Goal: Task Accomplishment & Management: Manage account settings

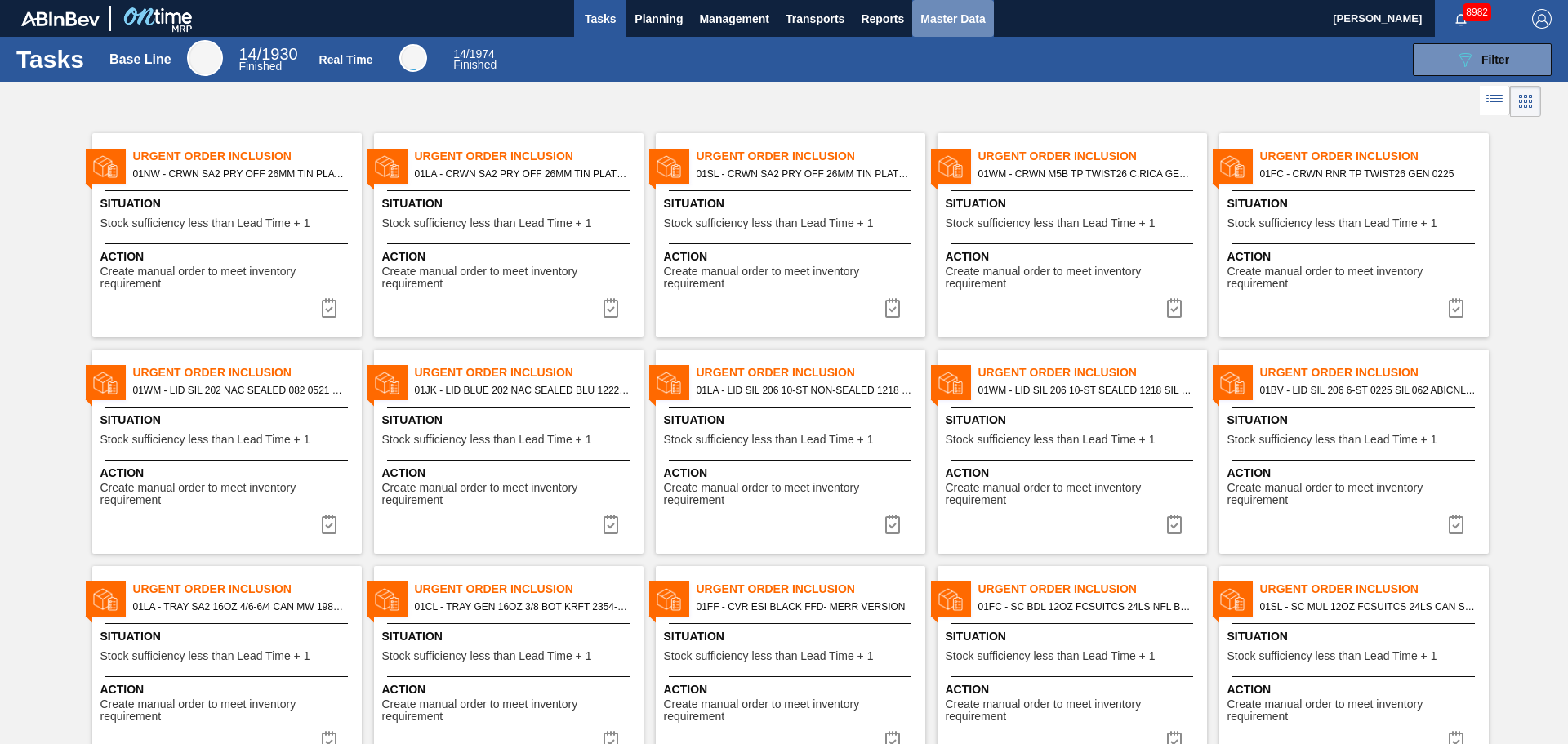
click at [963, 26] on span "Master Data" at bounding box center [953, 18] width 65 height 19
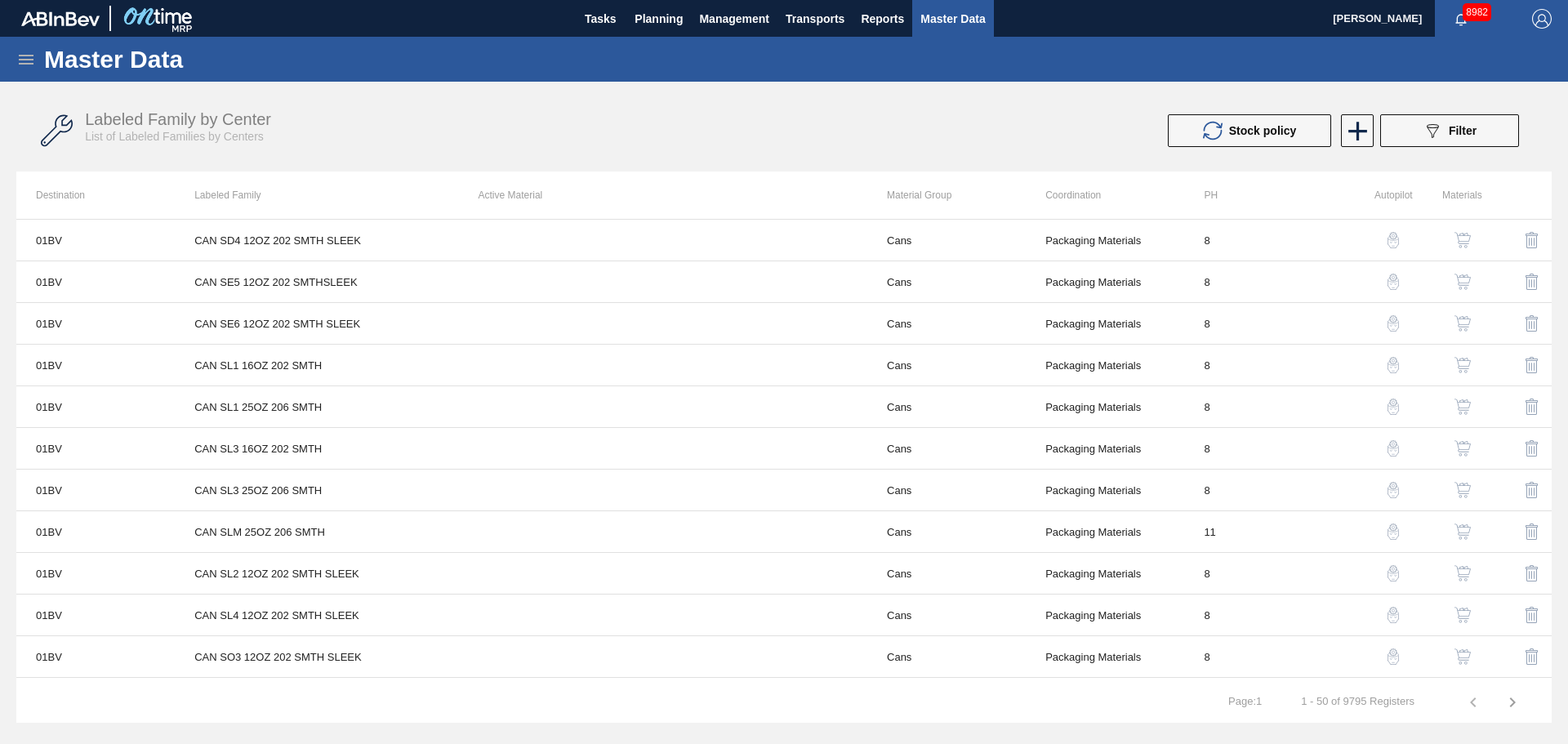
click at [1434, 130] on icon "089F7B8B-B2A5-4AFE-B5C0-19BA573D28AC" at bounding box center [1433, 131] width 19 height 19
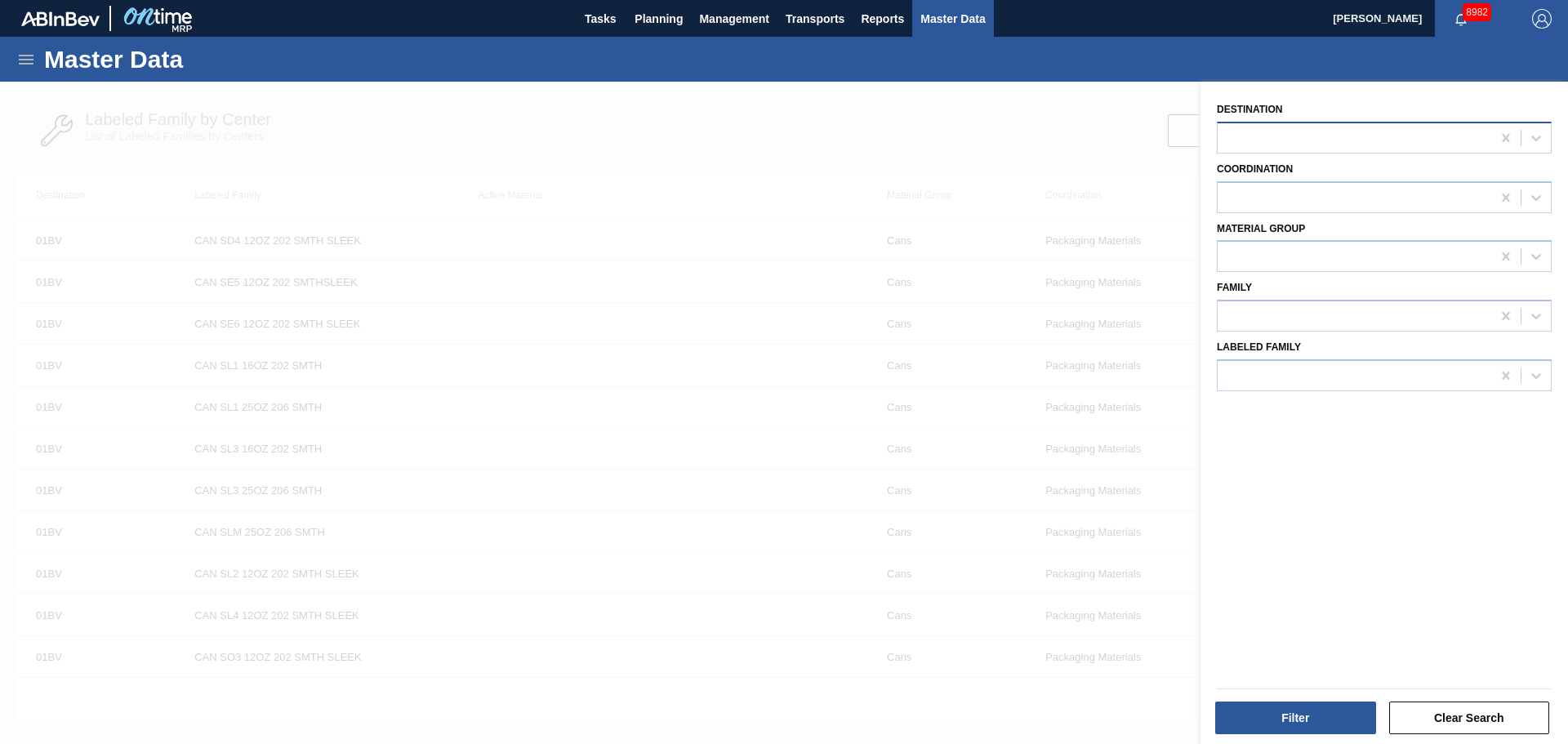
click at [1321, 137] on div at bounding box center [1355, 137] width 274 height 24
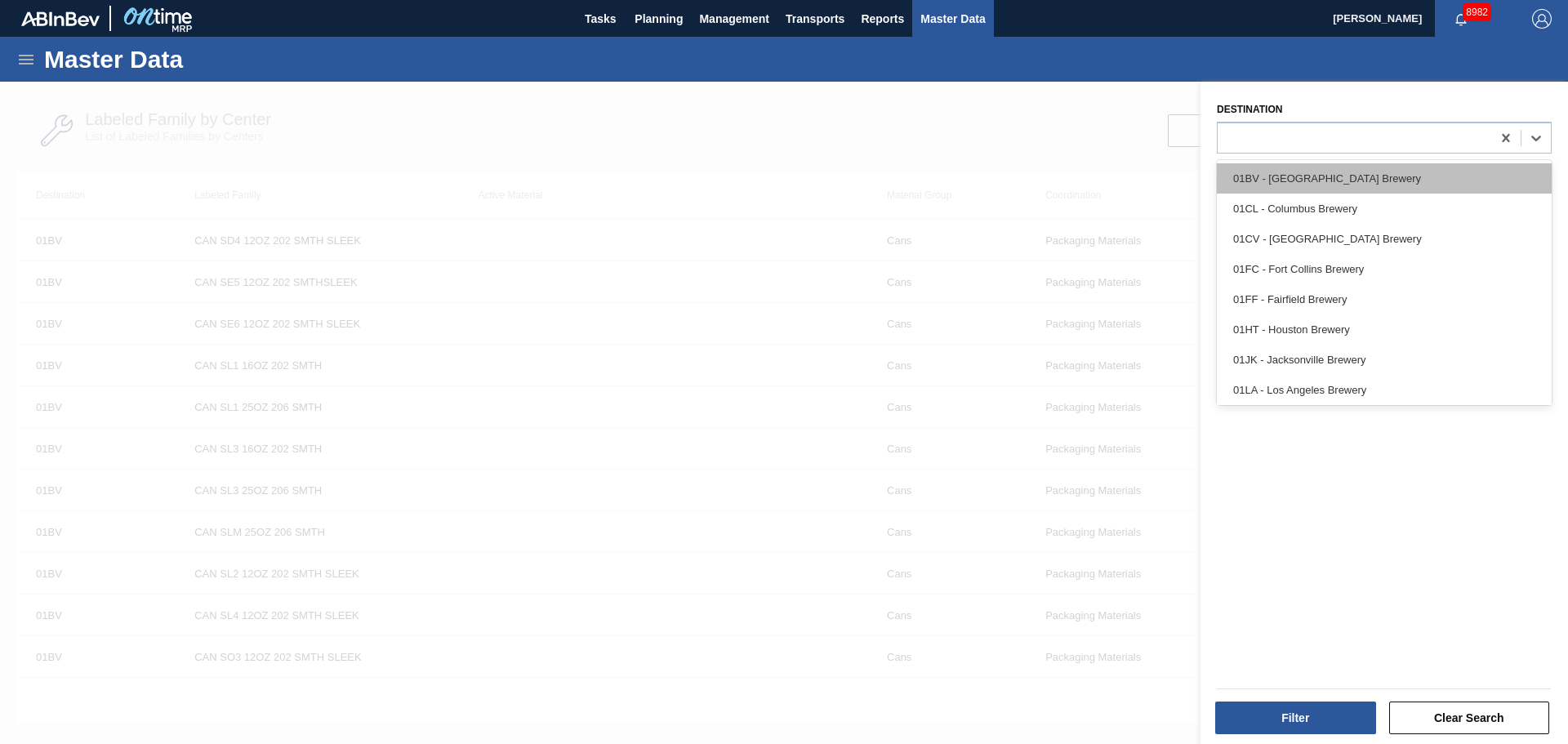
click at [1352, 175] on div "01BV - [GEOGRAPHIC_DATA] Brewery" at bounding box center [1384, 178] width 334 height 30
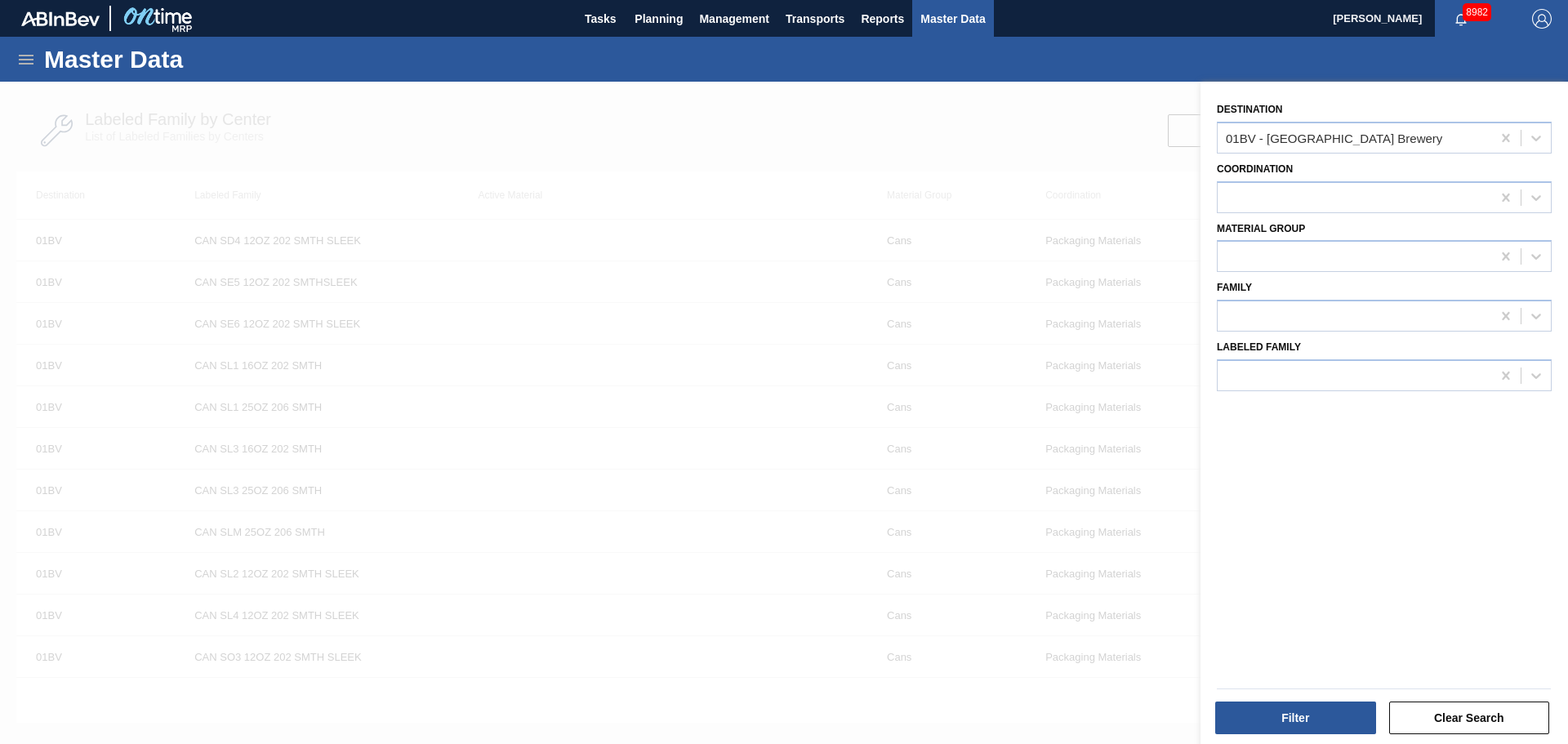
click at [1284, 233] on label "Material Group" at bounding box center [1261, 228] width 88 height 11
click at [1227, 250] on Group "Material Group" at bounding box center [1227, 257] width 2 height 14
type Group "cr"
click at [1295, 297] on div "Crown" at bounding box center [1384, 297] width 334 height 30
click at [1338, 726] on button "Filter" at bounding box center [1295, 717] width 161 height 32
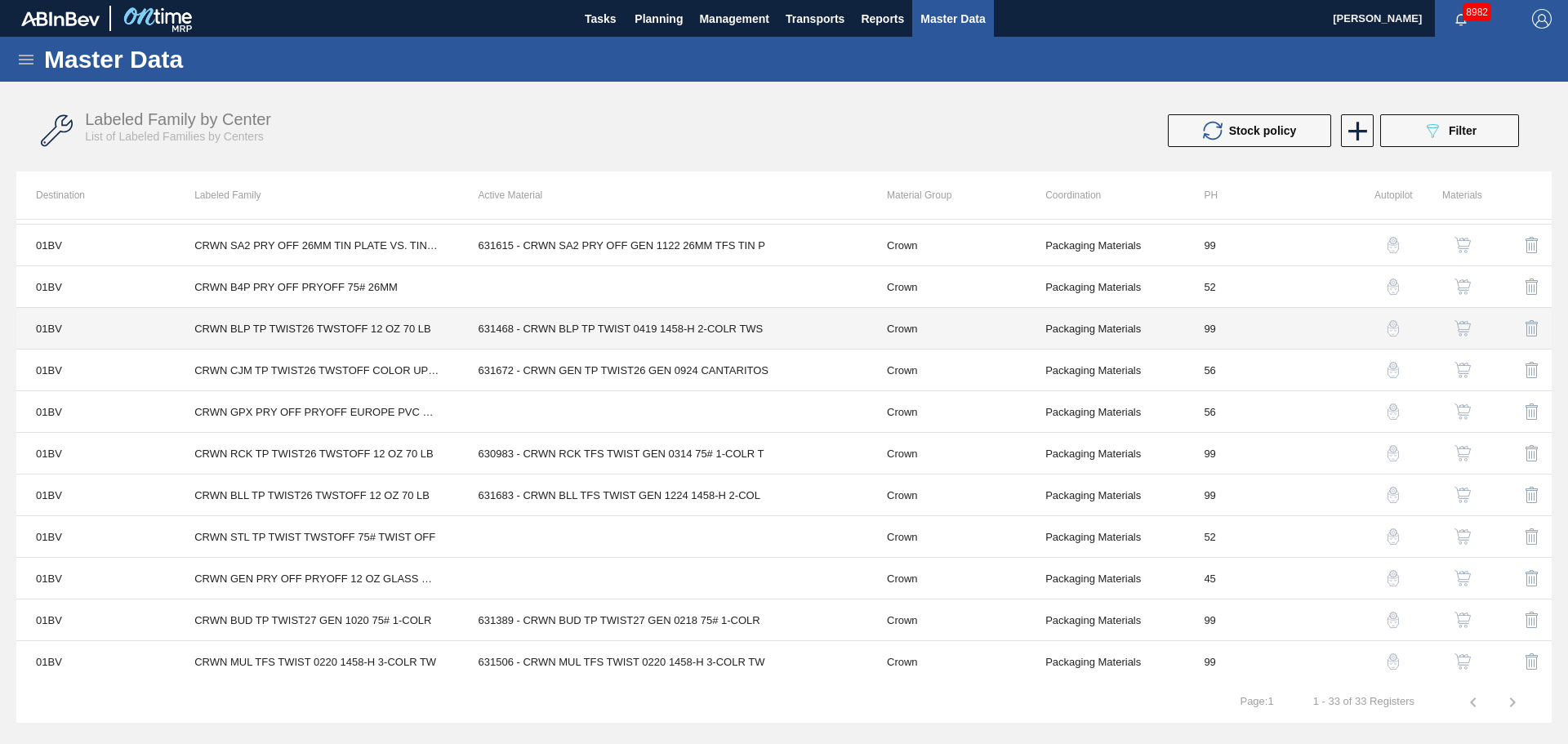
scroll to position [829, 0]
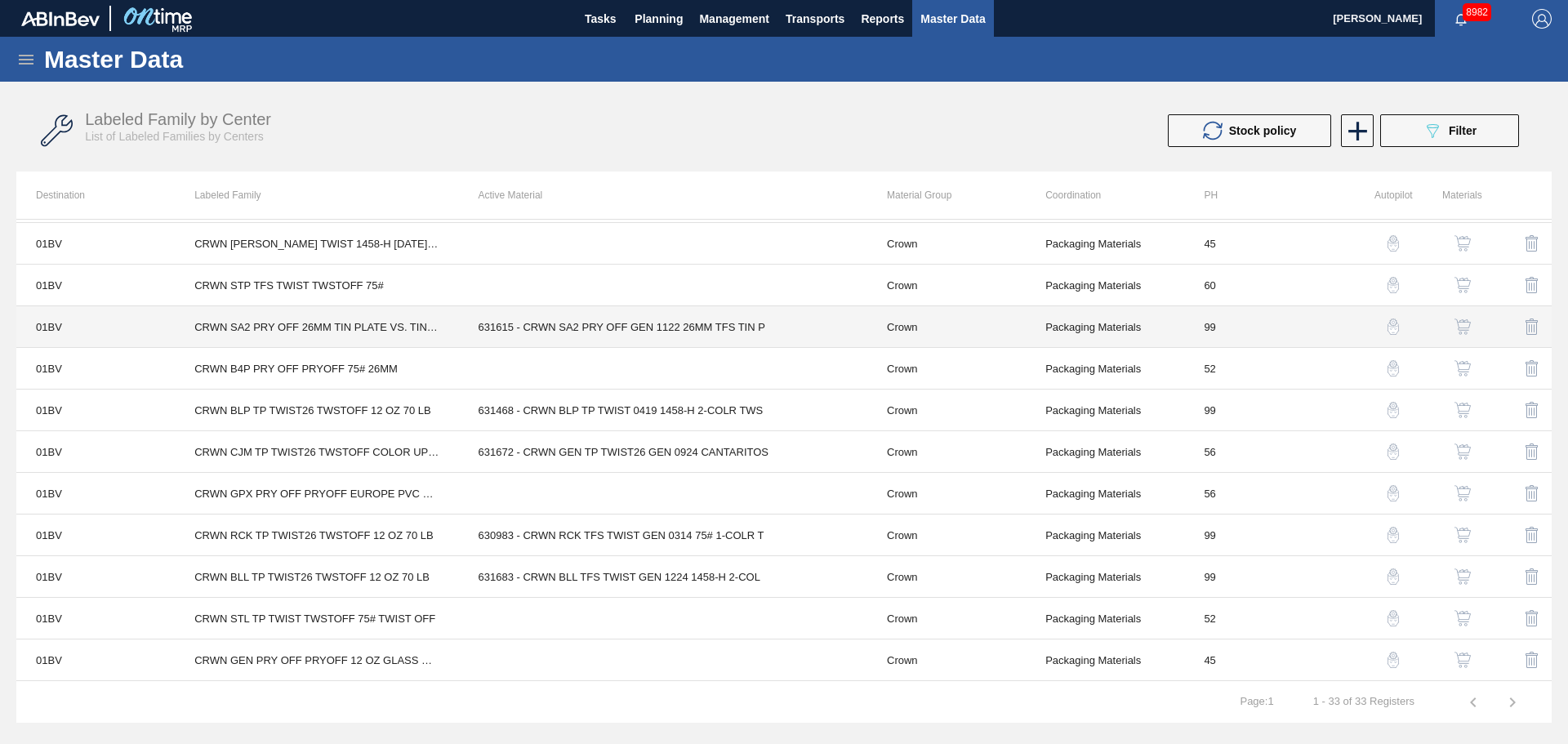
click at [677, 326] on td "631615 - CRWN SA2 PRY OFF GEN 1122 26MM TFS TIN P" at bounding box center [663, 326] width 408 height 41
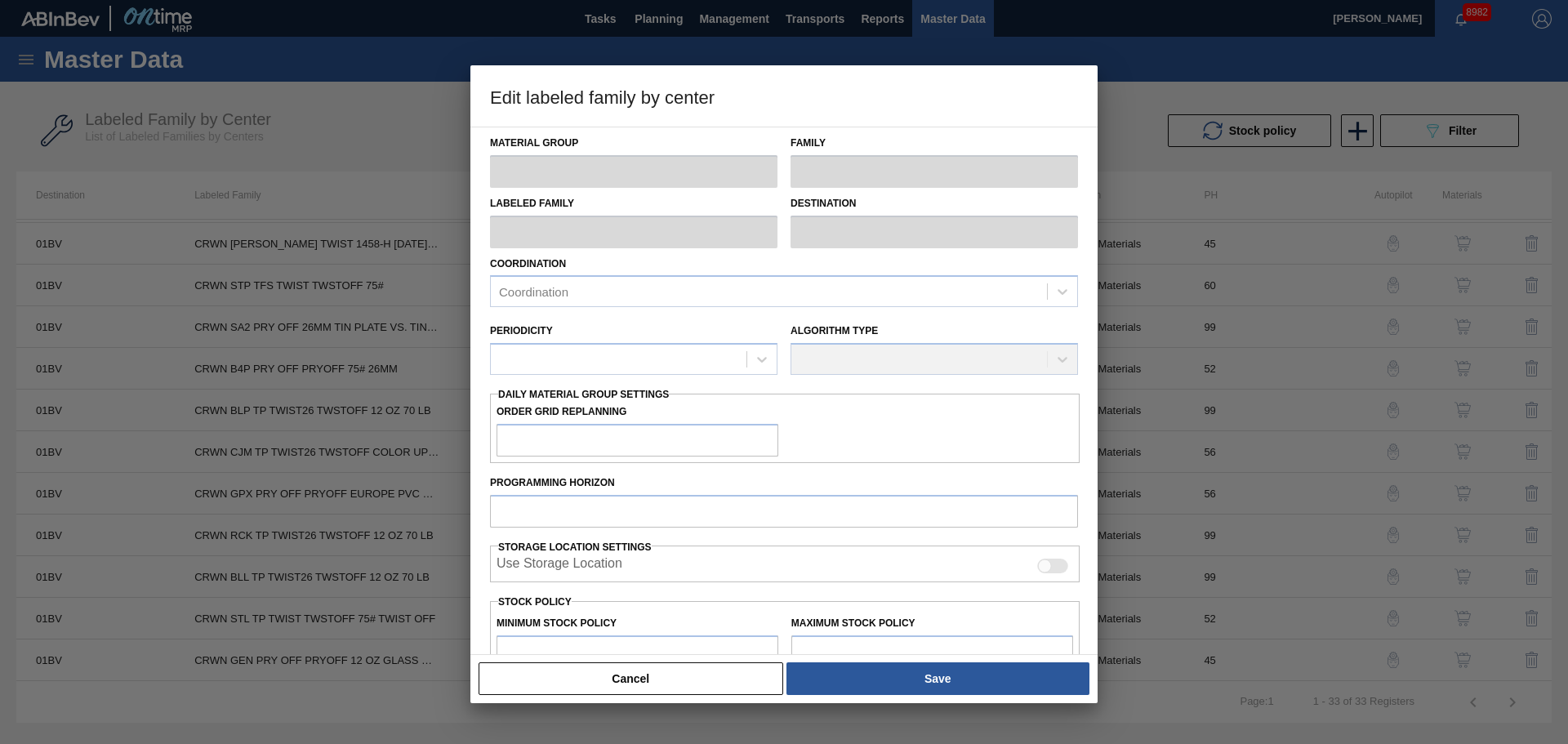
type input "Crown"
type input "Crowns"
type input "CRWN SA2 PRY OFF 26MM TIN PLATE VS. TIN FREE"
type input "01BV - [GEOGRAPHIC_DATA] Brewery"
type input "0"
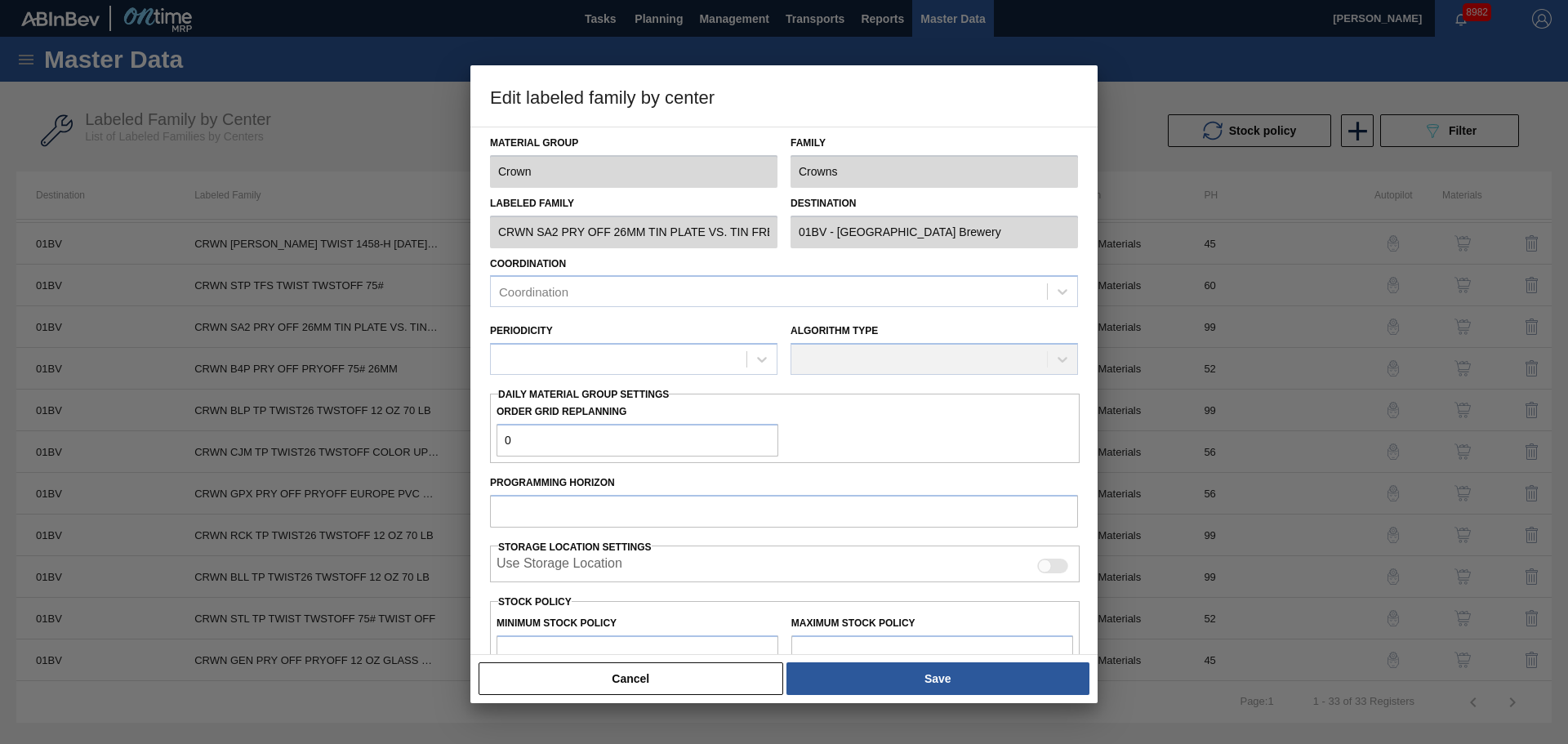
type input "99"
type input "2,586,584"
type input "13,776,742"
type input "0"
type input "2,586,584"
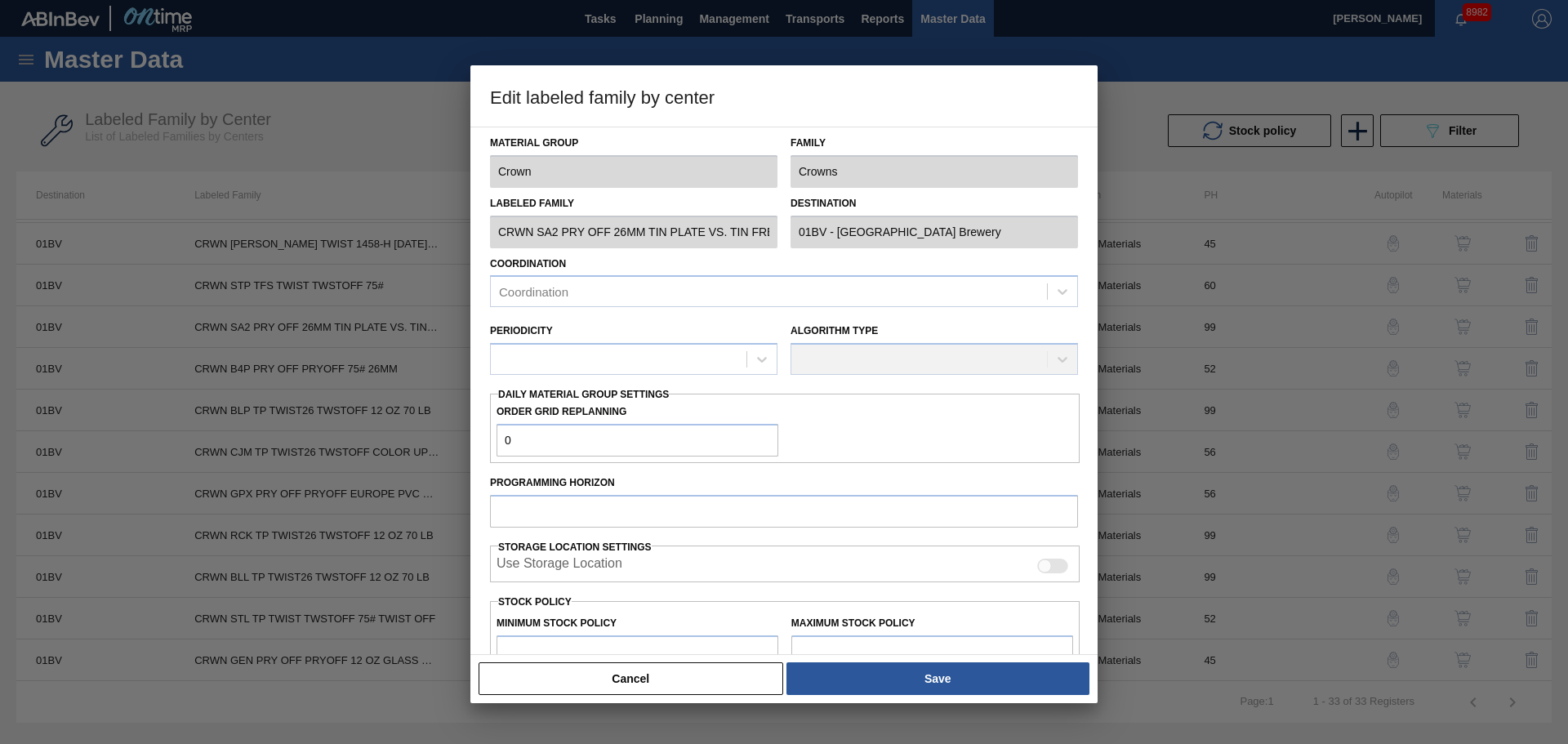
checkbox input "true"
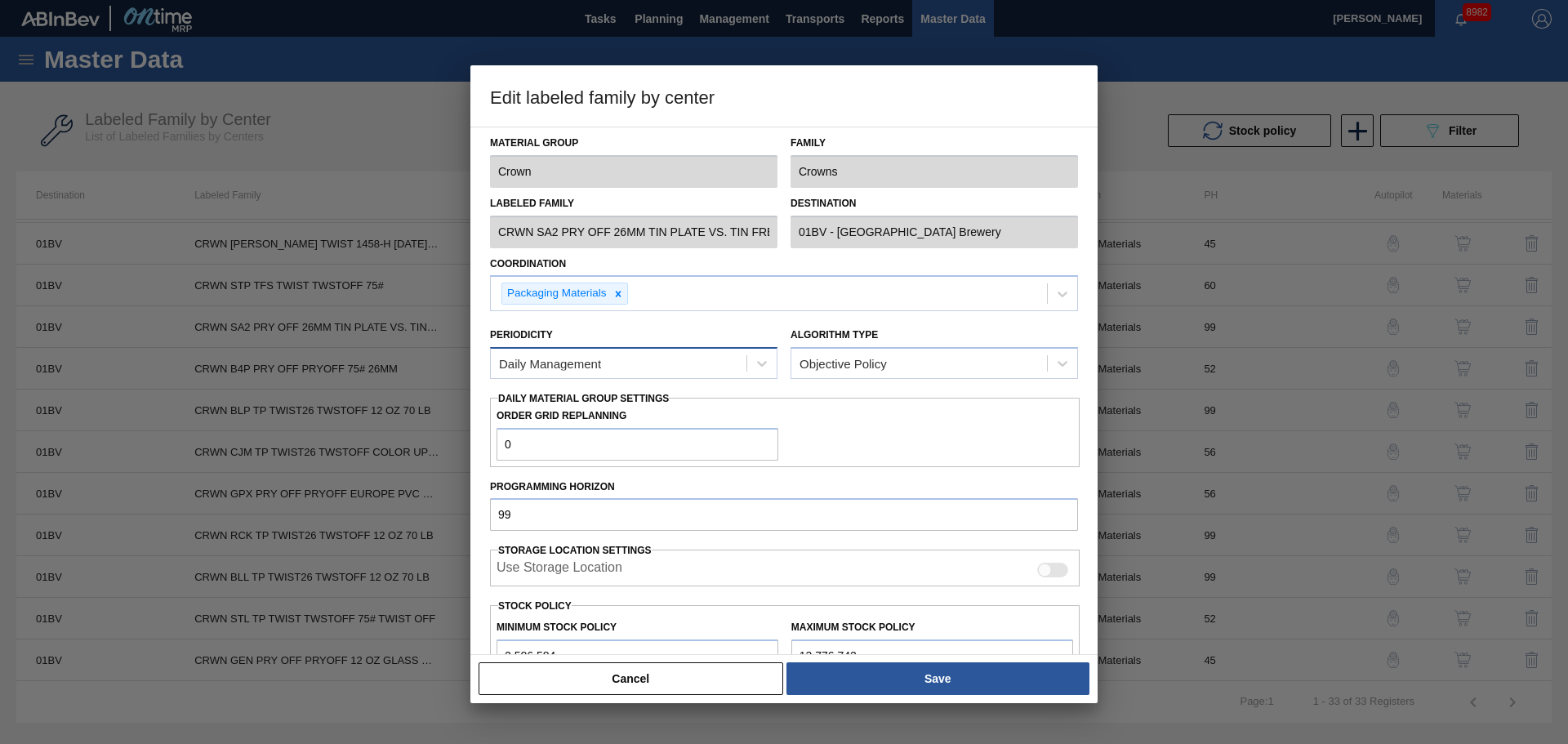
click at [698, 362] on div "Daily Management" at bounding box center [618, 363] width 255 height 24
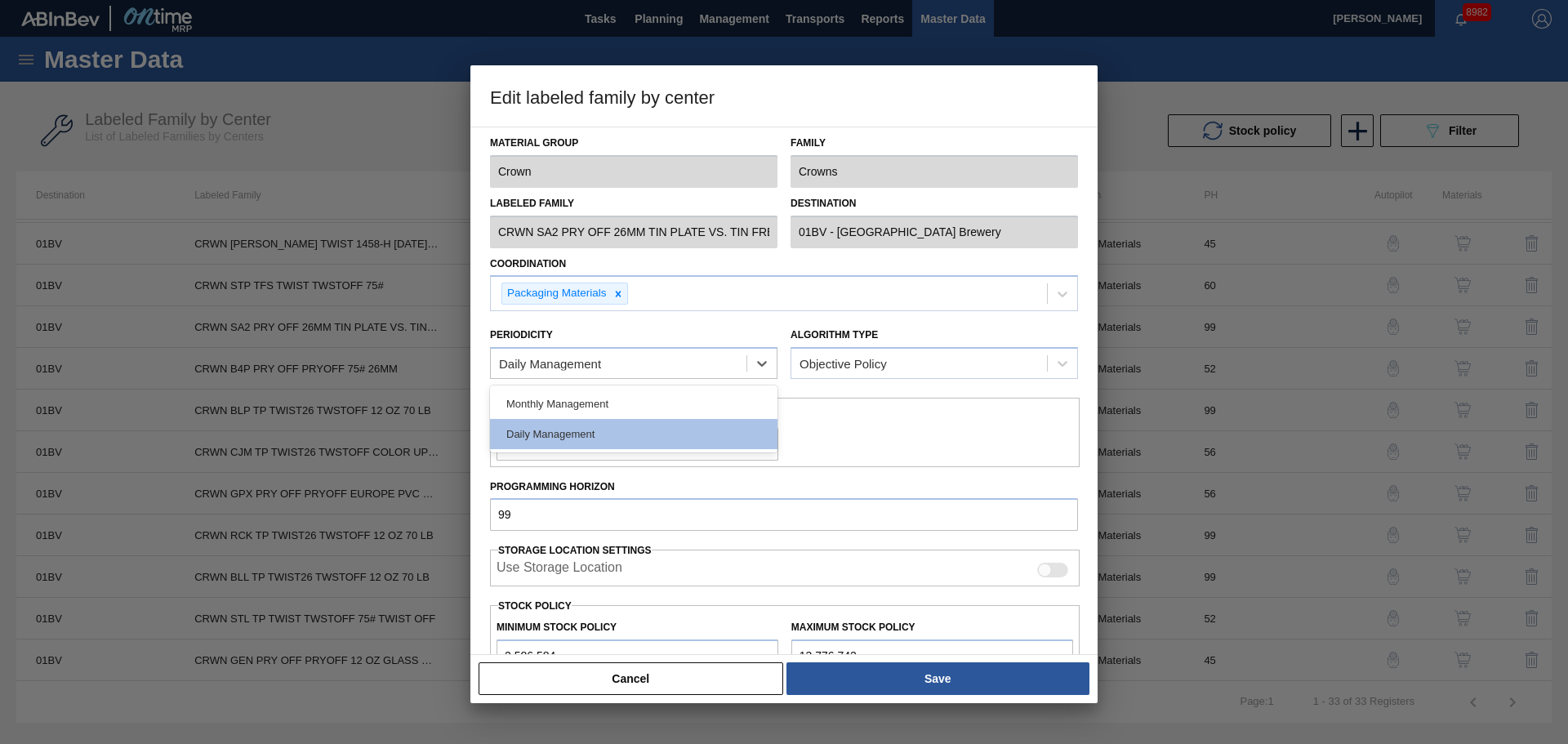
click at [683, 678] on button "Cancel" at bounding box center [630, 678] width 305 height 32
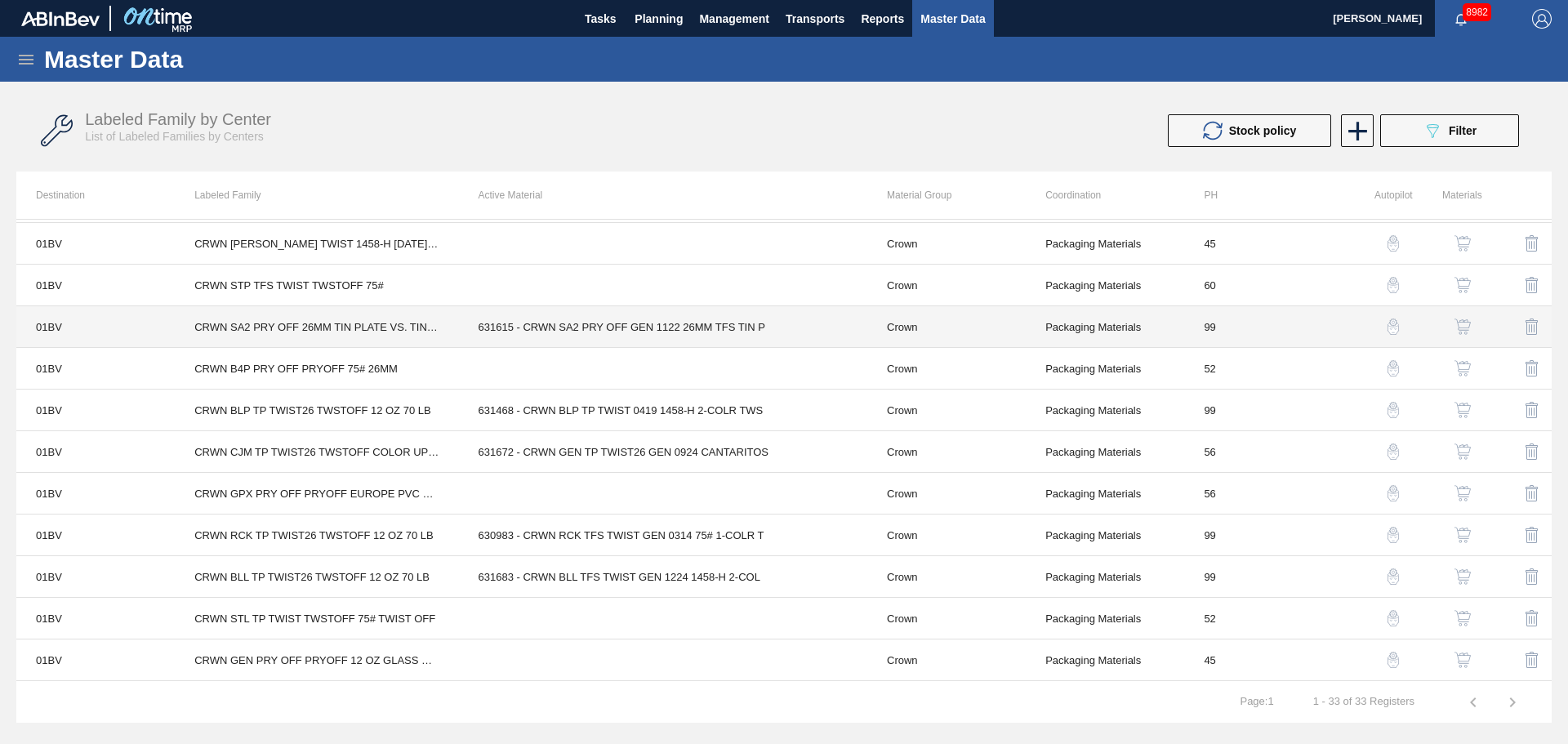
click at [807, 323] on td "631615 - CRWN SA2 PRY OFF GEN 1122 26MM TFS TIN P" at bounding box center [663, 326] width 408 height 41
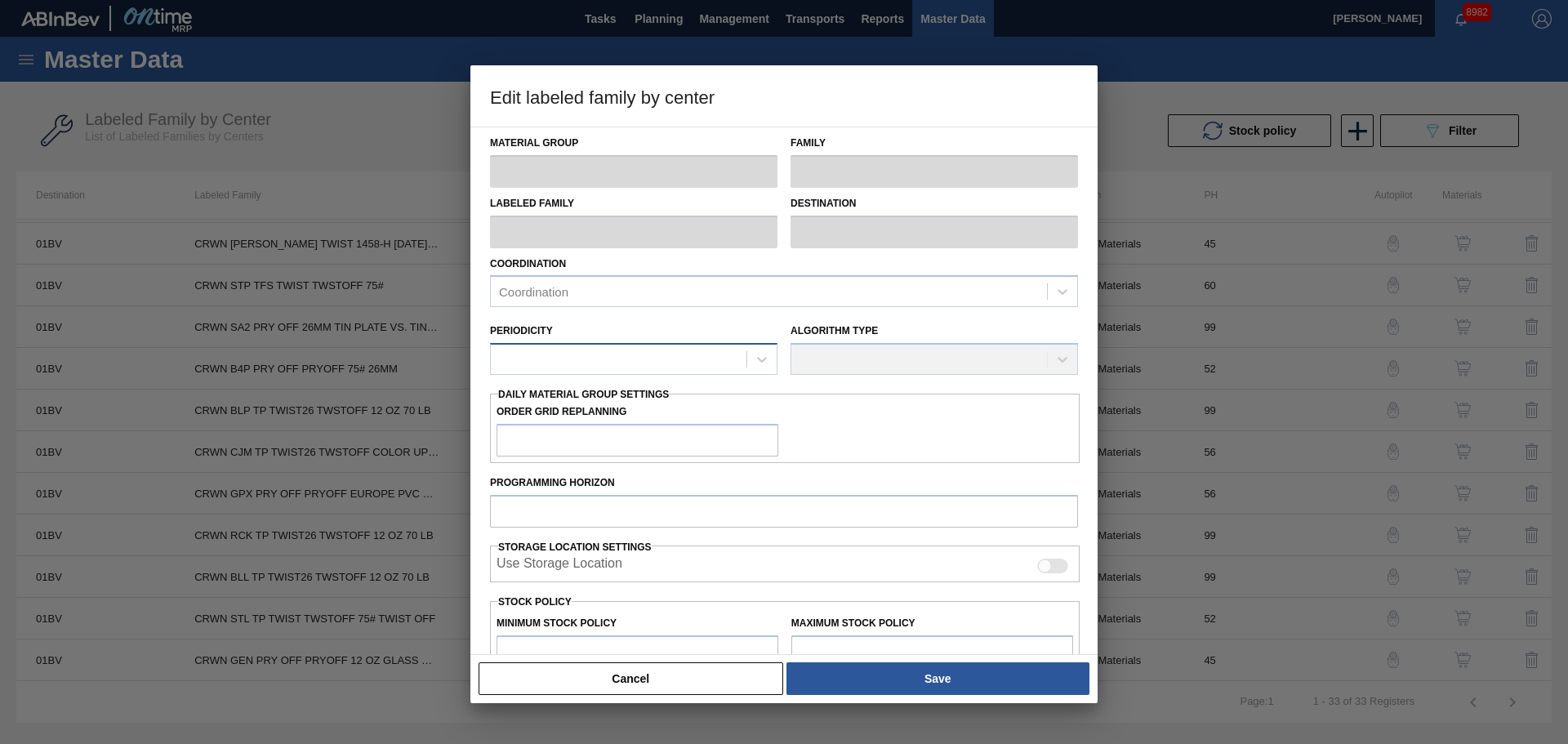
type input "Crown"
type input "Crowns"
type input "CRWN SA2 PRY OFF 26MM TIN PLATE VS. TIN FREE"
type input "01BV - [GEOGRAPHIC_DATA] Brewery"
type input "0"
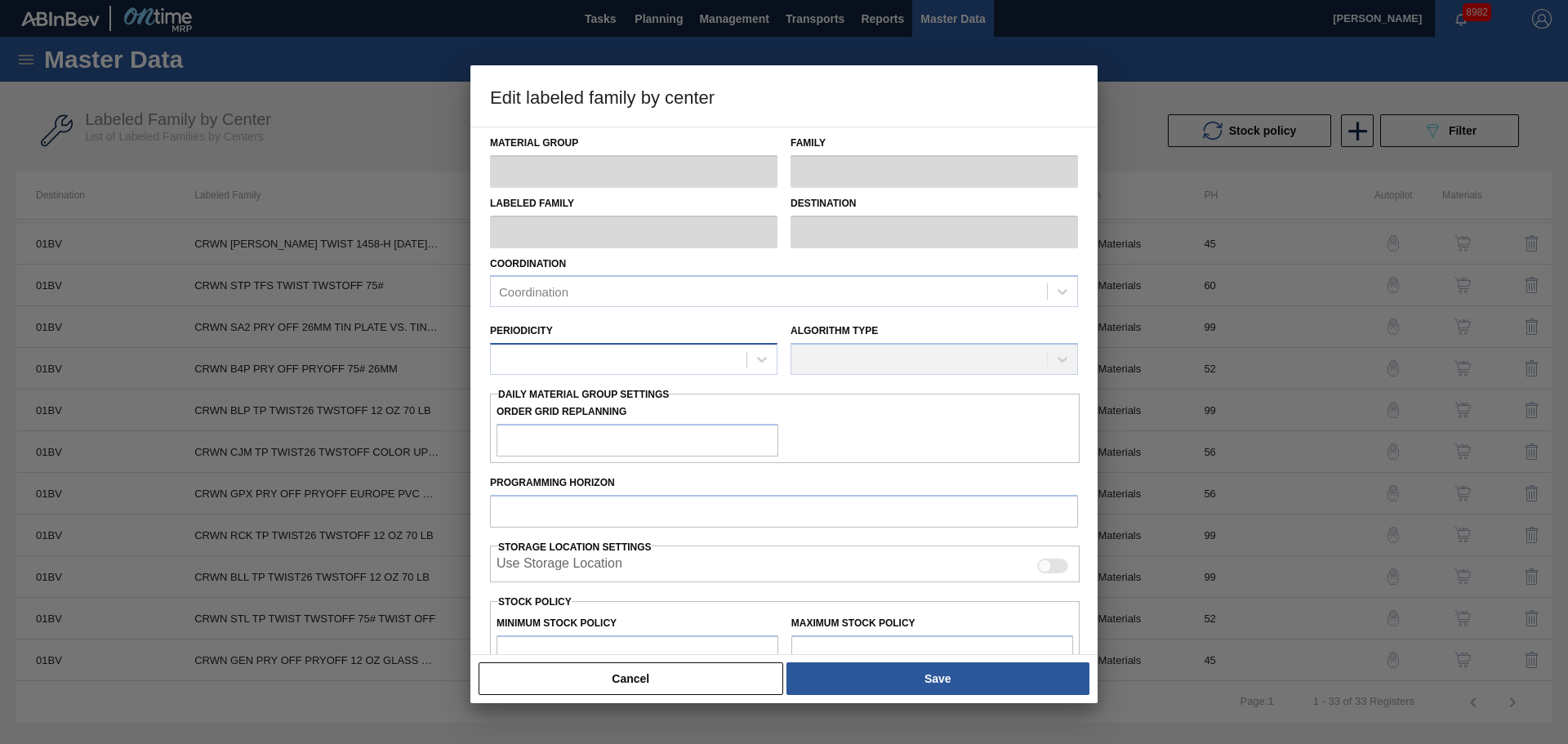
type input "99"
type input "2,586,584"
type input "13,776,742"
type input "0"
type input "2,586,584"
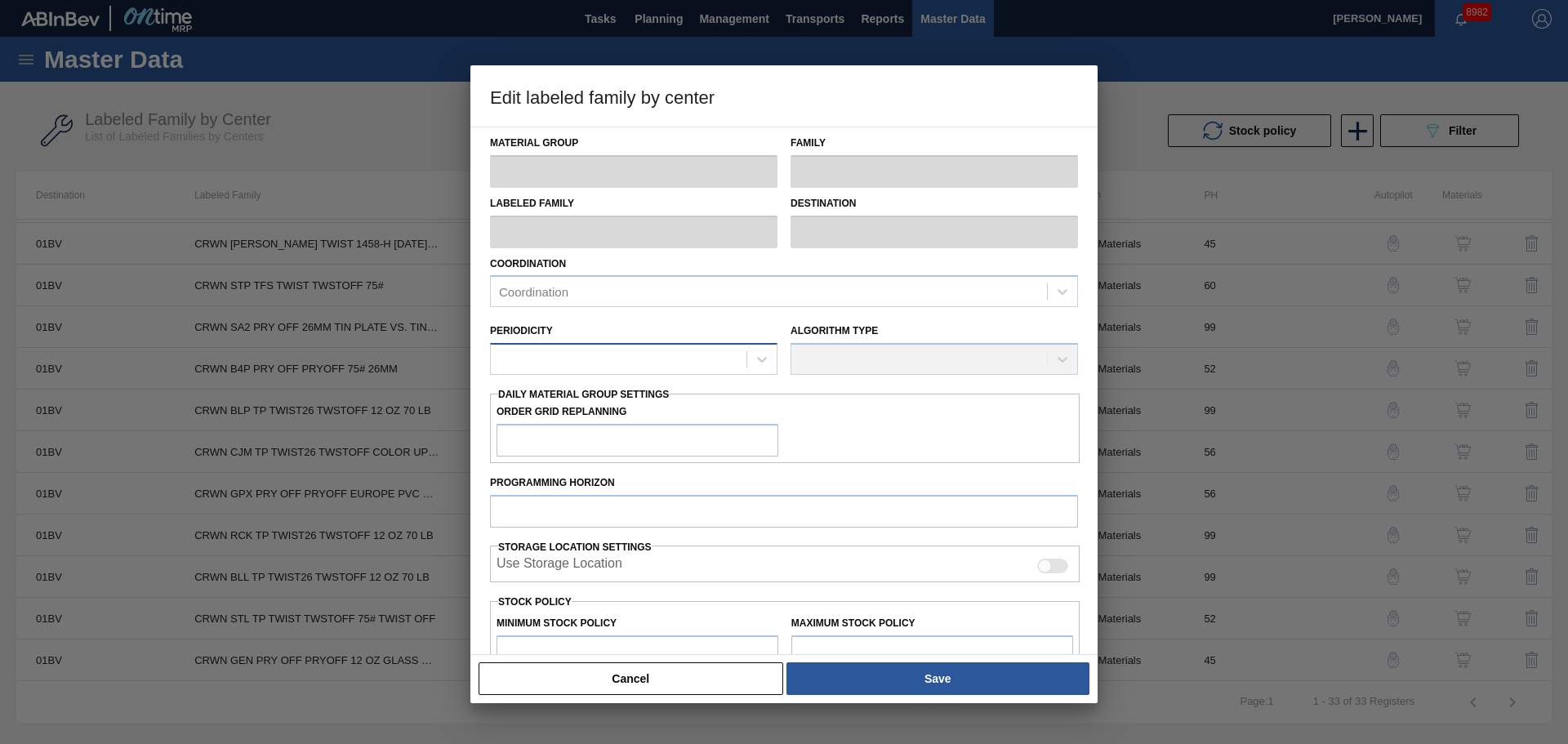
checkbox input "true"
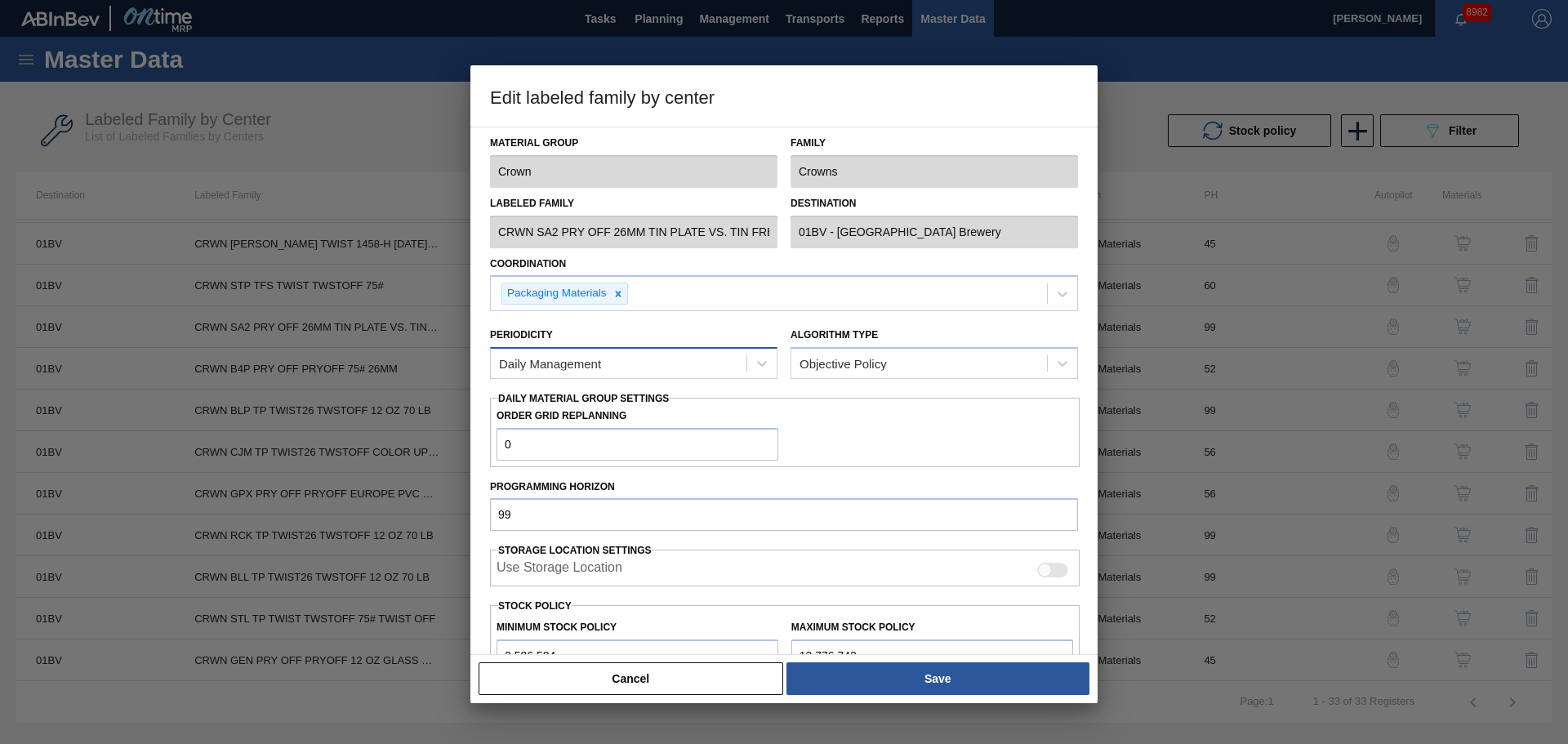
click at [707, 364] on div "Daily Management" at bounding box center [618, 363] width 255 height 24
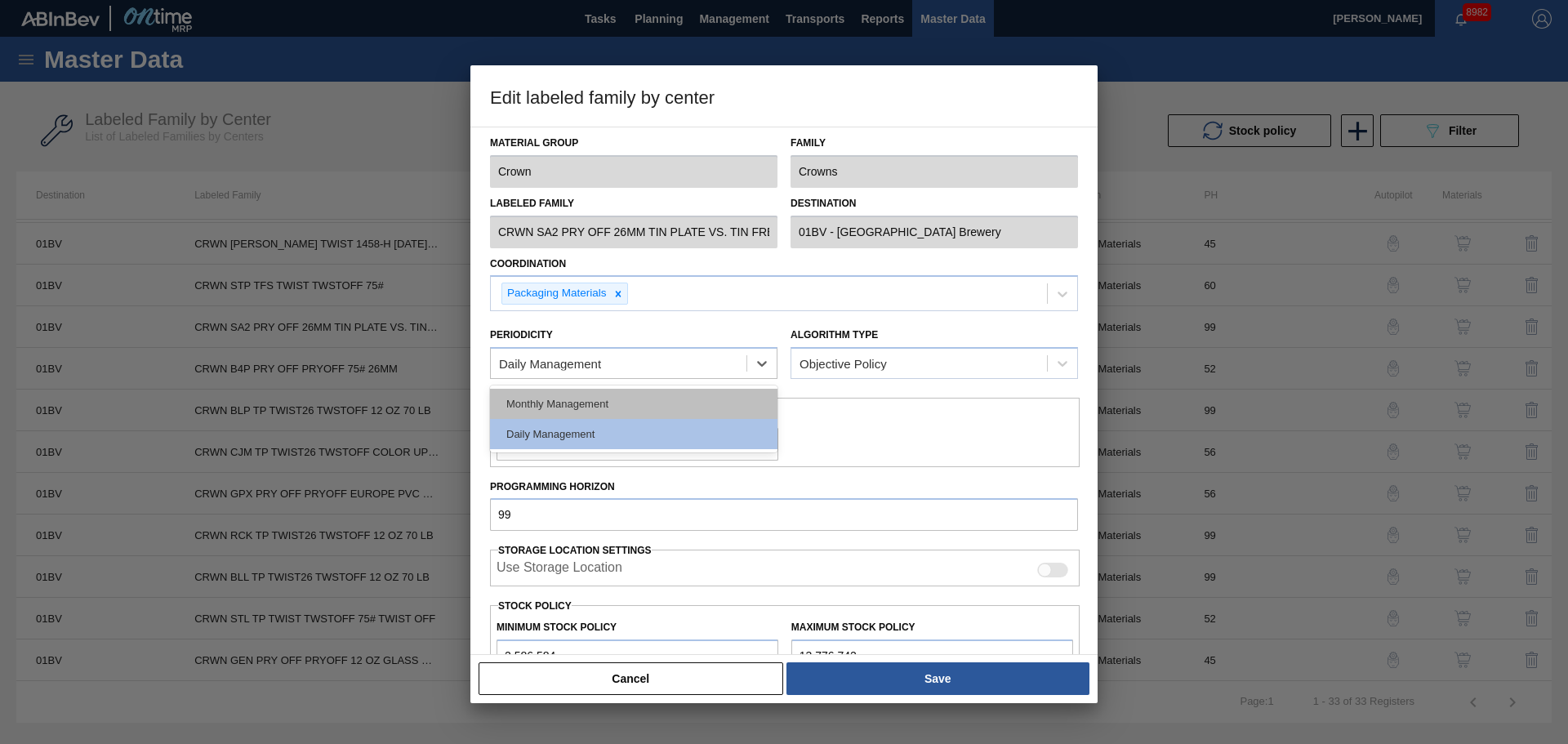
click at [665, 416] on div "Monthly Management" at bounding box center [634, 404] width 288 height 30
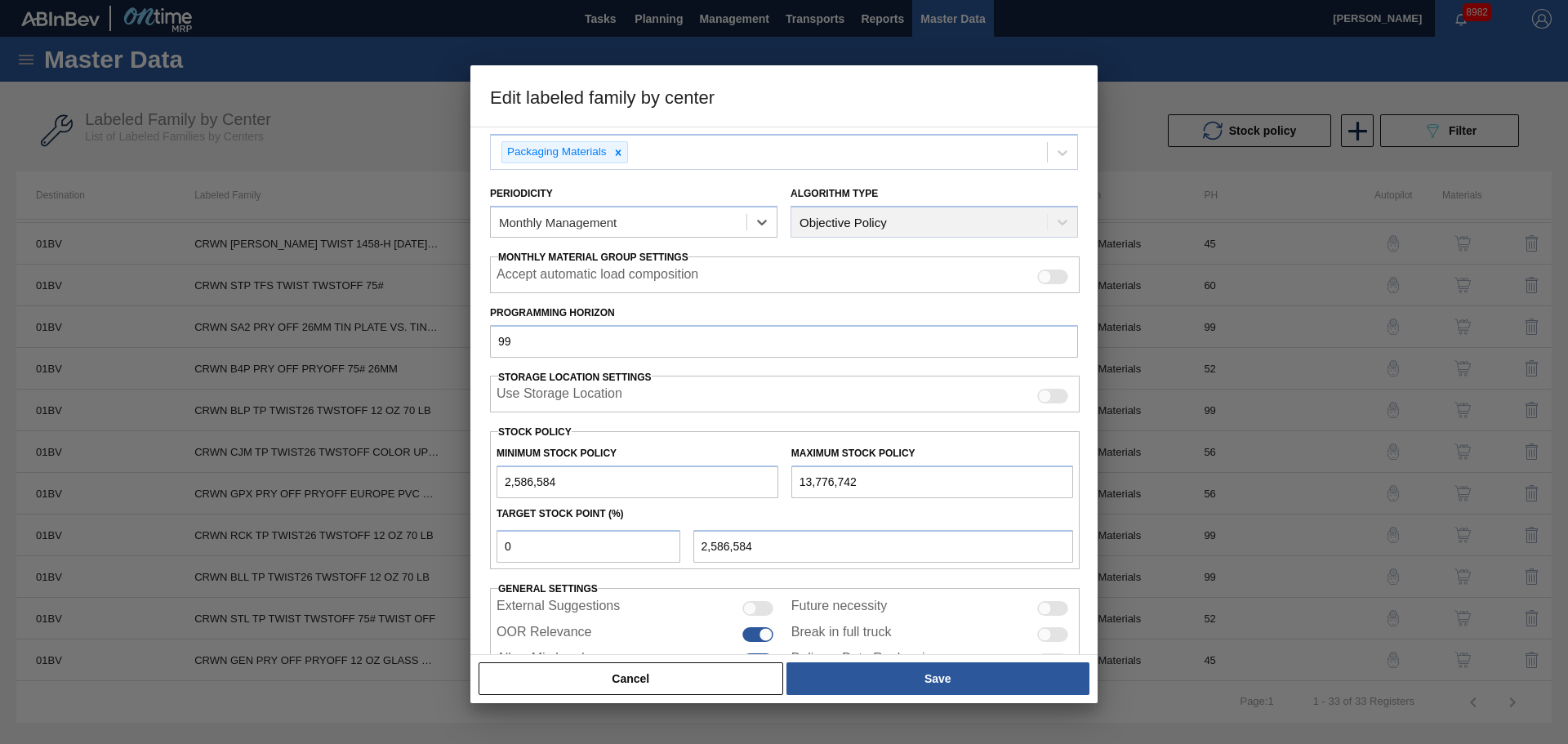
scroll to position [198, 0]
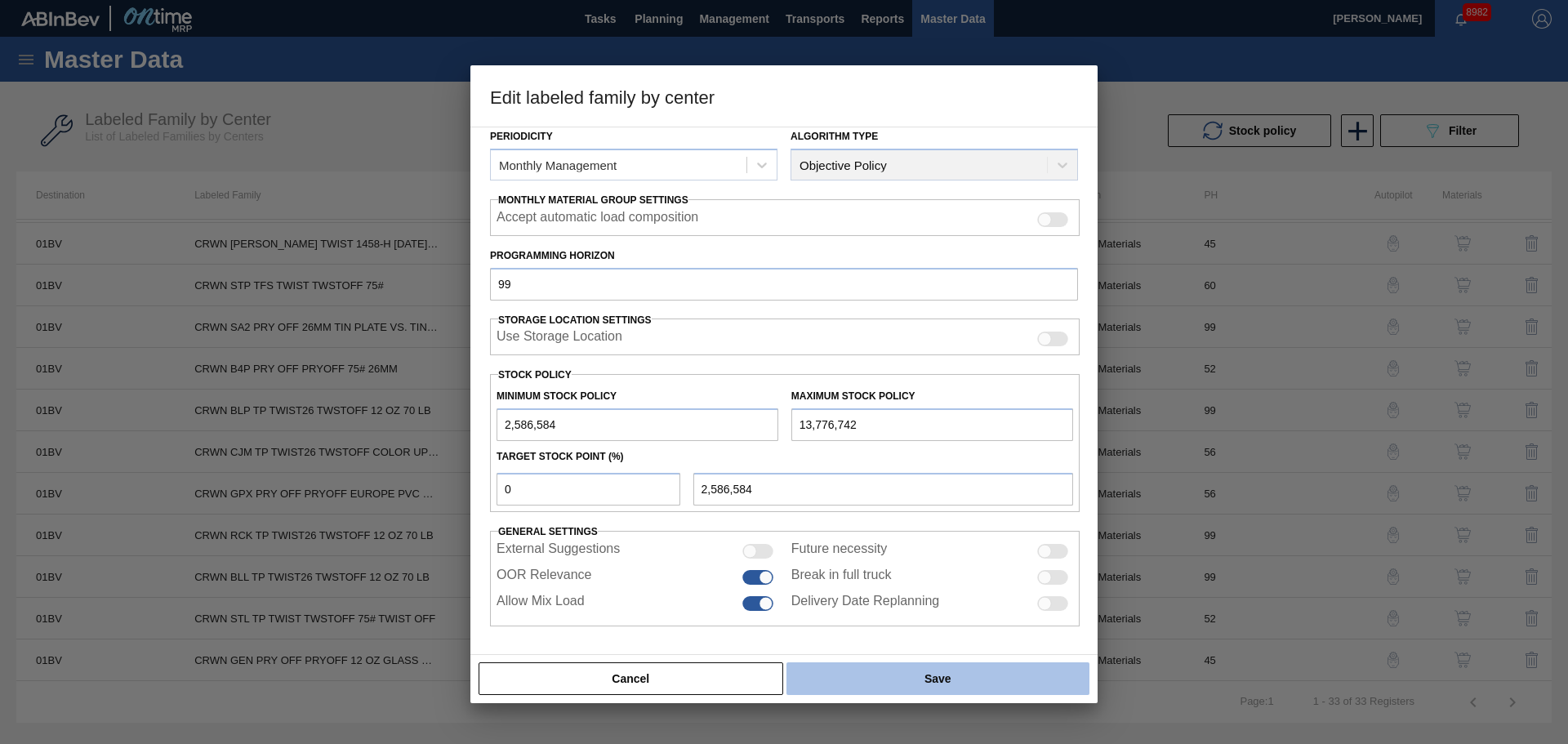
click at [910, 674] on button "Save" at bounding box center [938, 678] width 303 height 32
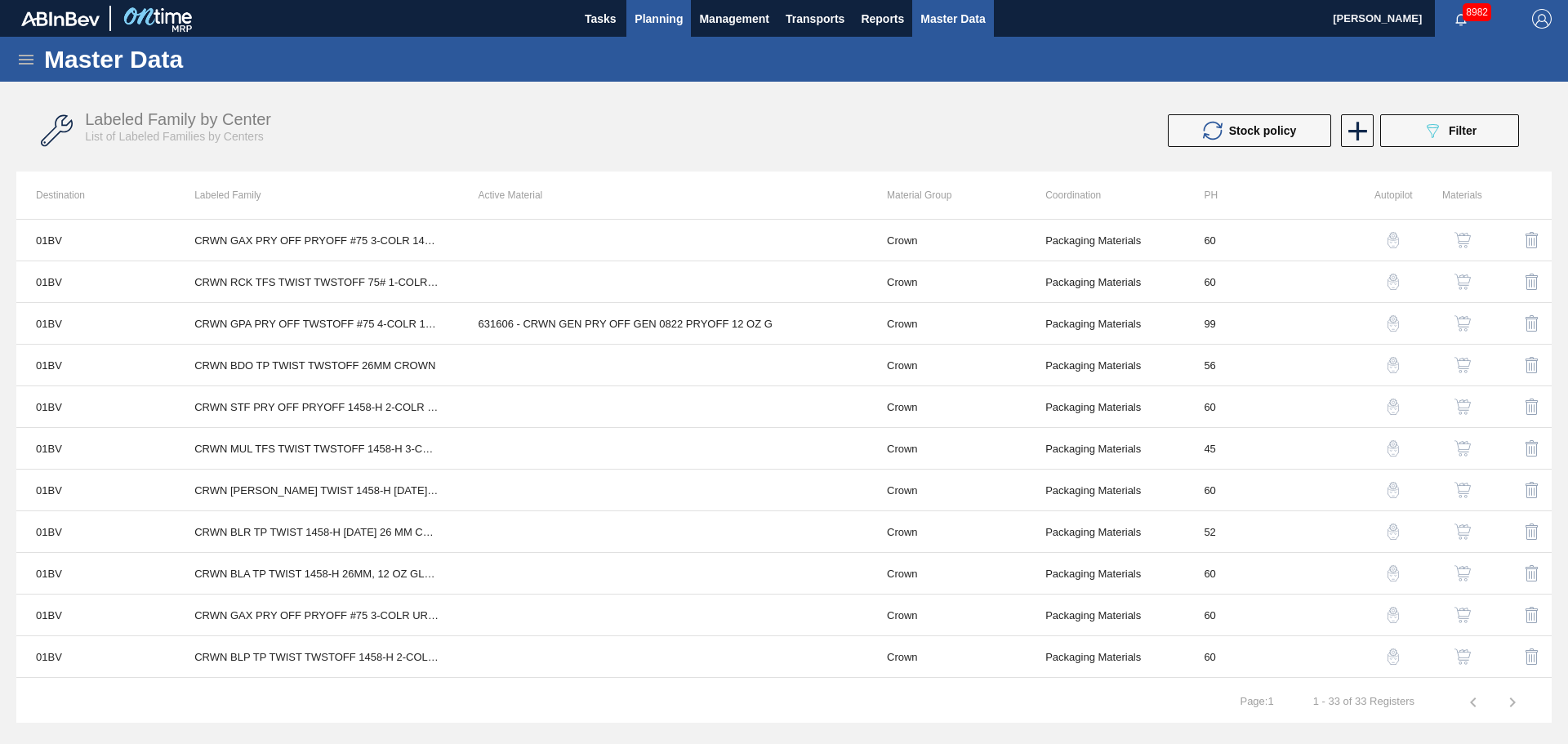
click at [660, 24] on span "Planning" at bounding box center [658, 18] width 48 height 19
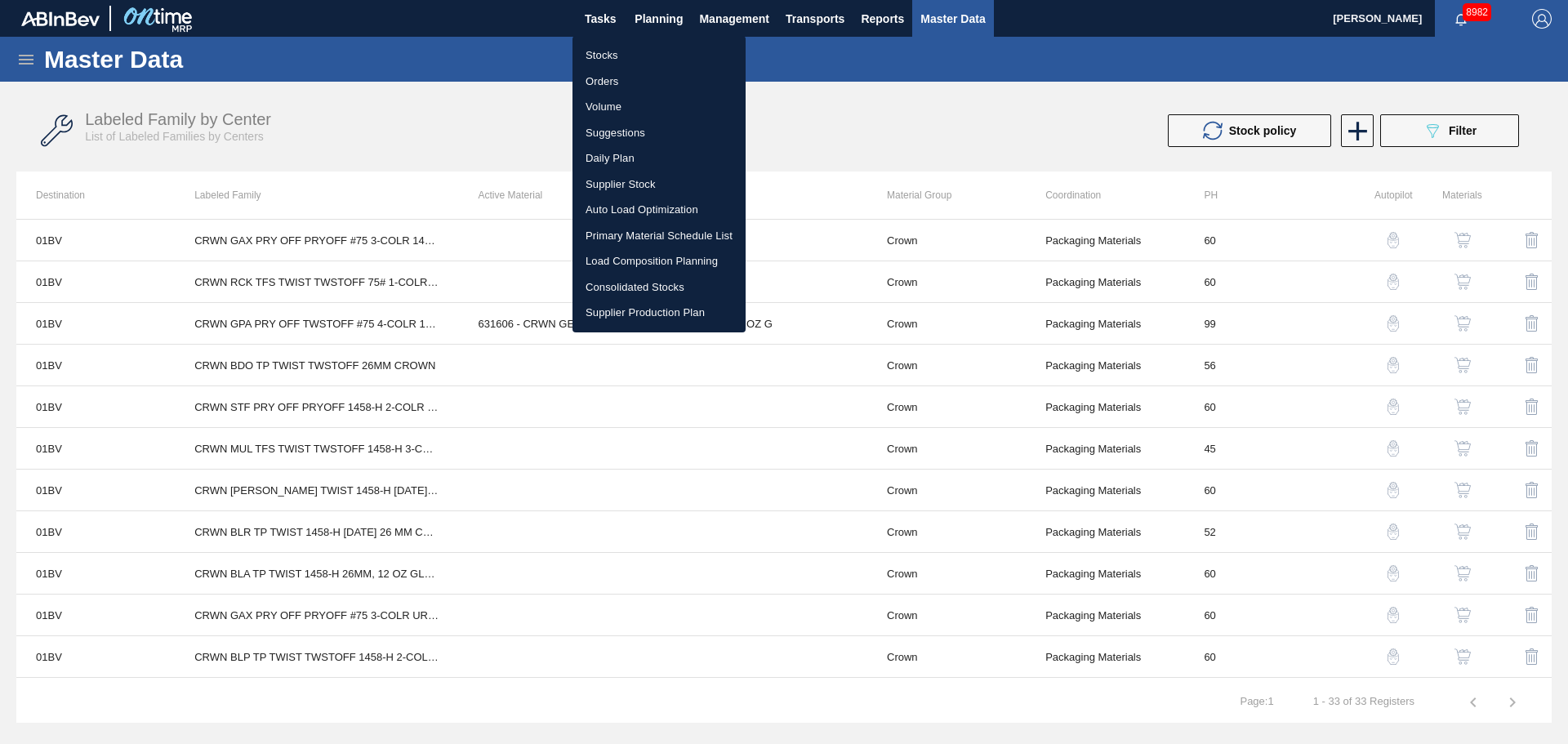
click at [607, 50] on li "Stocks" at bounding box center [658, 55] width 173 height 26
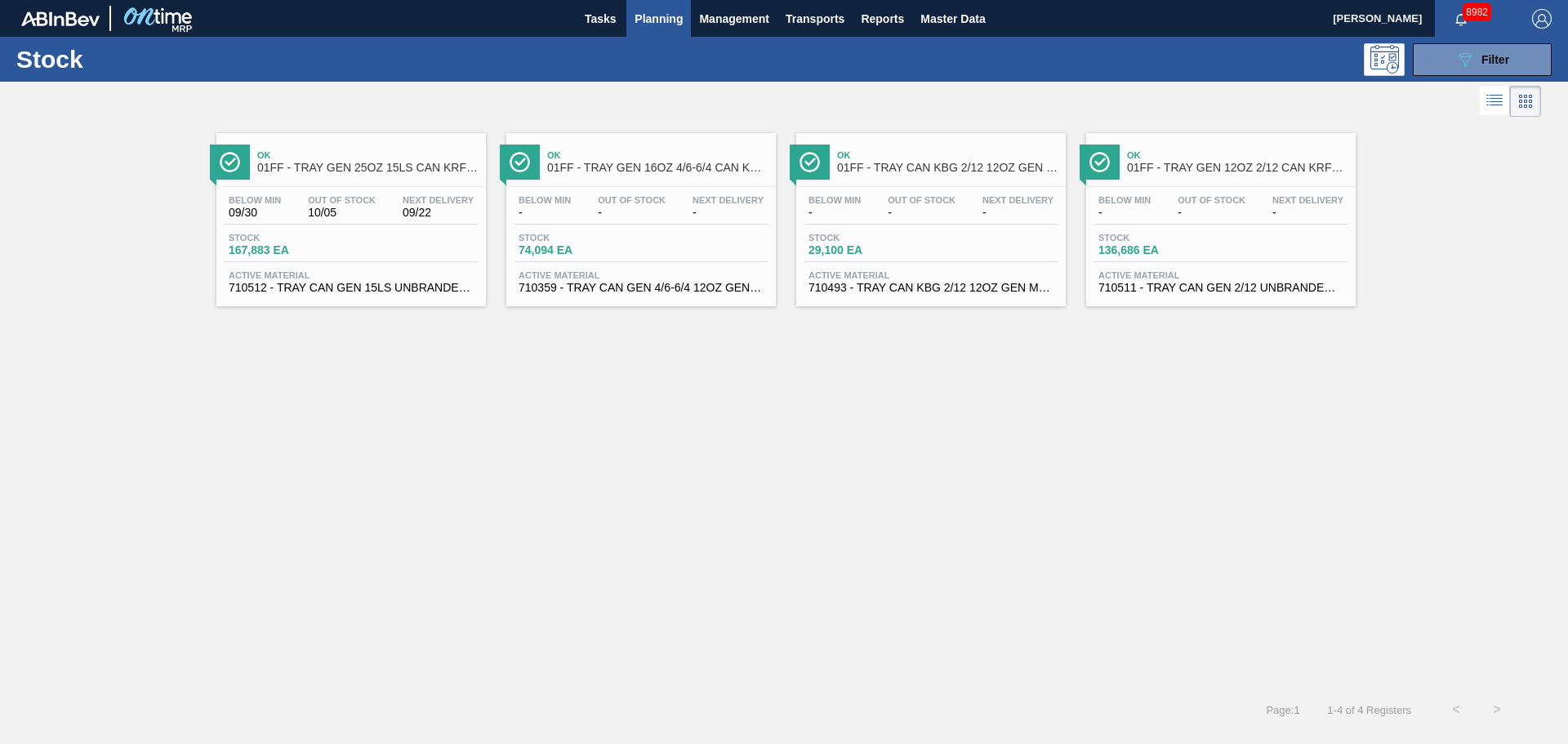
click at [640, 421] on div "Ok 01FF - TRAY GEN 25OZ 15LS CAN KRFT 1590-J Below Min 09/30 Out Of Stock 10/05…" at bounding box center [784, 405] width 1568 height 569
click at [922, 29] on button "Master Data" at bounding box center [953, 18] width 81 height 37
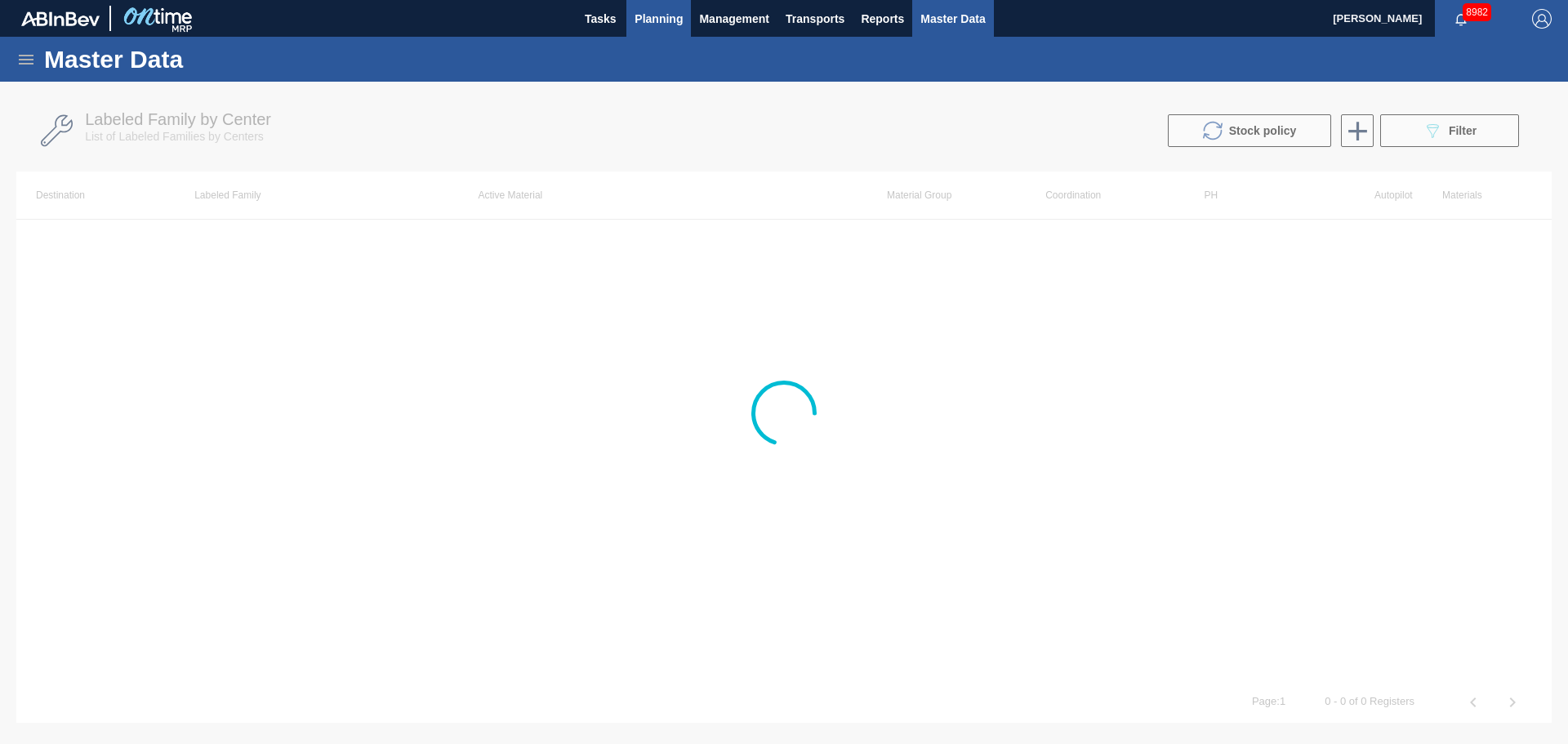
click at [672, 18] on span "Planning" at bounding box center [658, 18] width 48 height 19
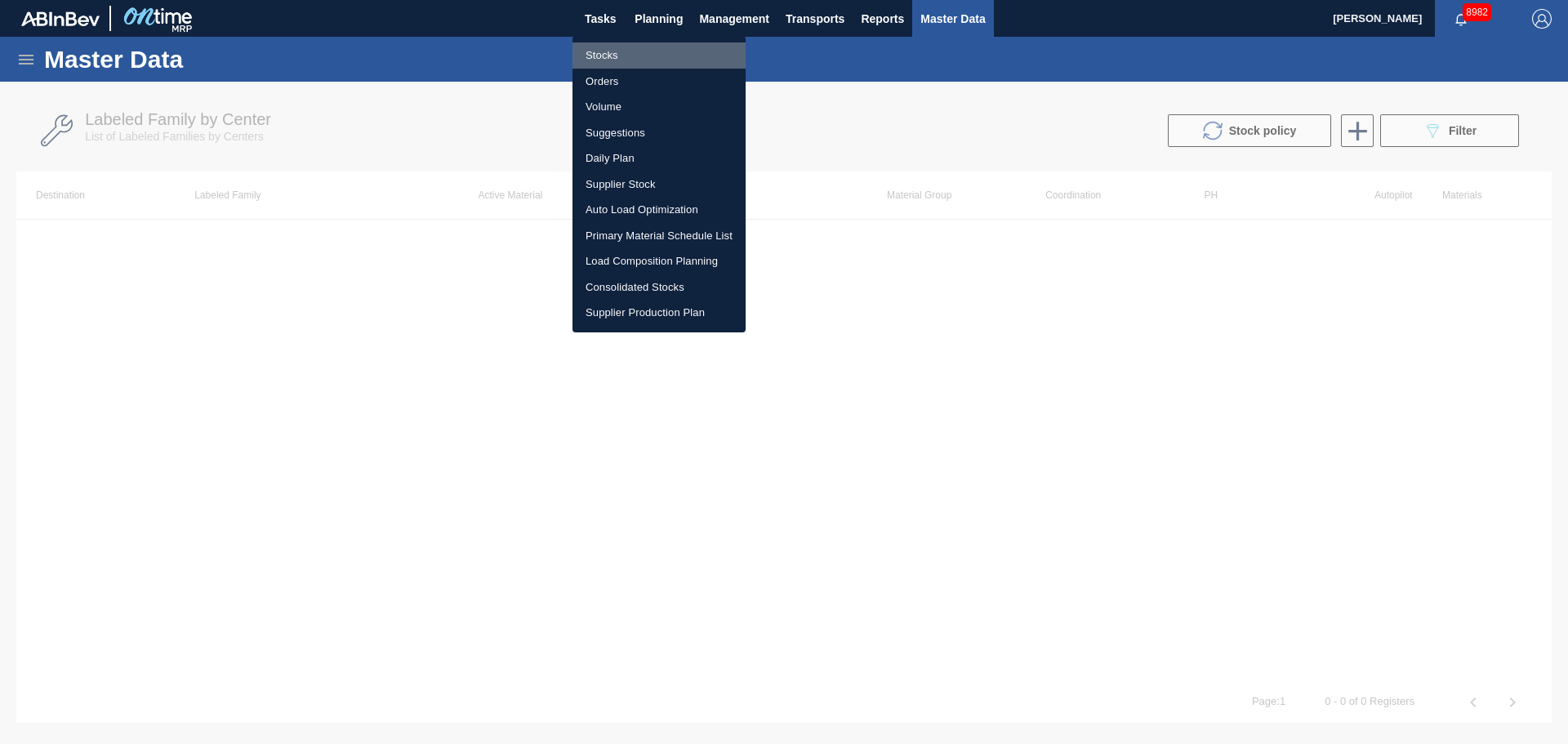
click at [599, 57] on li "Stocks" at bounding box center [658, 55] width 173 height 26
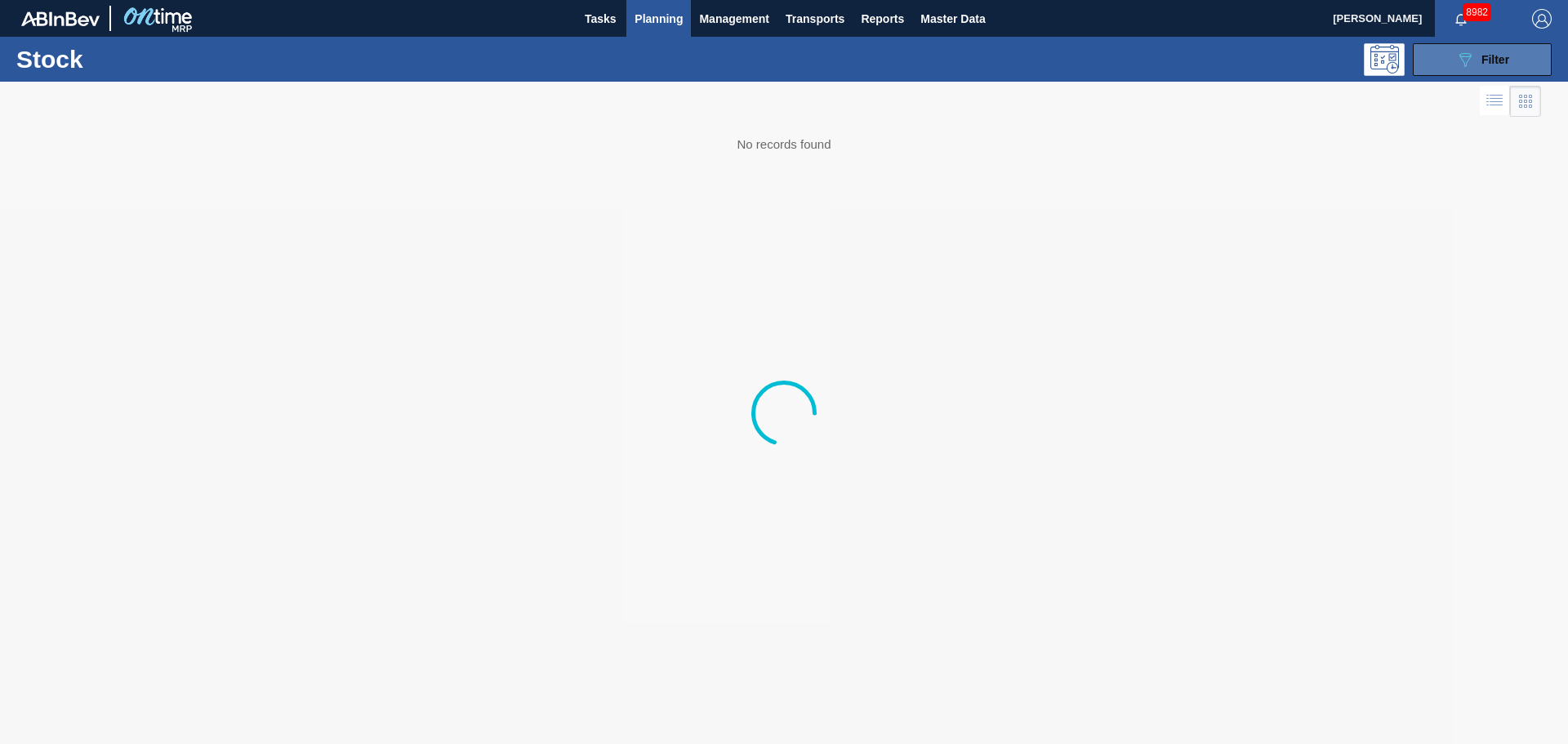
click at [1460, 65] on icon "089F7B8B-B2A5-4AFE-B5C0-19BA573D28AC" at bounding box center [1465, 60] width 19 height 19
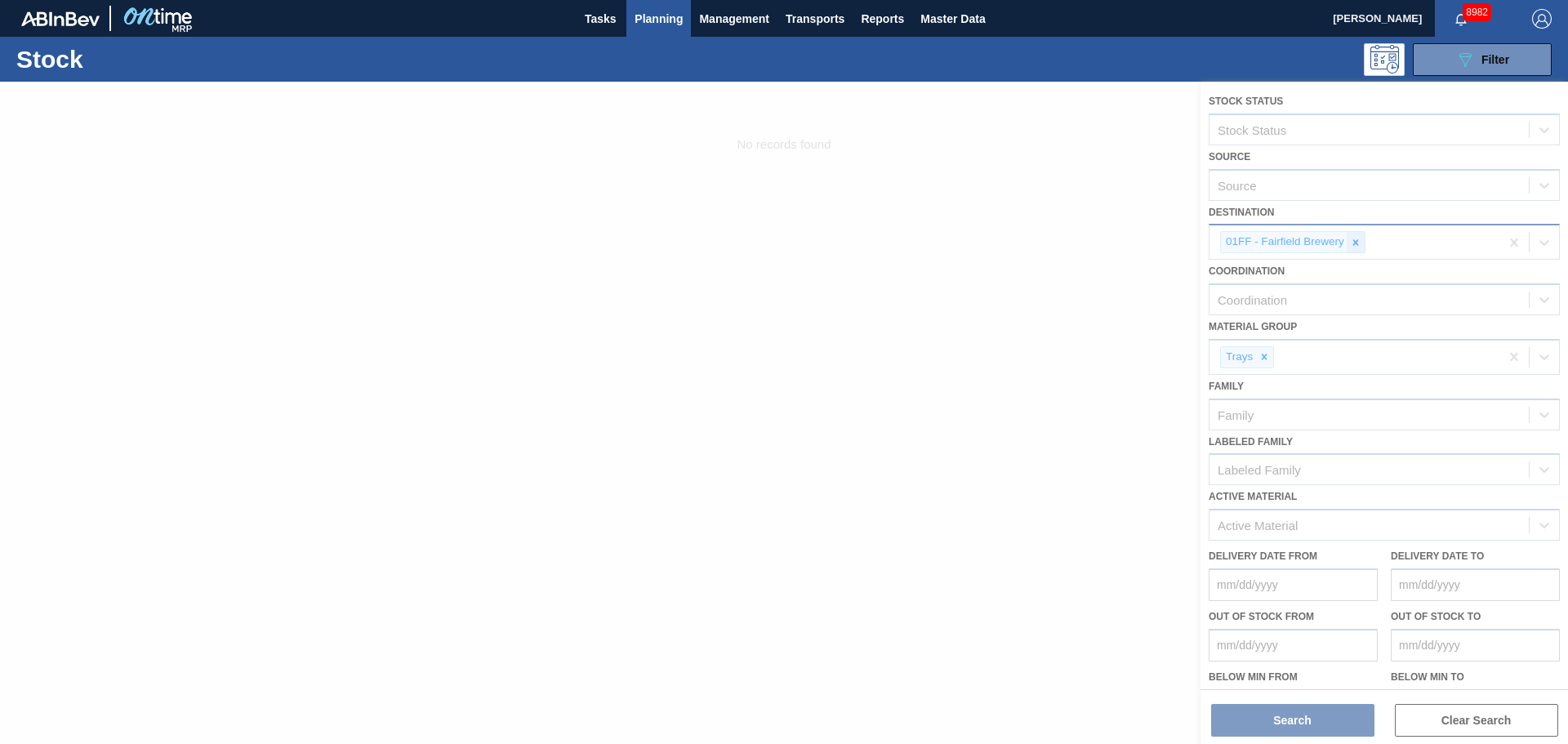
click at [1351, 247] on icon at bounding box center [1356, 242] width 11 height 11
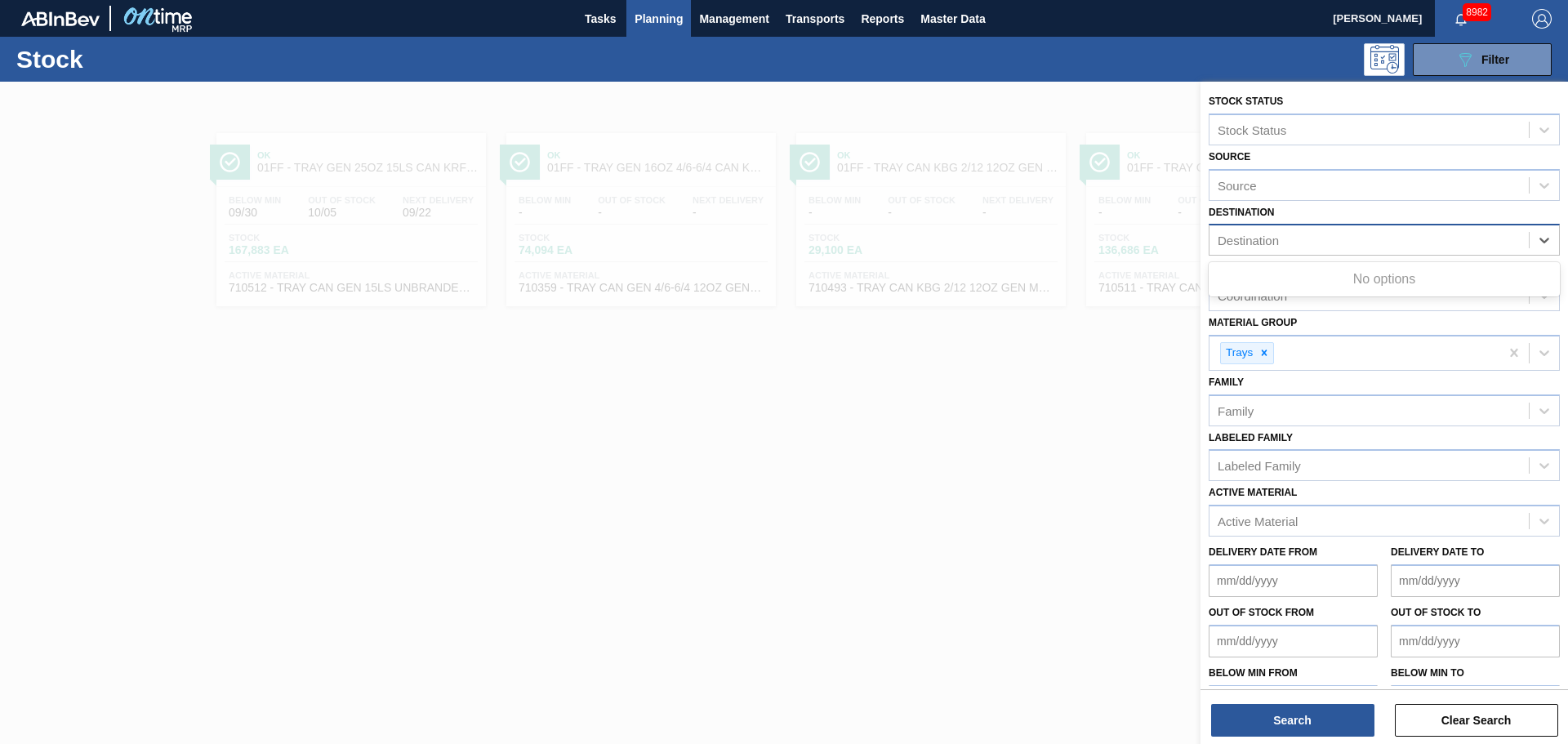
click at [1354, 243] on div "Destination" at bounding box center [1370, 240] width 320 height 24
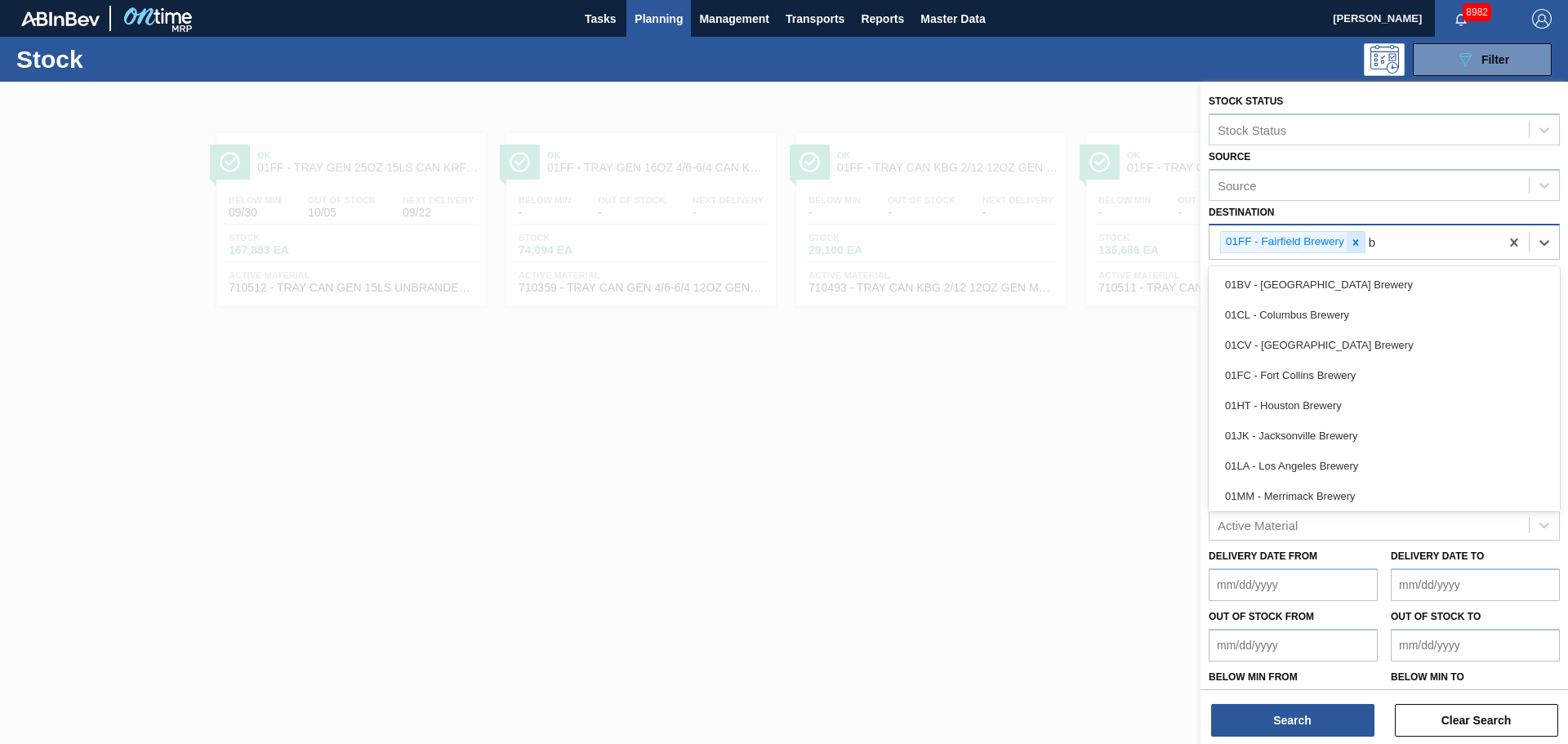
type input "bv"
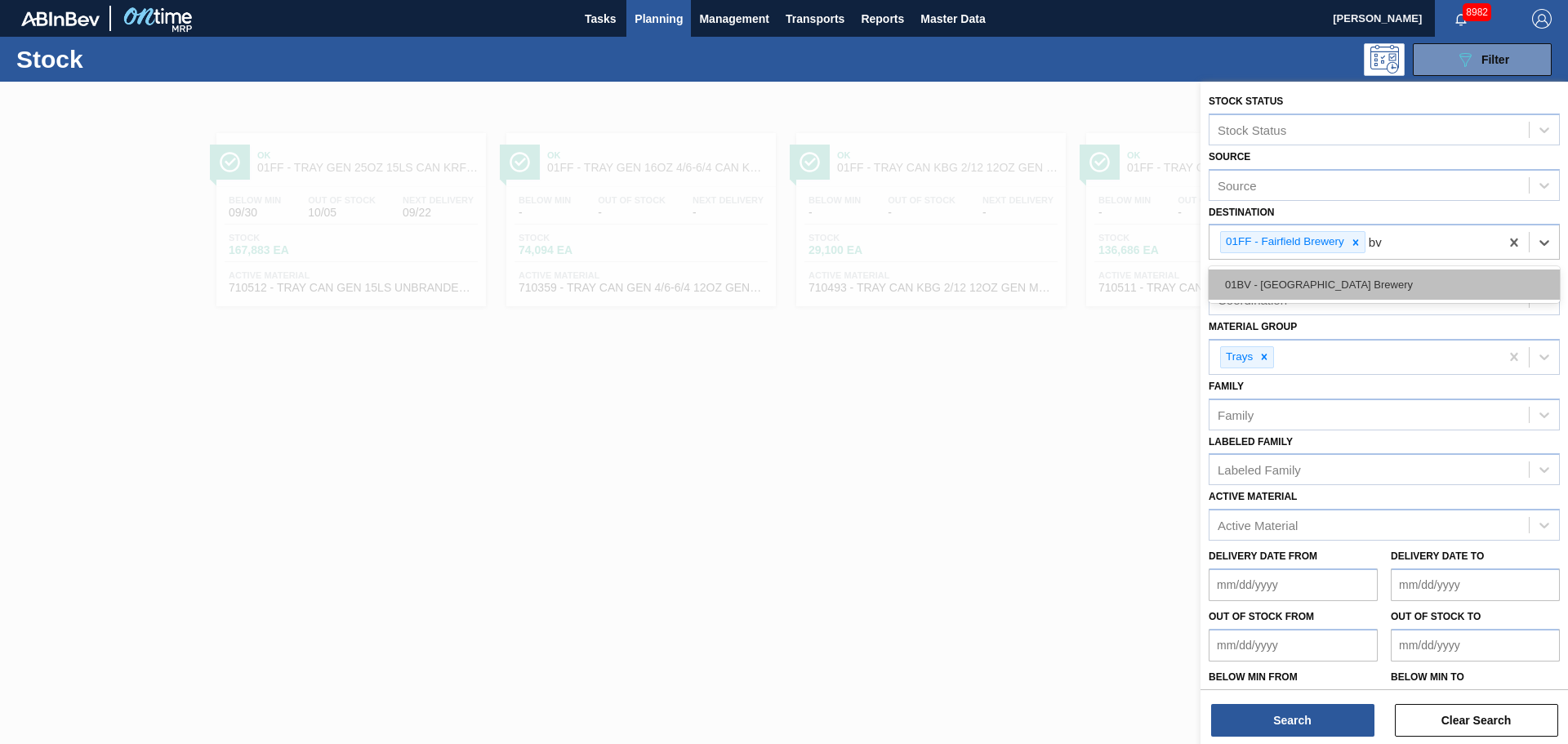
click at [1317, 291] on div "01BV - [GEOGRAPHIC_DATA] Brewery" at bounding box center [1385, 284] width 351 height 30
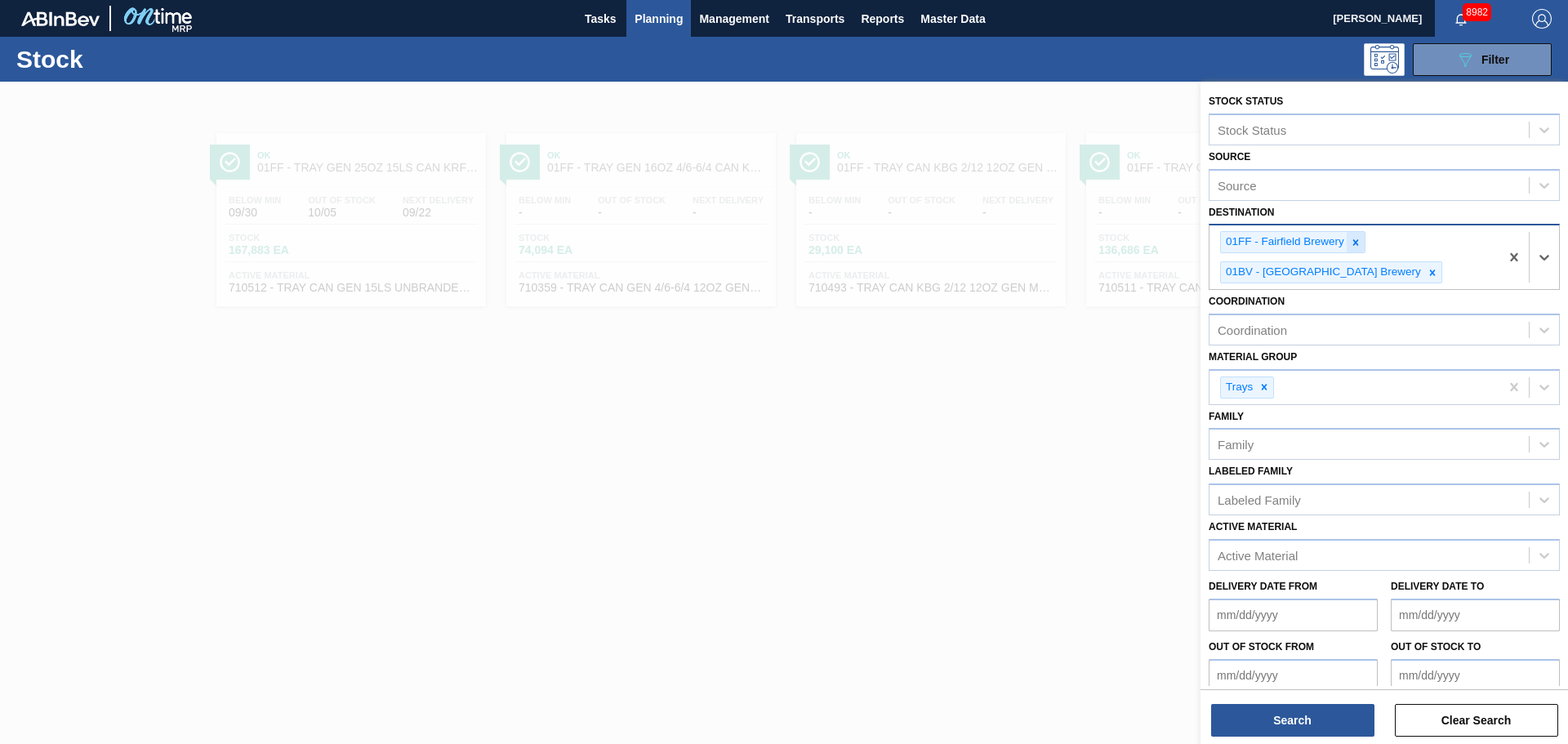
click at [1360, 242] on icon at bounding box center [1356, 242] width 11 height 11
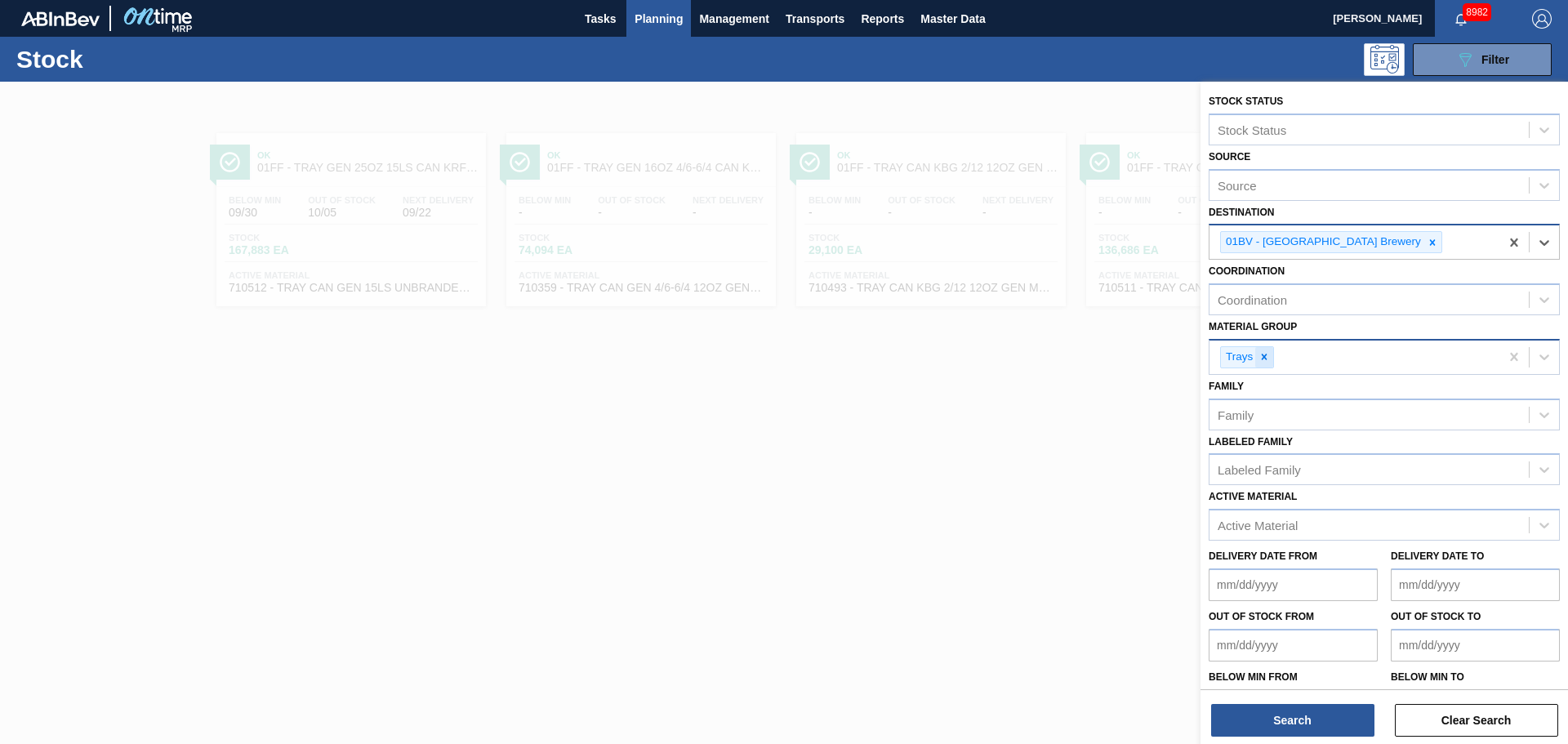
click at [1262, 355] on icon at bounding box center [1264, 356] width 11 height 11
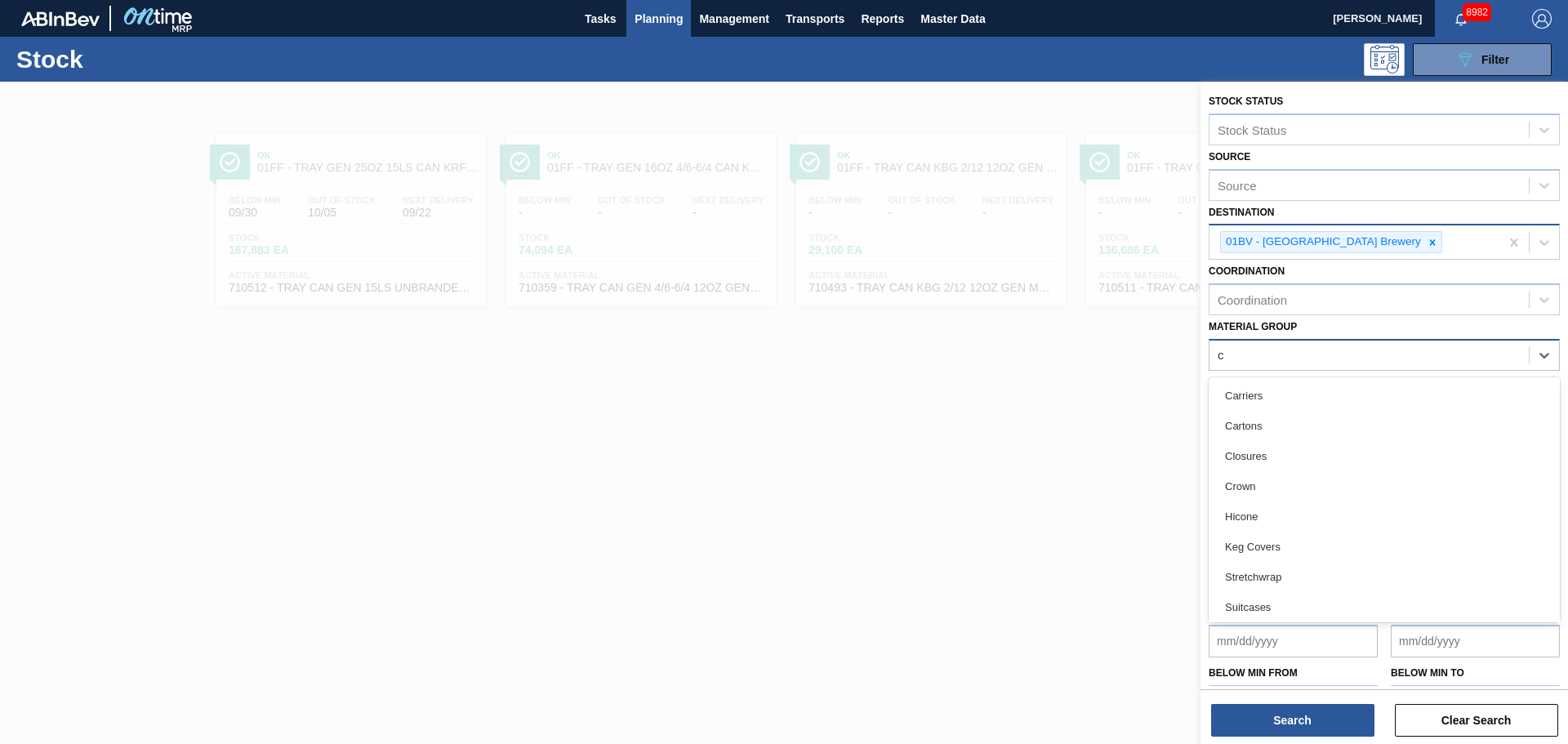
type Group "cr"
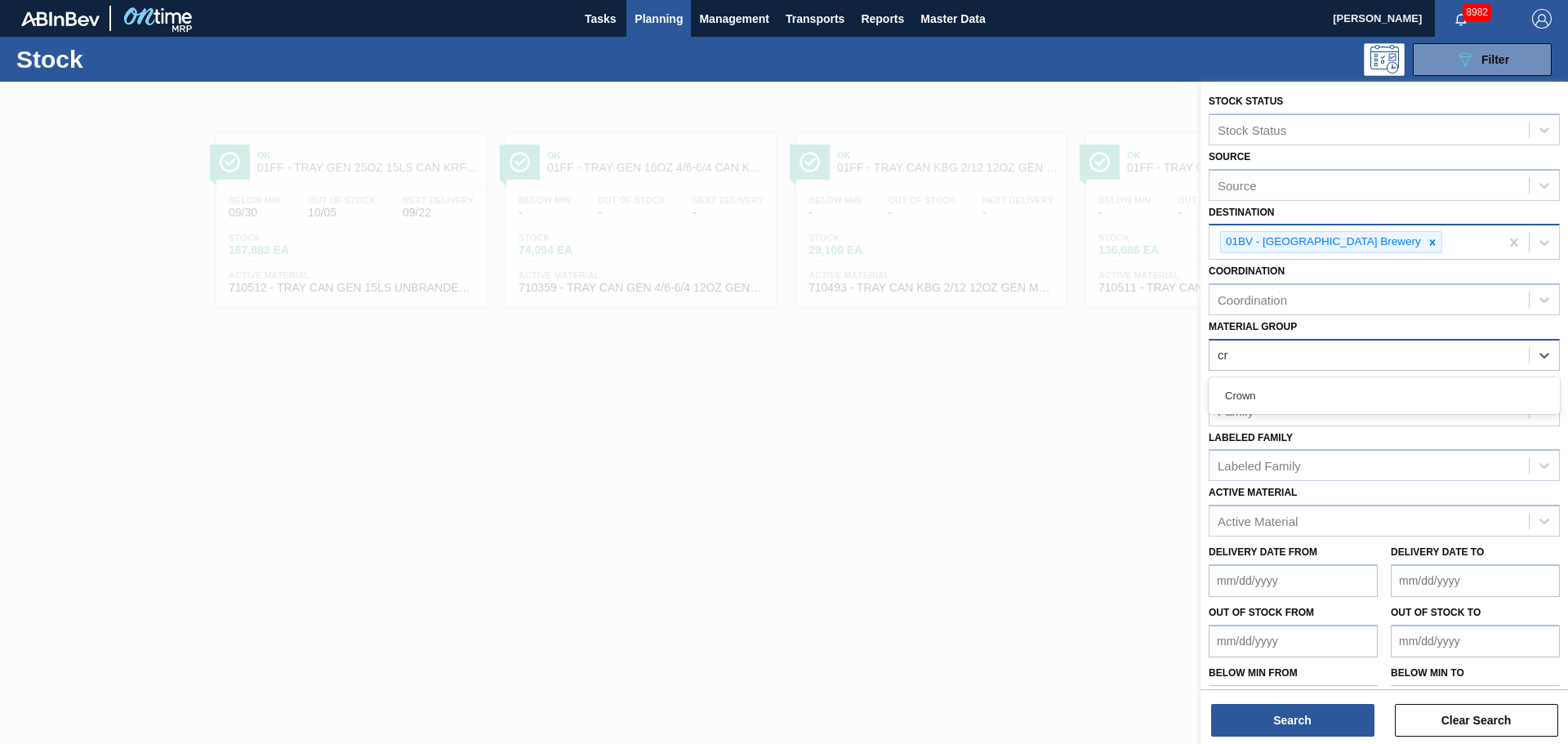
click at [1262, 390] on div "Crown" at bounding box center [1385, 396] width 351 height 30
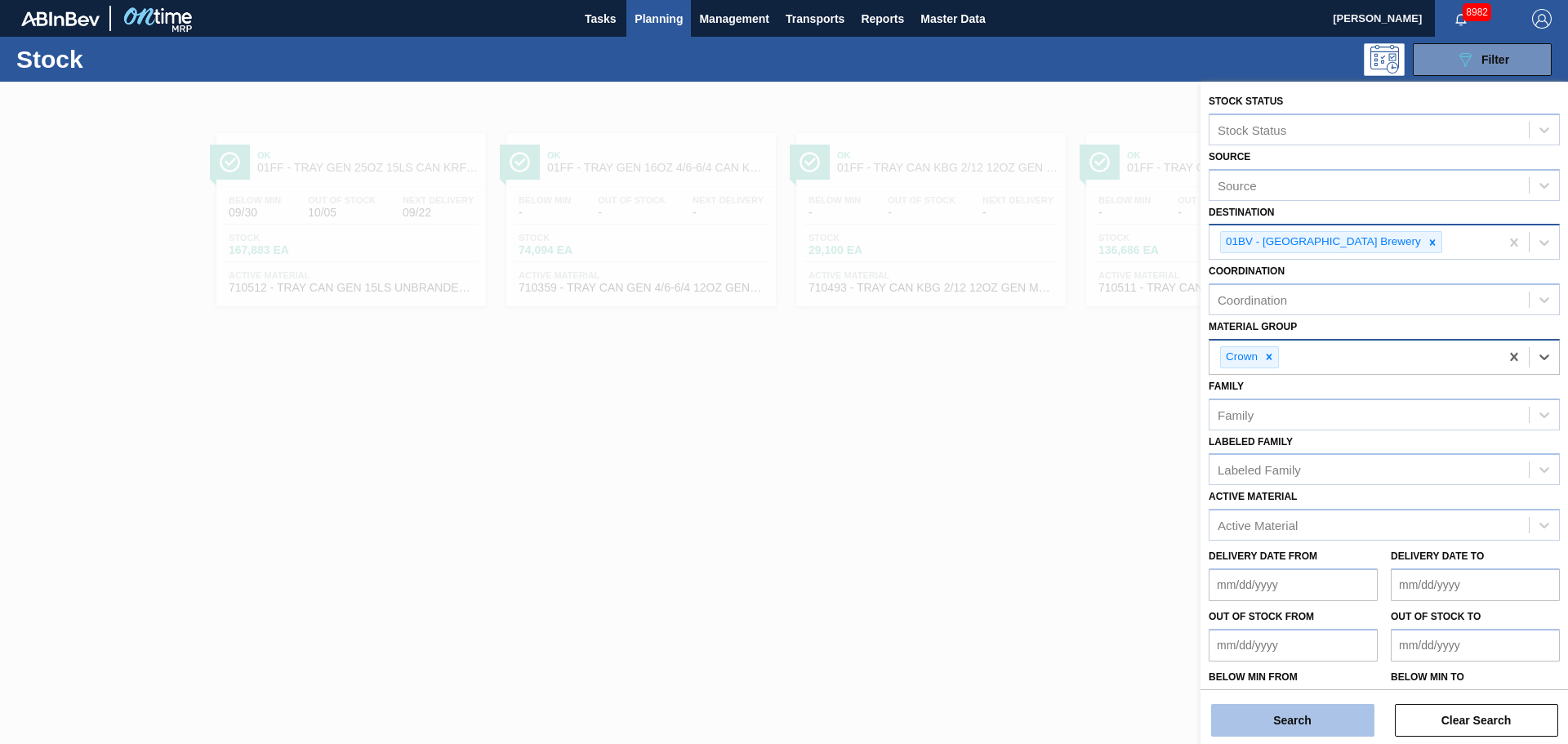
click at [1300, 719] on button "Search" at bounding box center [1293, 719] width 163 height 32
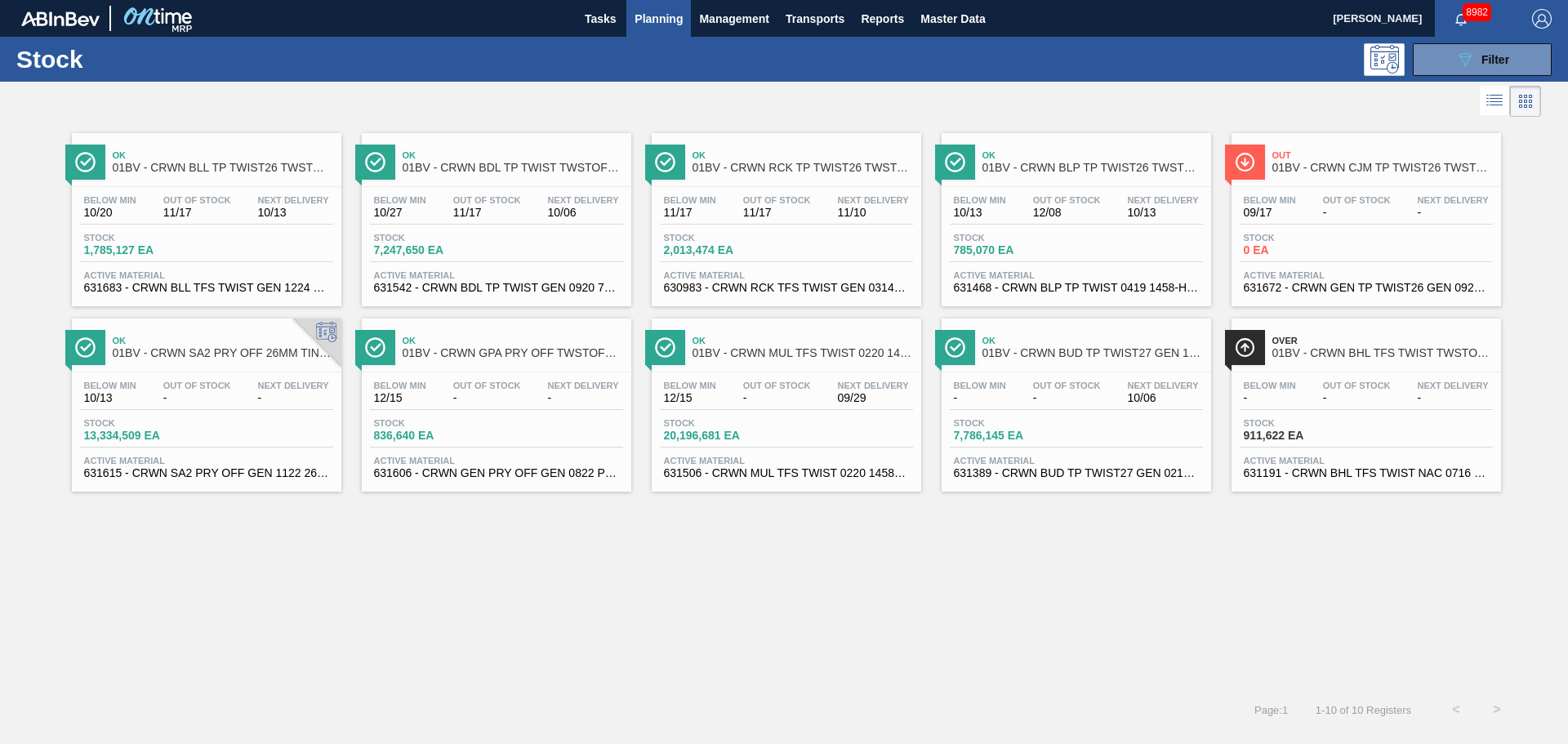
click at [730, 662] on div "Ok 01BV - CRWN BLL TP TWIST26 TWSTOFF 12 OZ 70 LB Below Min 10/20 Out Of Stock …" at bounding box center [784, 405] width 1568 height 569
click at [249, 438] on div "Stock 13,334,509 EA" at bounding box center [206, 432] width 253 height 29
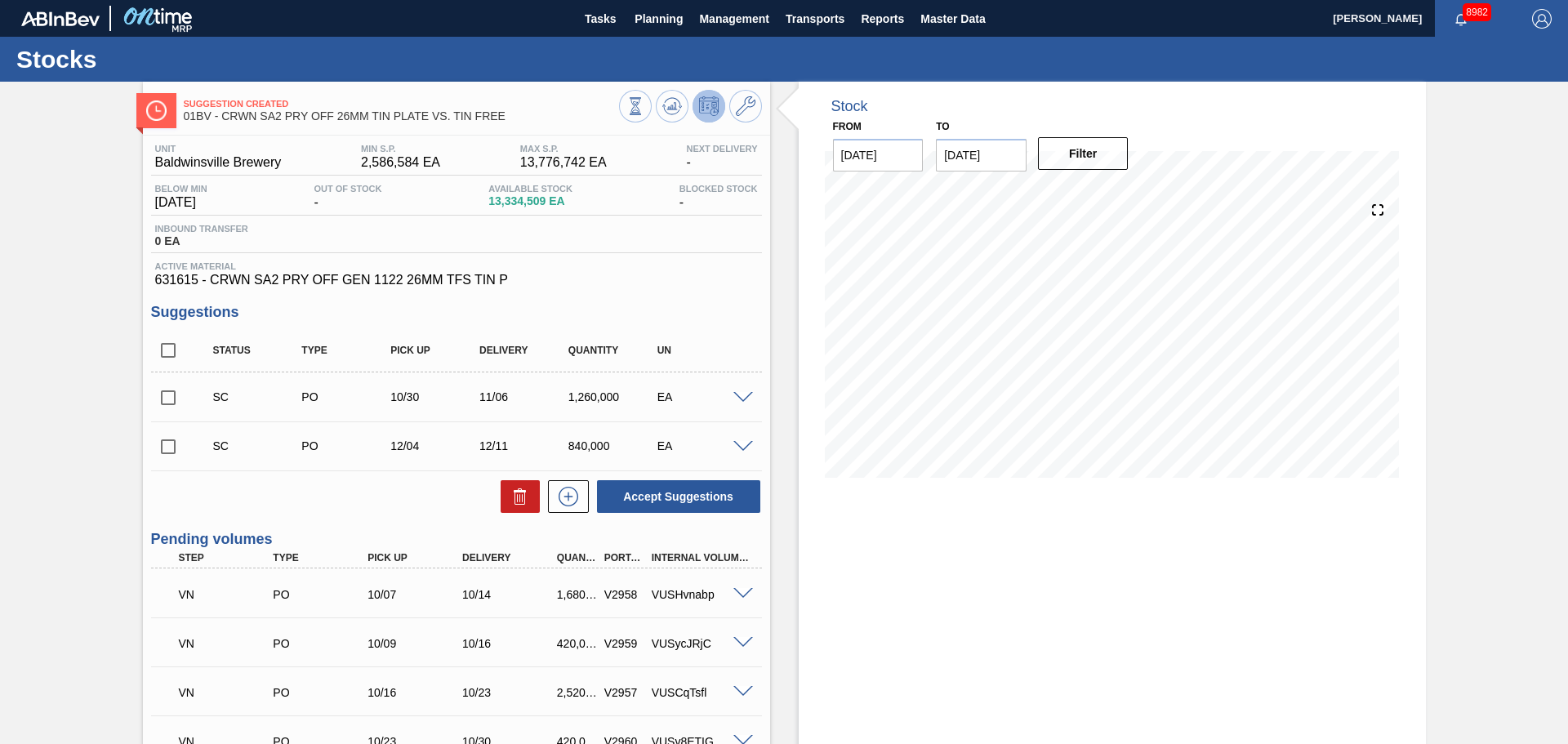
scroll to position [326, 0]
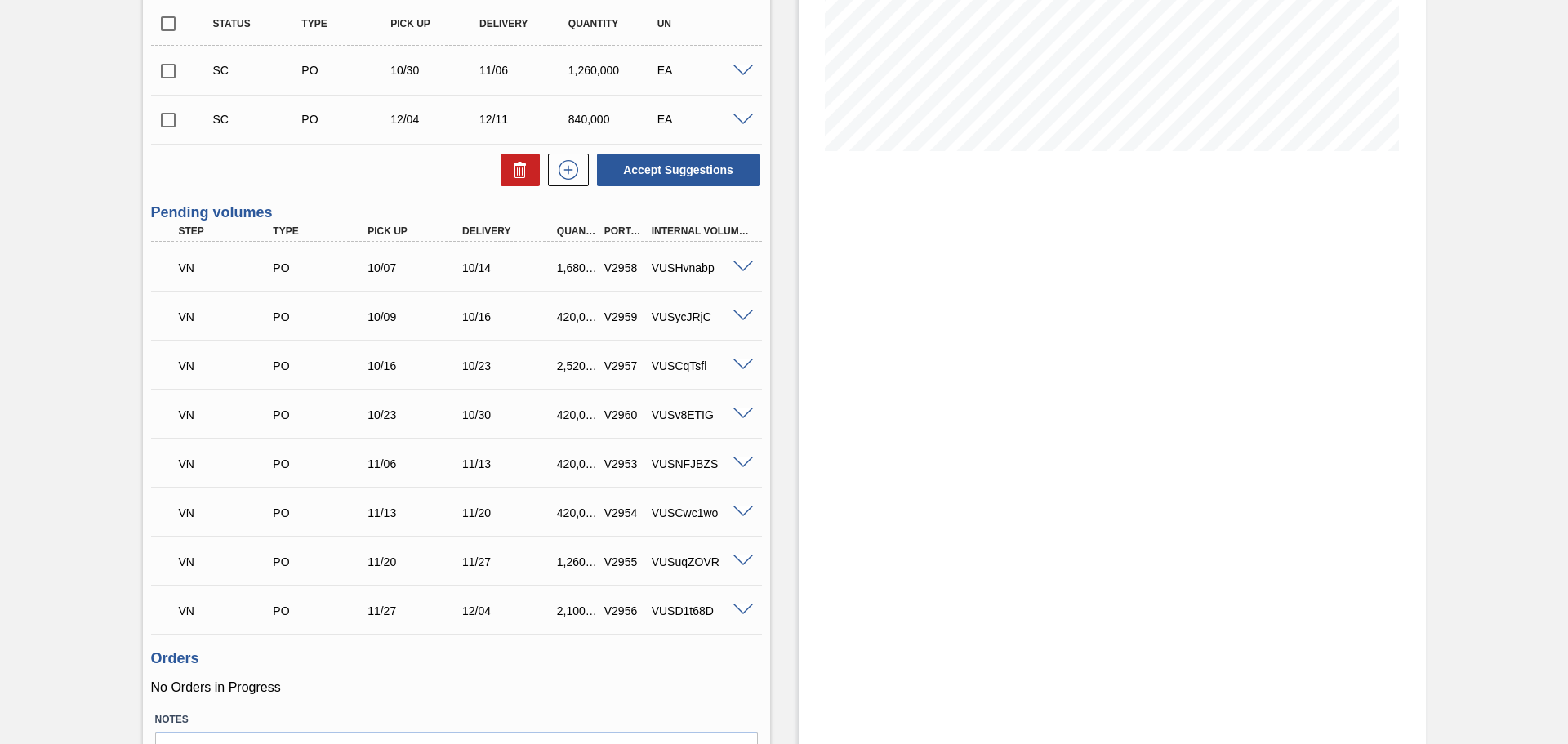
click at [737, 605] on span at bounding box center [743, 610] width 19 height 12
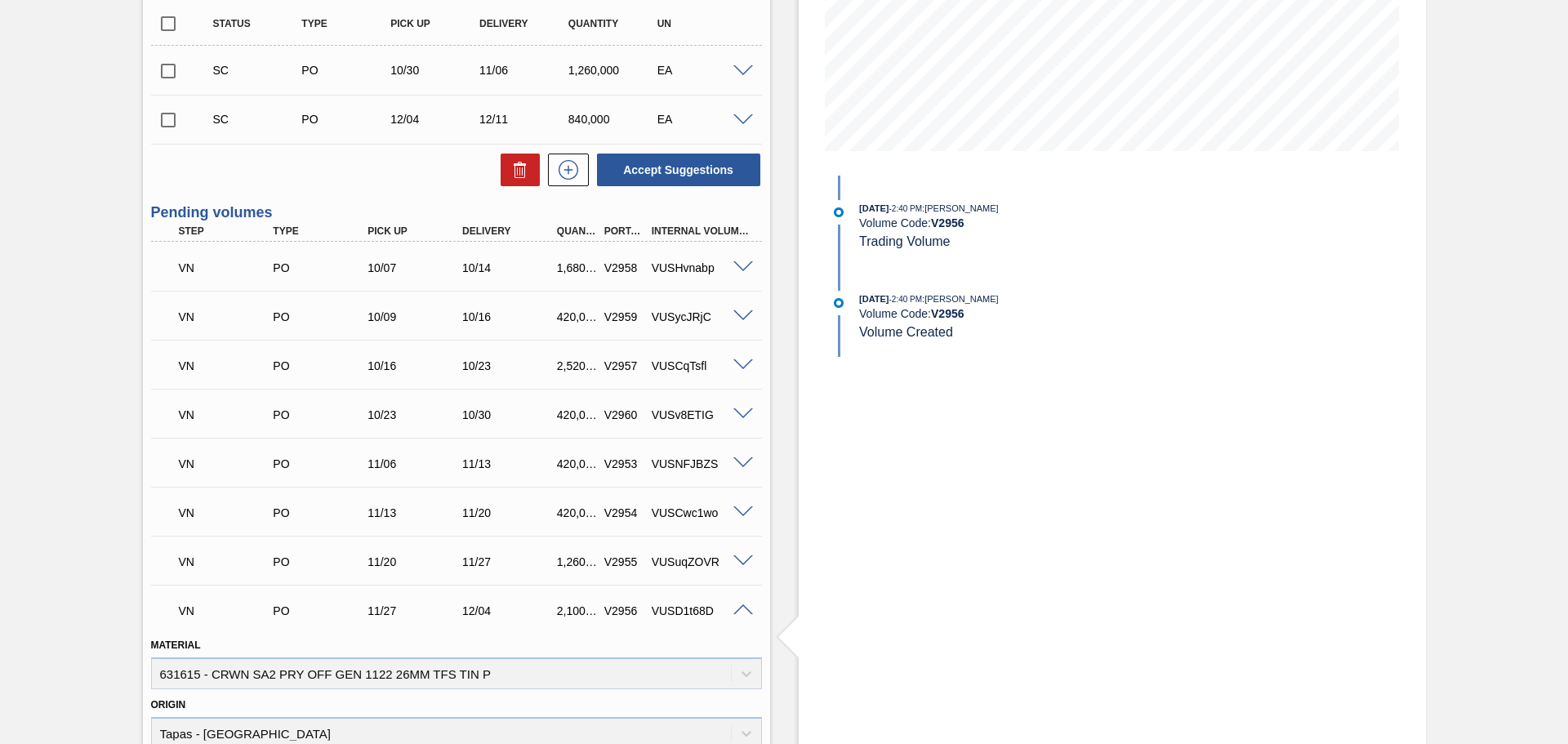
click at [842, 519] on div "Stock From [DATE] to [DATE] Filter [DATE] 2:40 PM : [PERSON_NAME] Volume Code: …" at bounding box center [1112, 500] width 628 height 1490
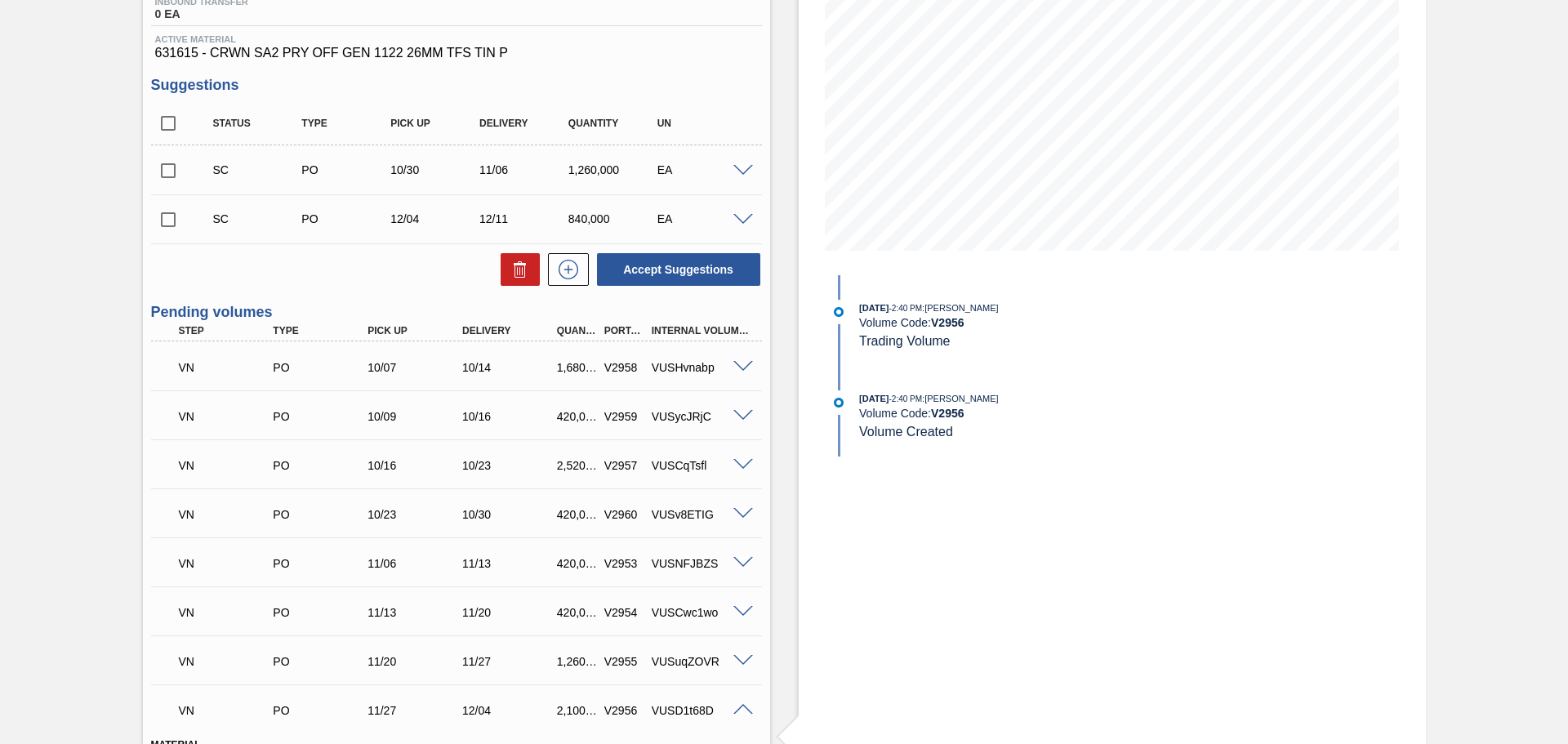
scroll to position [0, 0]
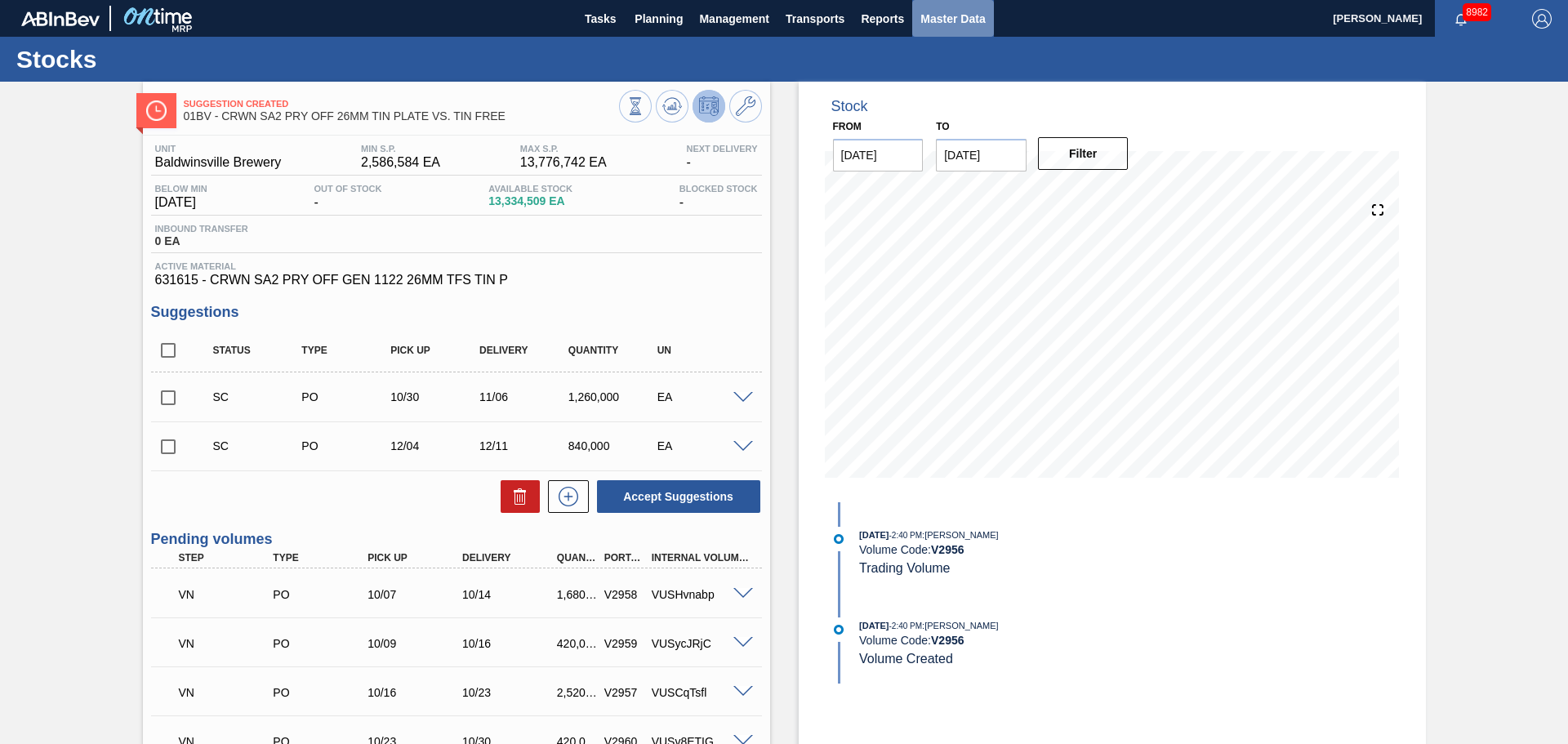
click at [943, 26] on span "Master Data" at bounding box center [953, 18] width 65 height 19
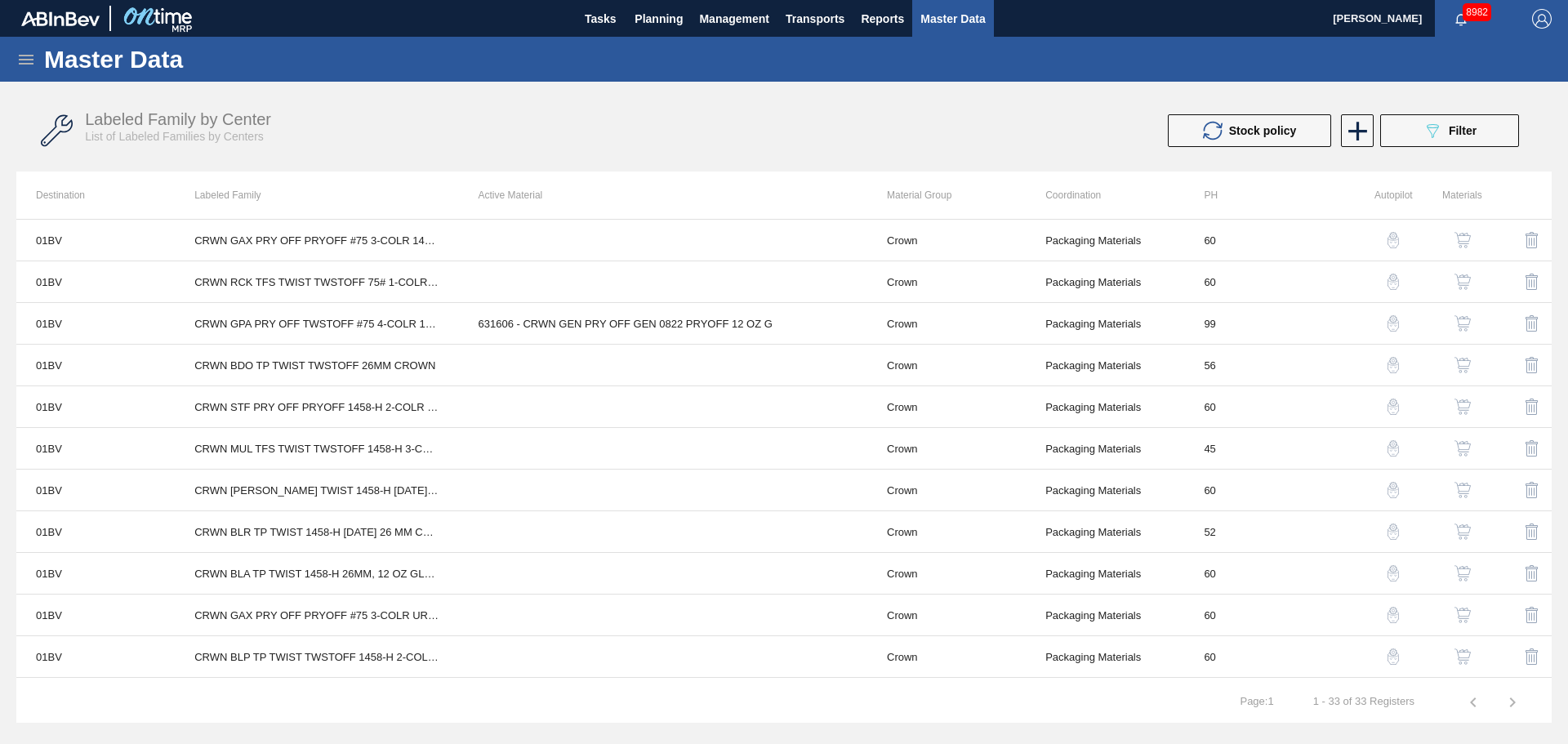
click at [30, 59] on icon at bounding box center [25, 59] width 15 height 10
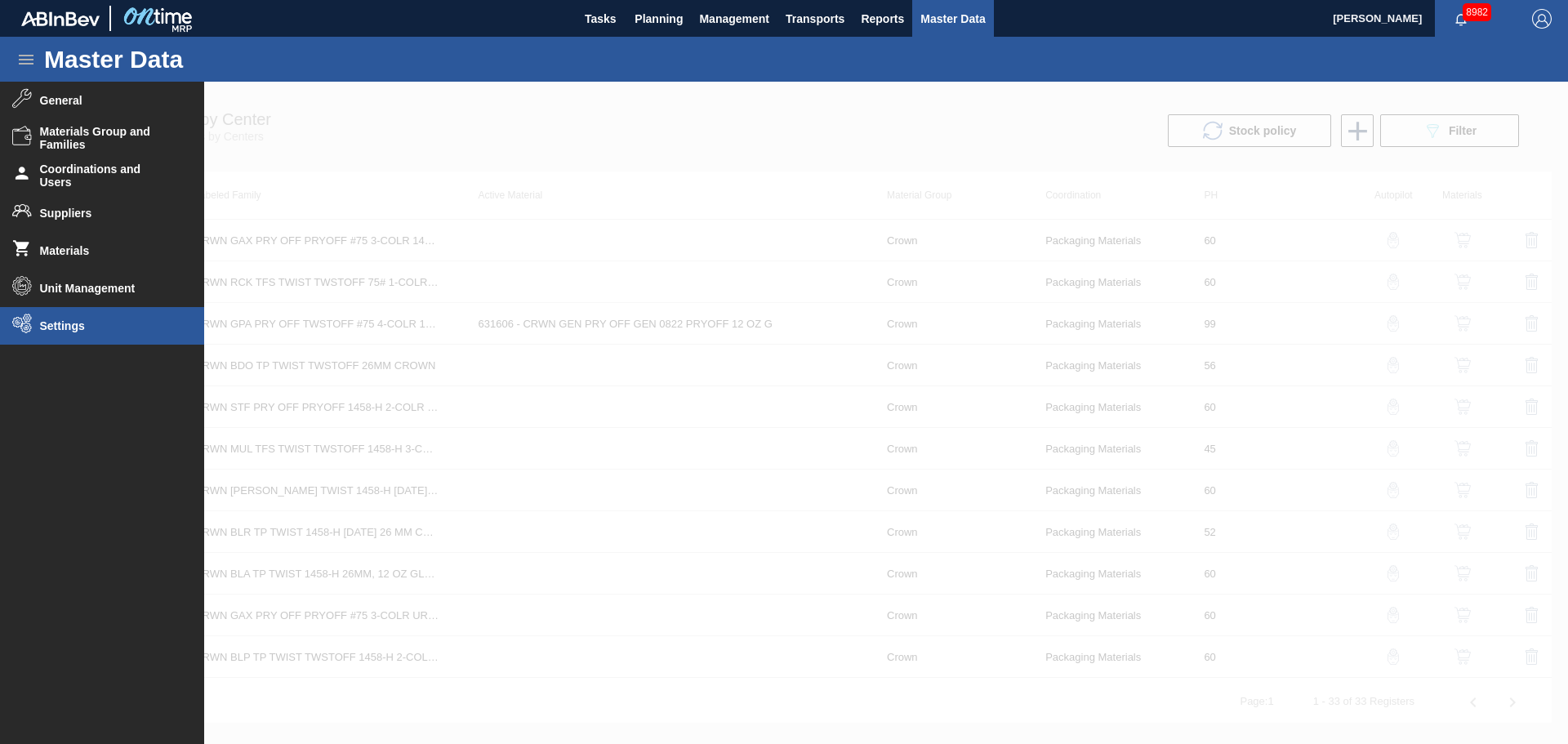
click at [89, 334] on li "Settings" at bounding box center [102, 326] width 205 height 38
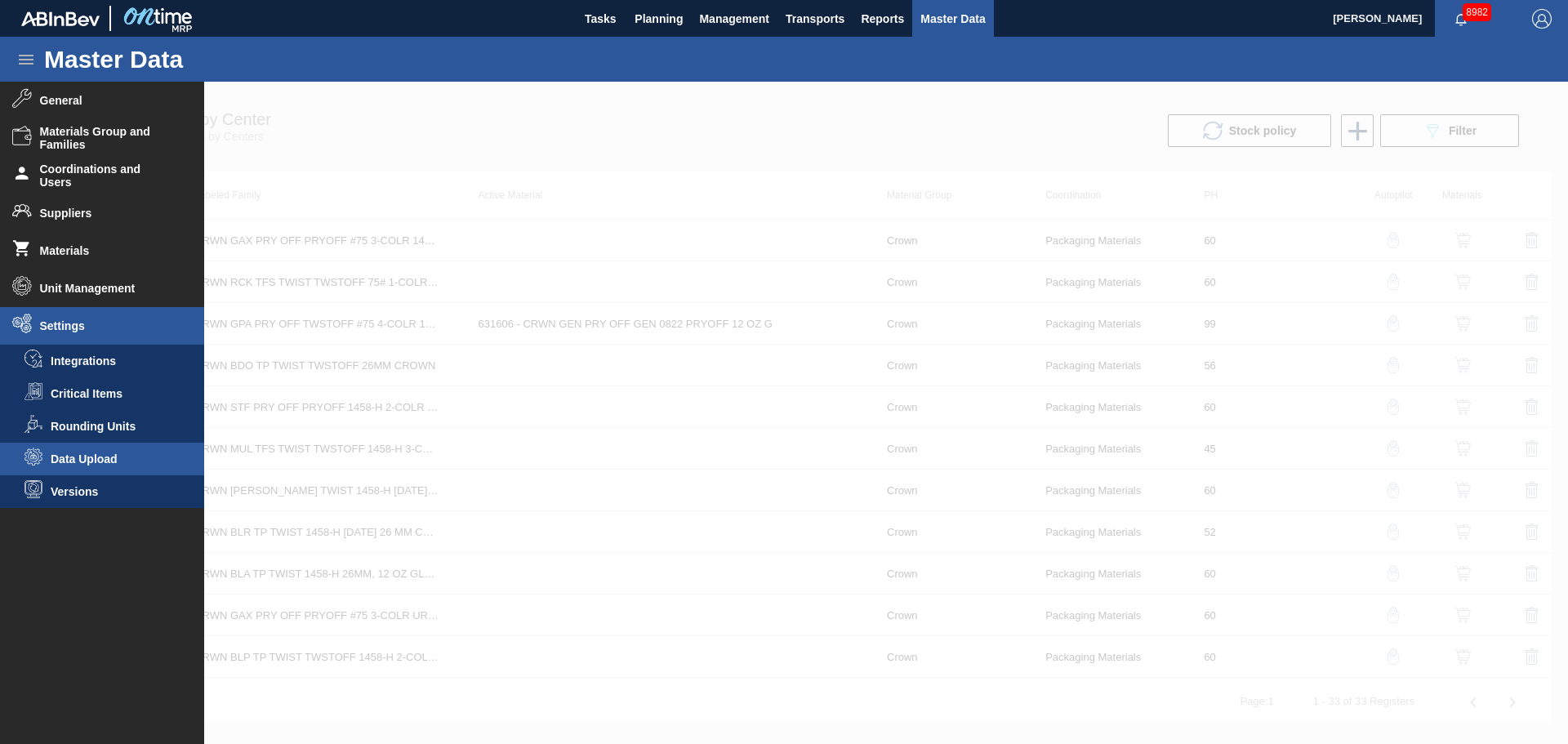
click at [91, 451] on li "Data Upload" at bounding box center [102, 458] width 205 height 32
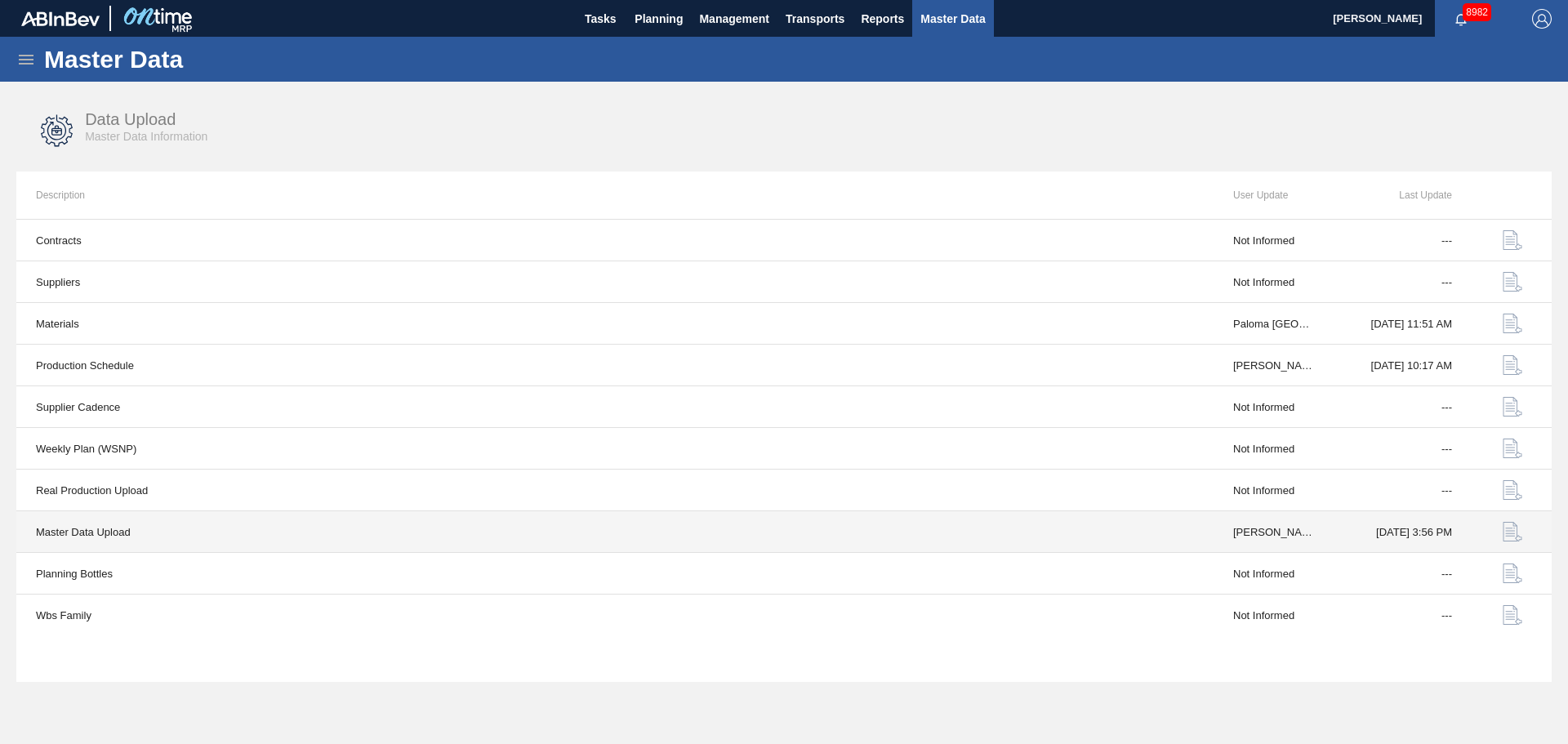
click at [1511, 523] on img "button" at bounding box center [1513, 532] width 19 height 19
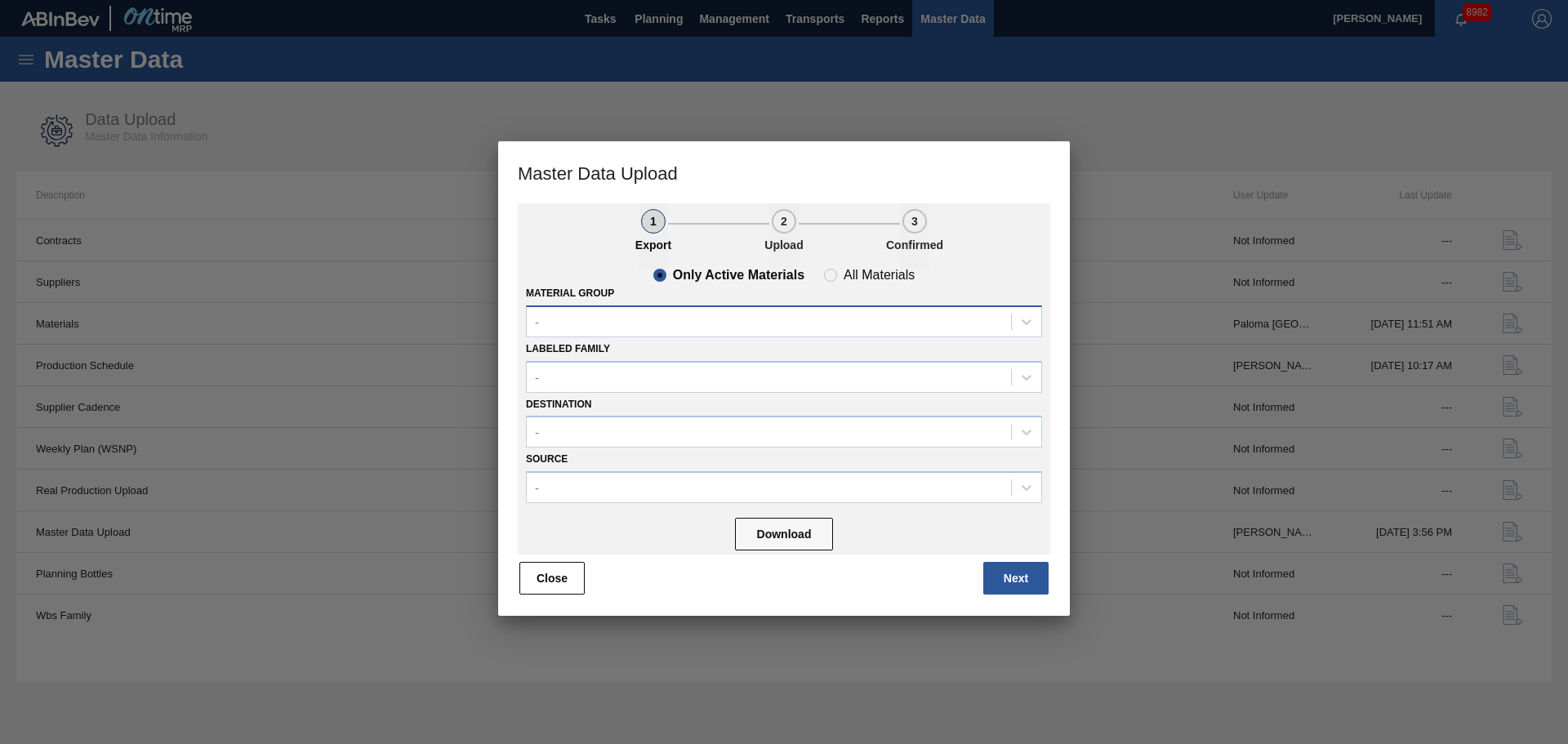
click at [694, 318] on div "-" at bounding box center [769, 321] width 485 height 24
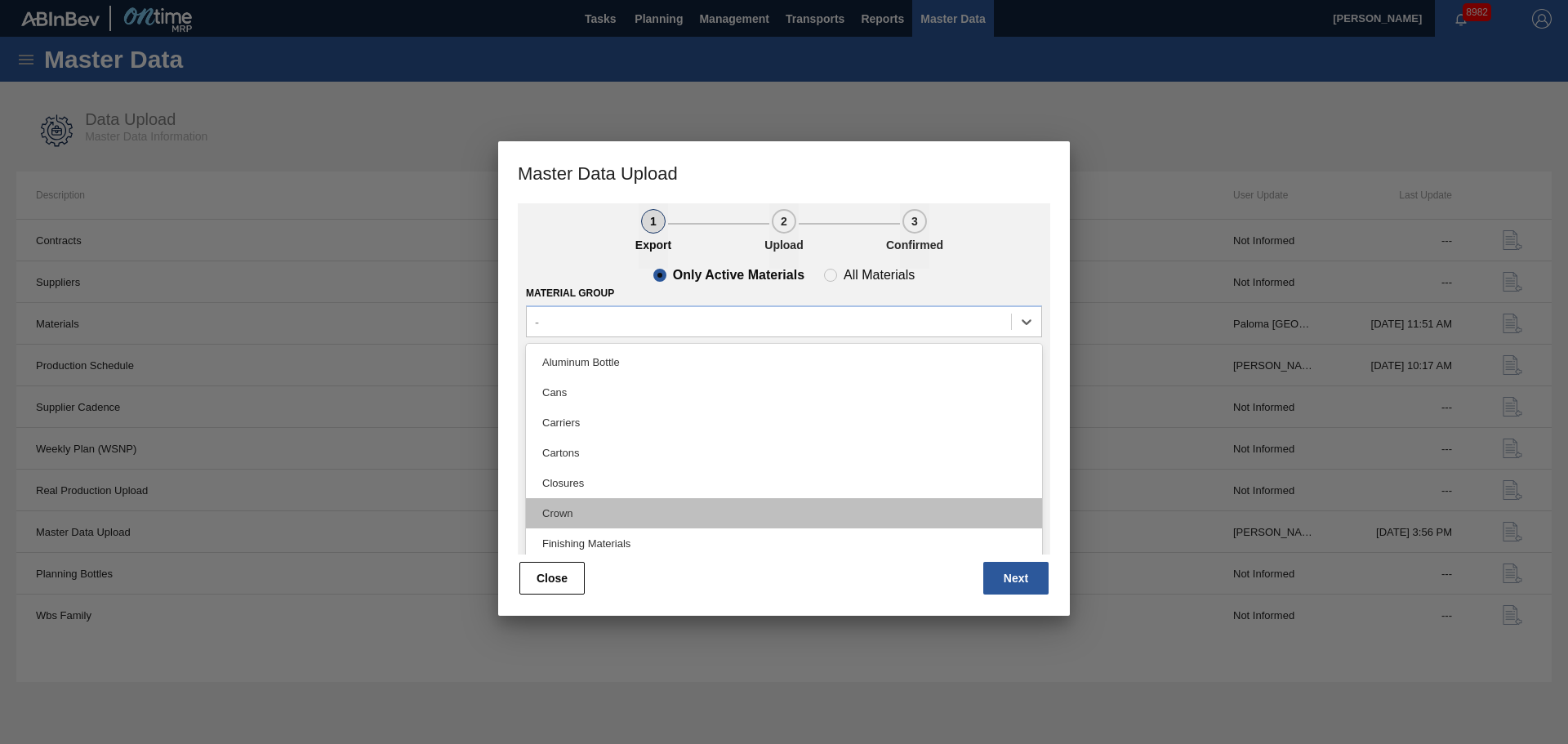
click at [587, 502] on div "Crown" at bounding box center [784, 513] width 516 height 30
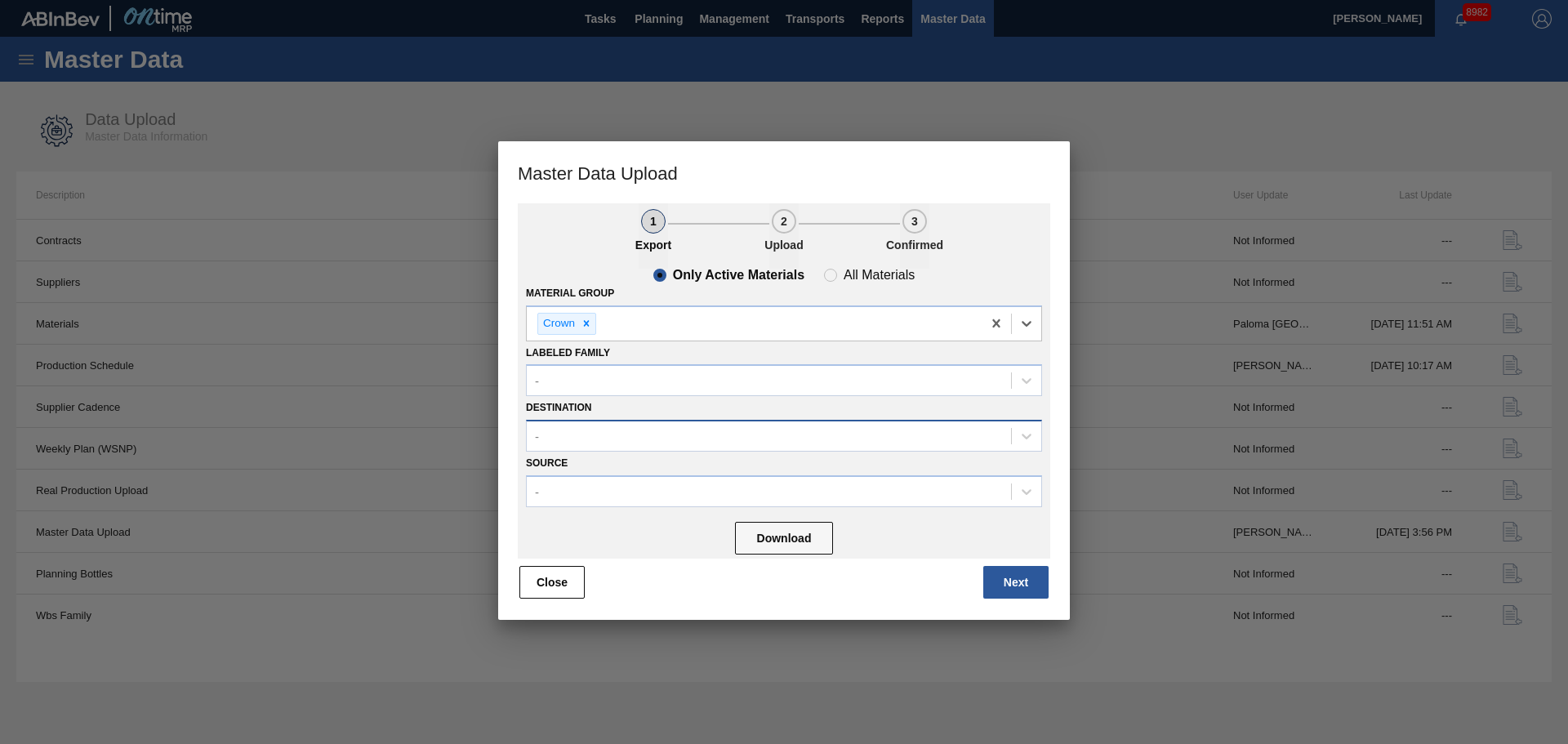
click at [644, 433] on div "-" at bounding box center [769, 436] width 485 height 24
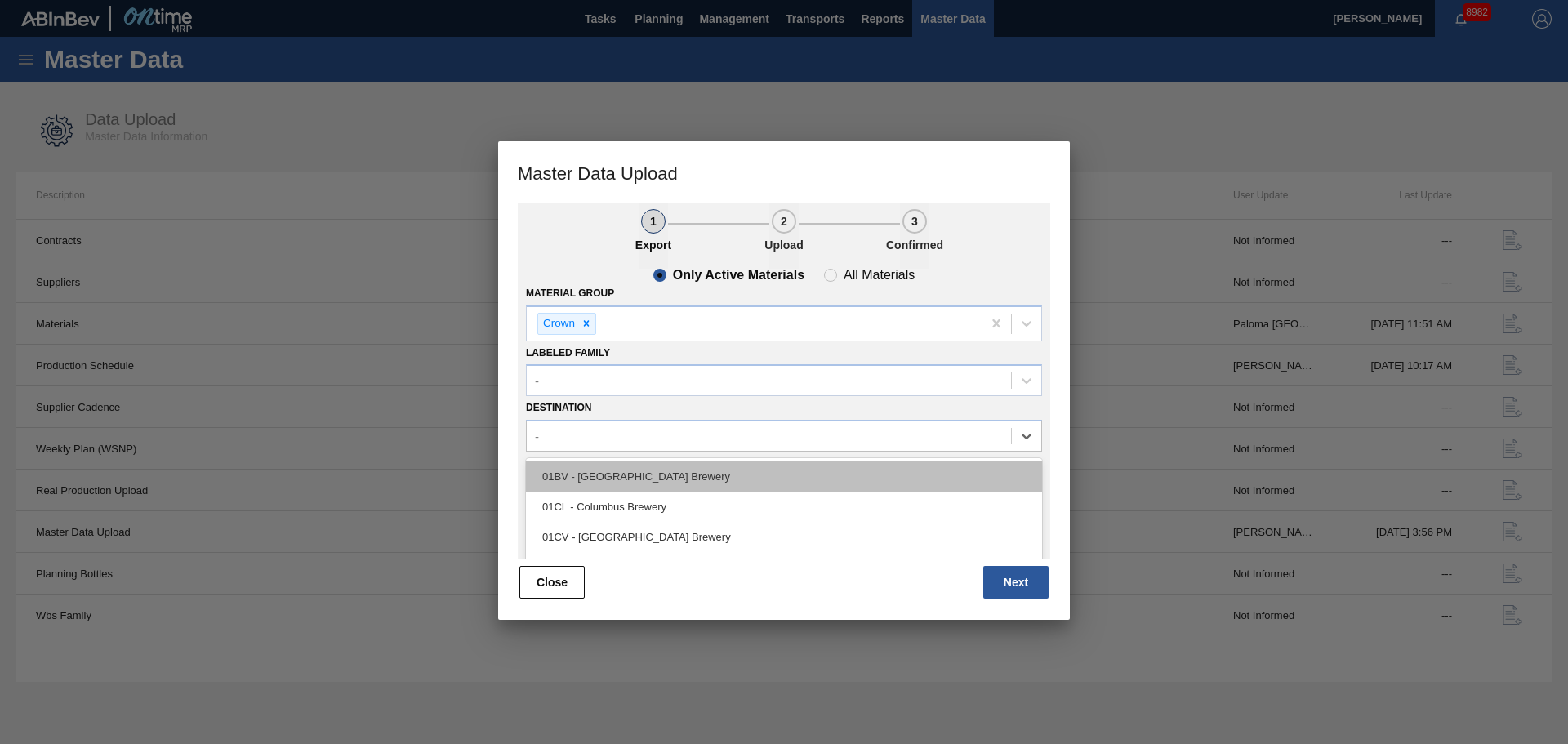
click at [642, 483] on div "01BV - [GEOGRAPHIC_DATA] Brewery" at bounding box center [784, 476] width 516 height 30
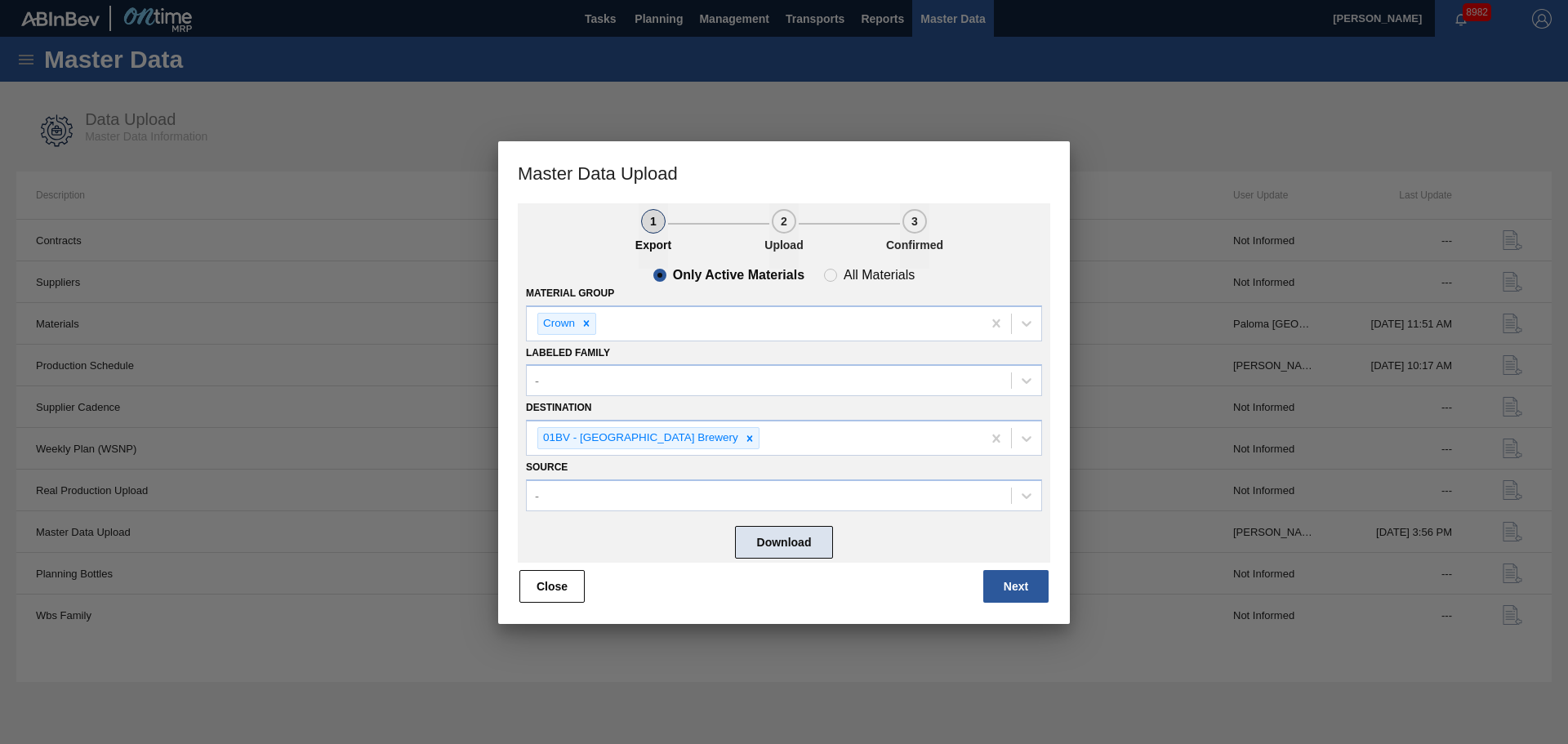
click at [773, 550] on button "Download" at bounding box center [784, 541] width 98 height 32
click at [584, 323] on icon at bounding box center [586, 323] width 11 height 11
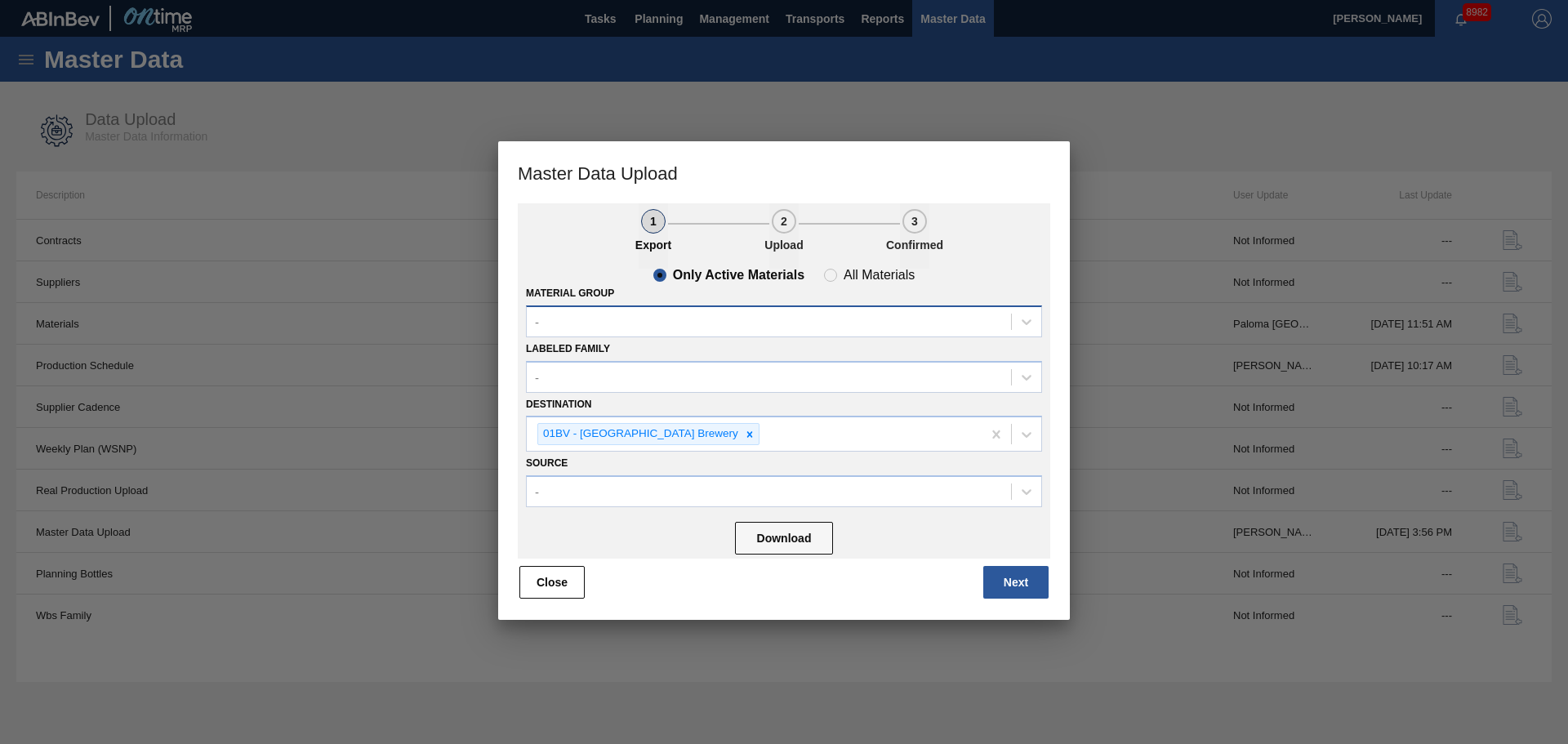
click at [792, 554] on button "Download" at bounding box center [784, 538] width 98 height 32
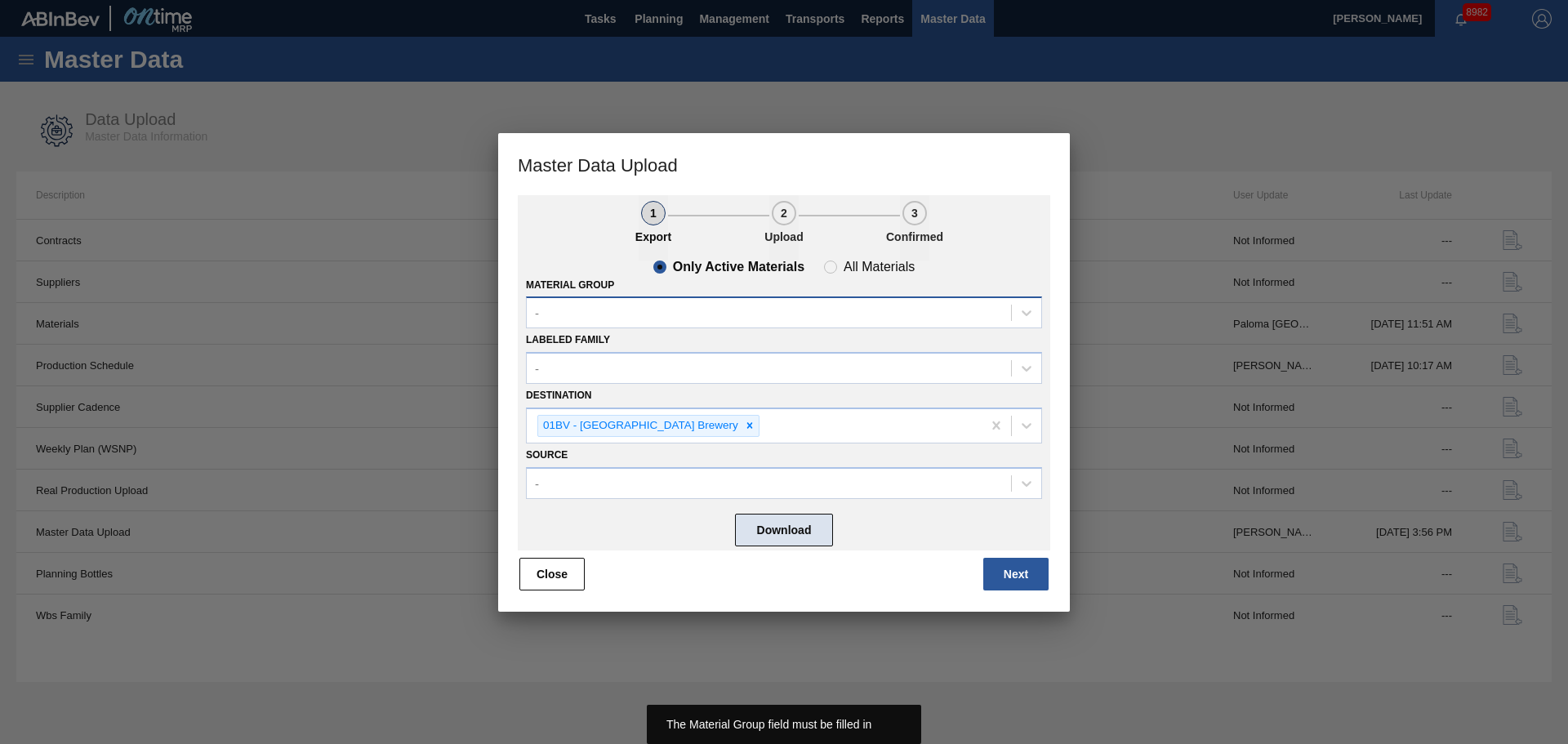
click at [788, 530] on button "Download" at bounding box center [784, 529] width 98 height 32
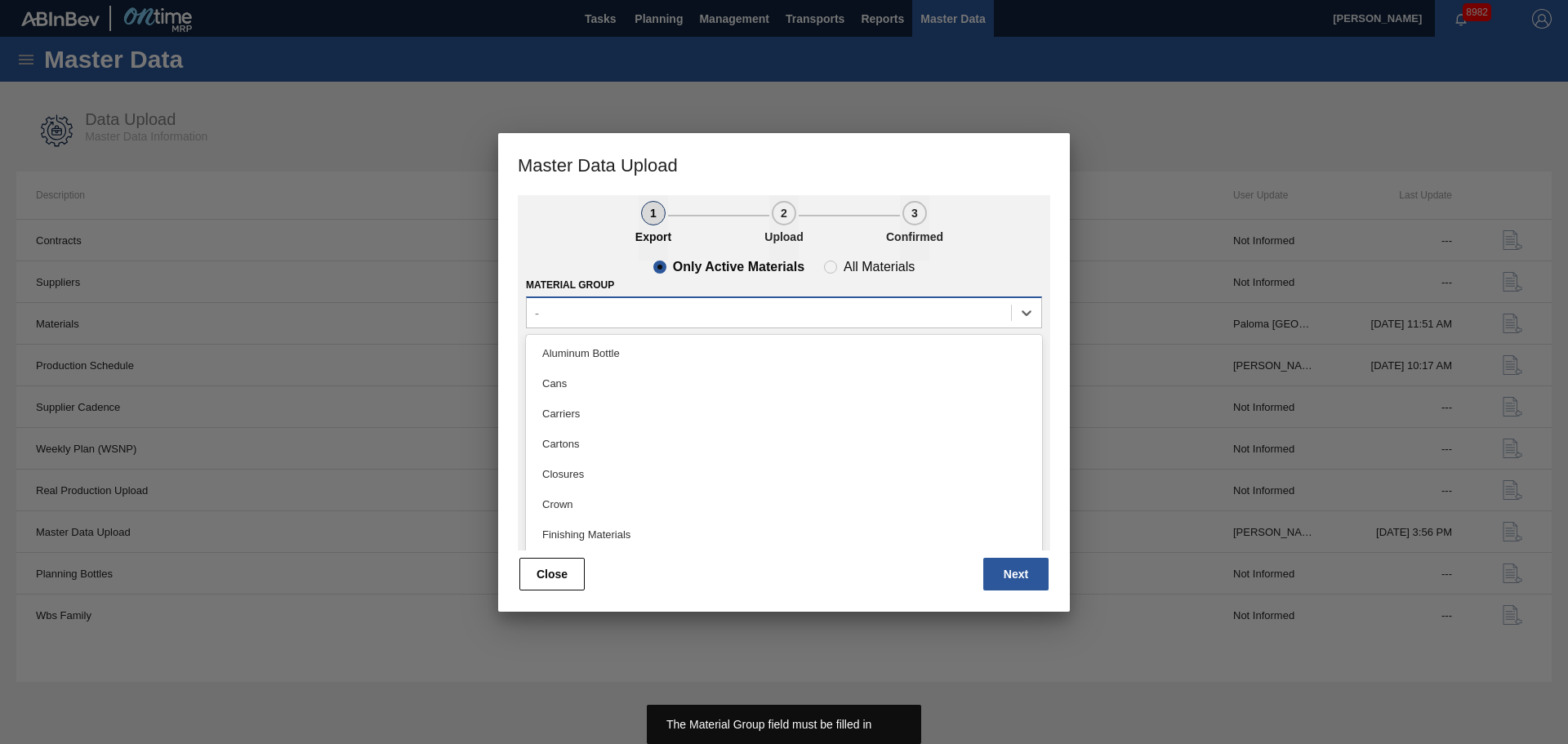
click at [671, 309] on div "-" at bounding box center [769, 312] width 485 height 24
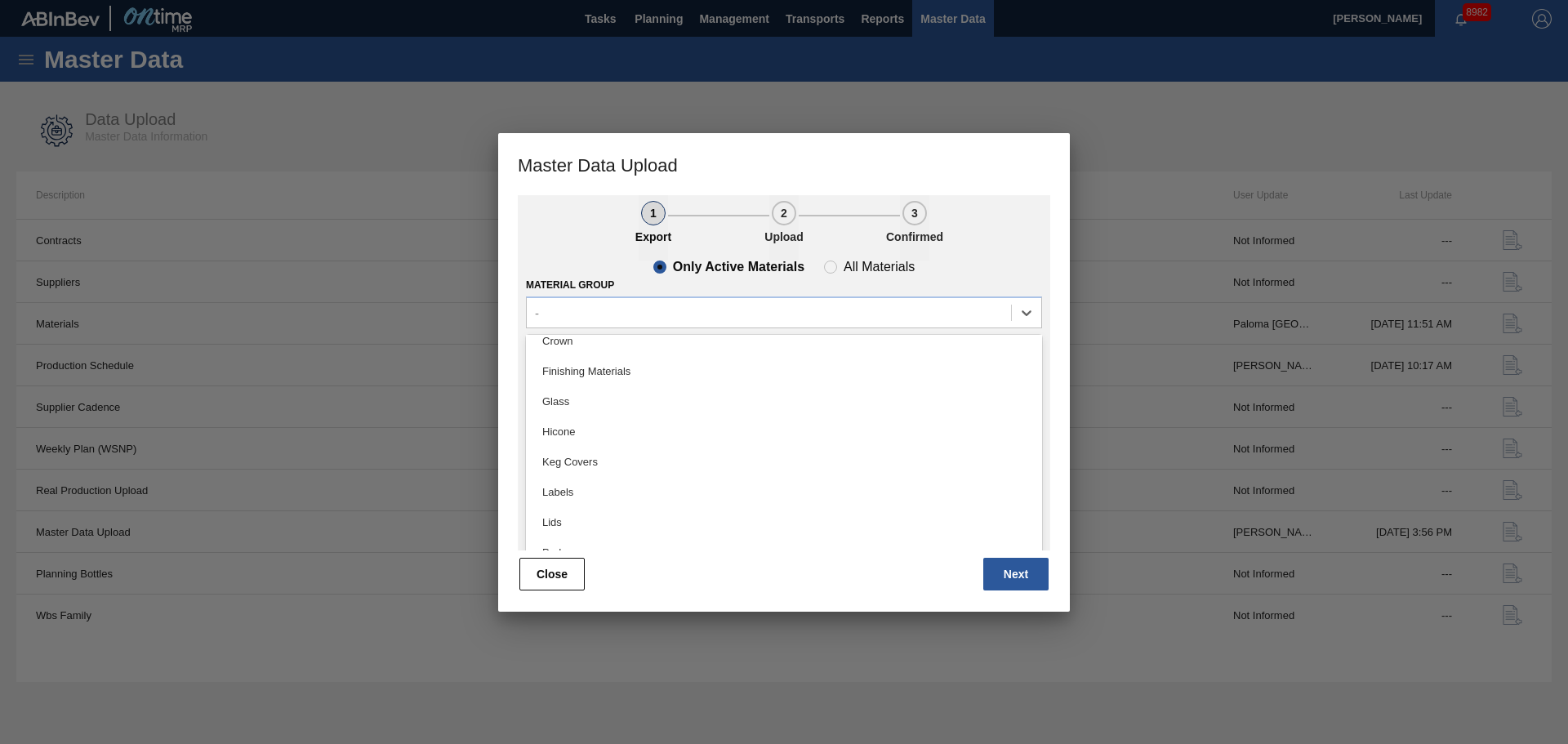
scroll to position [335, 0]
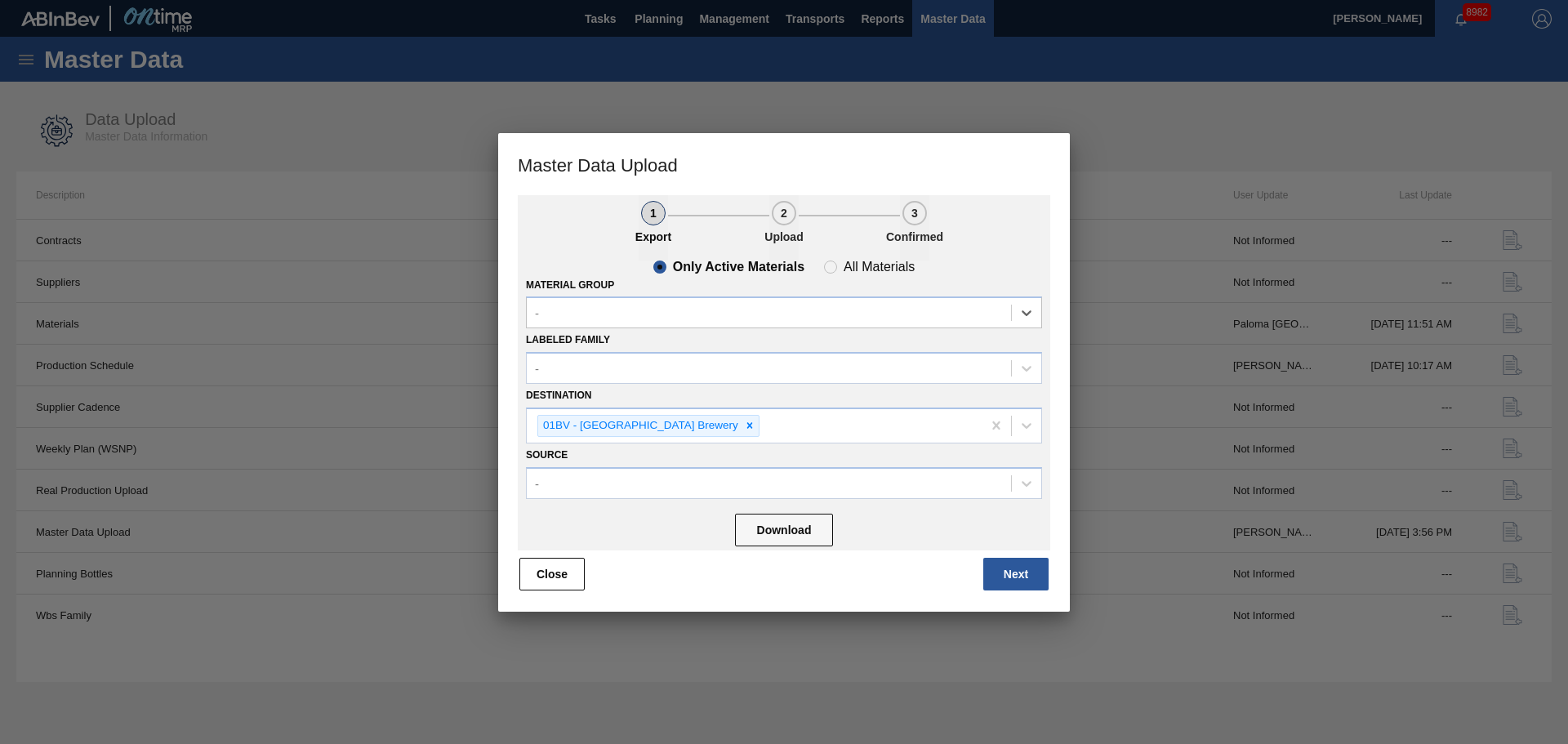
drag, startPoint x: 574, startPoint y: 578, endPoint x: 662, endPoint y: 288, distance: 303.1
click at [574, 578] on button "Close" at bounding box center [552, 573] width 65 height 32
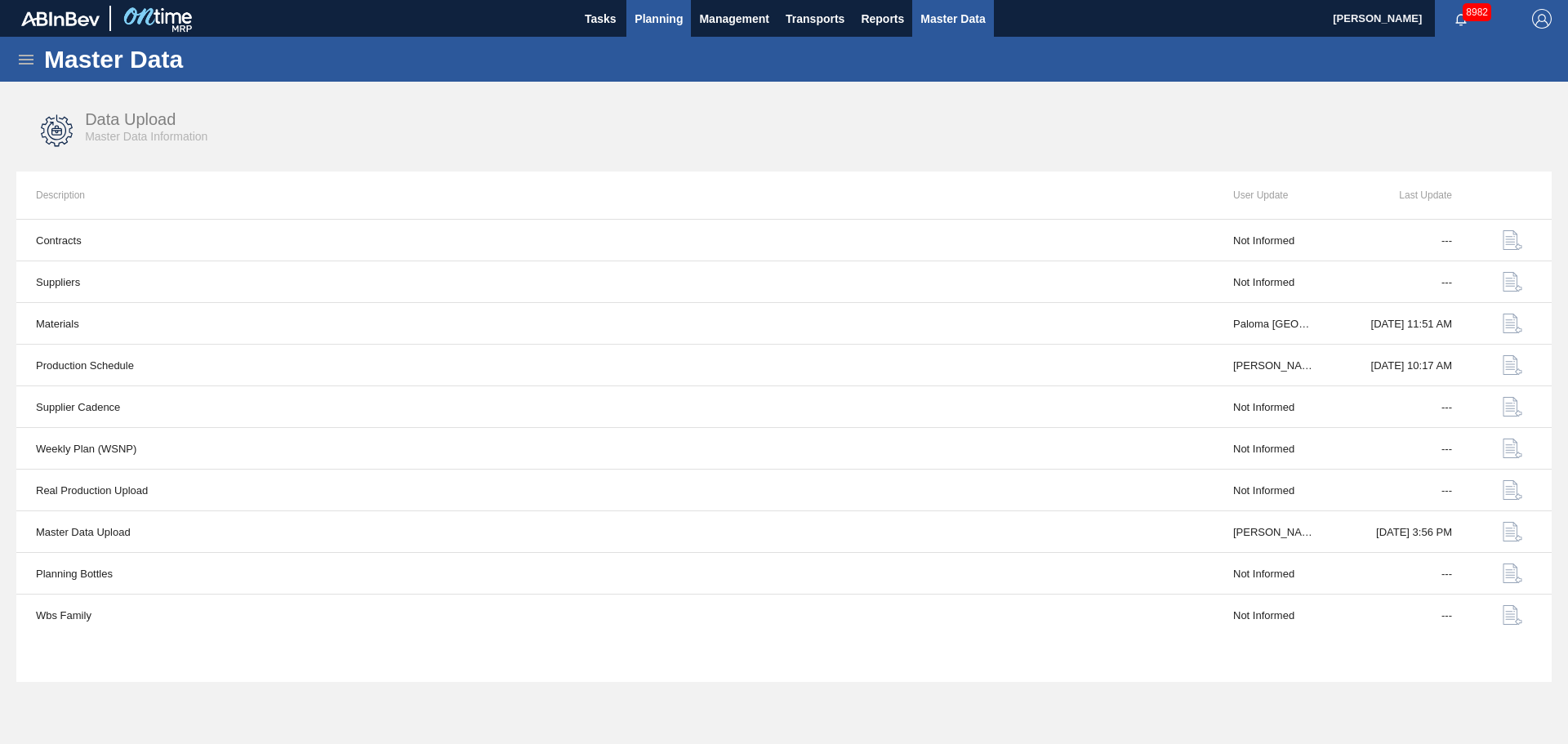
click at [677, 20] on span "Planning" at bounding box center [658, 18] width 48 height 19
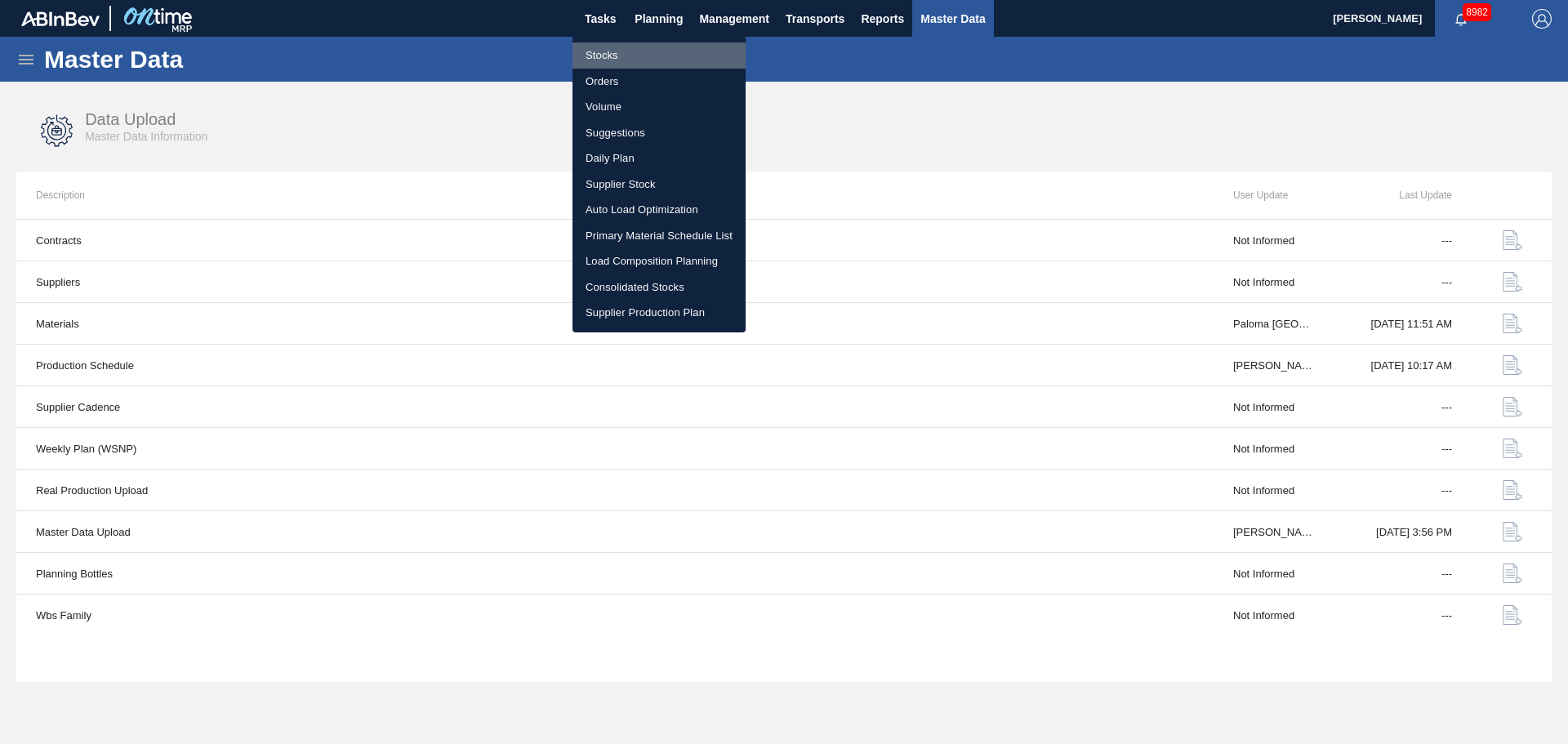
click at [608, 62] on li "Stocks" at bounding box center [658, 55] width 173 height 26
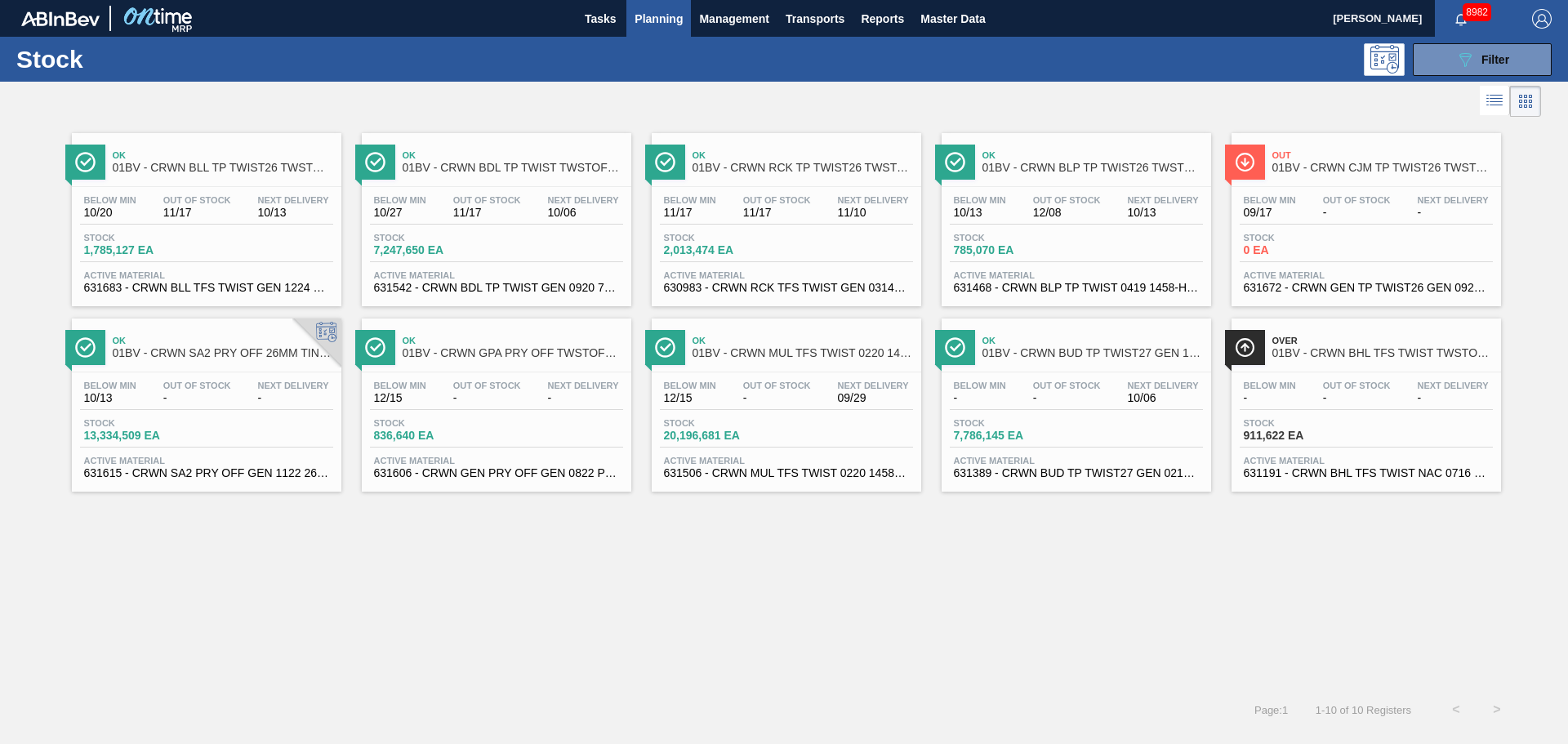
click at [234, 347] on span "01BV - CRWN SA2 PRY OFF 26MM TIN PLATE VS. TIN FREE" at bounding box center [222, 353] width 220 height 12
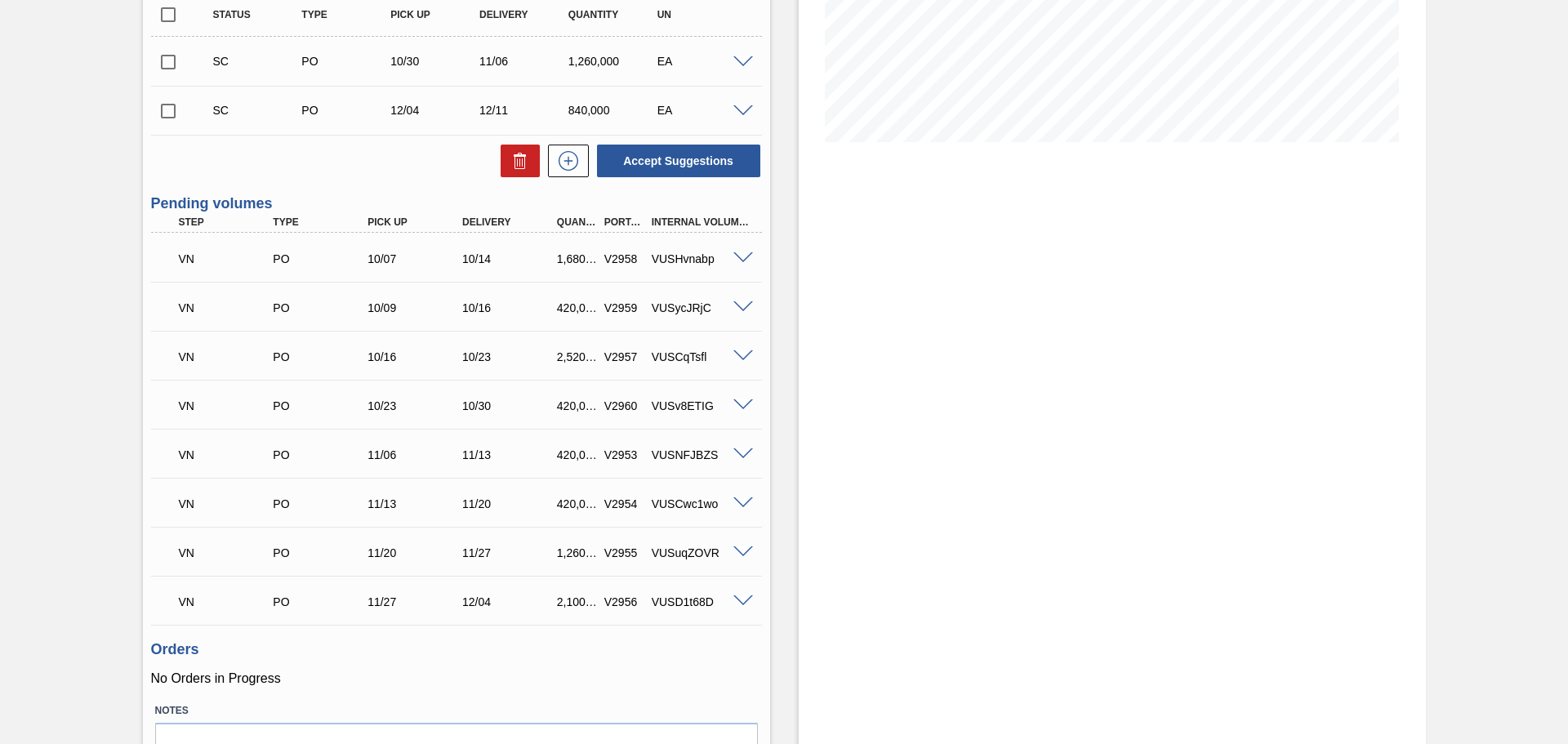
scroll to position [425, 0]
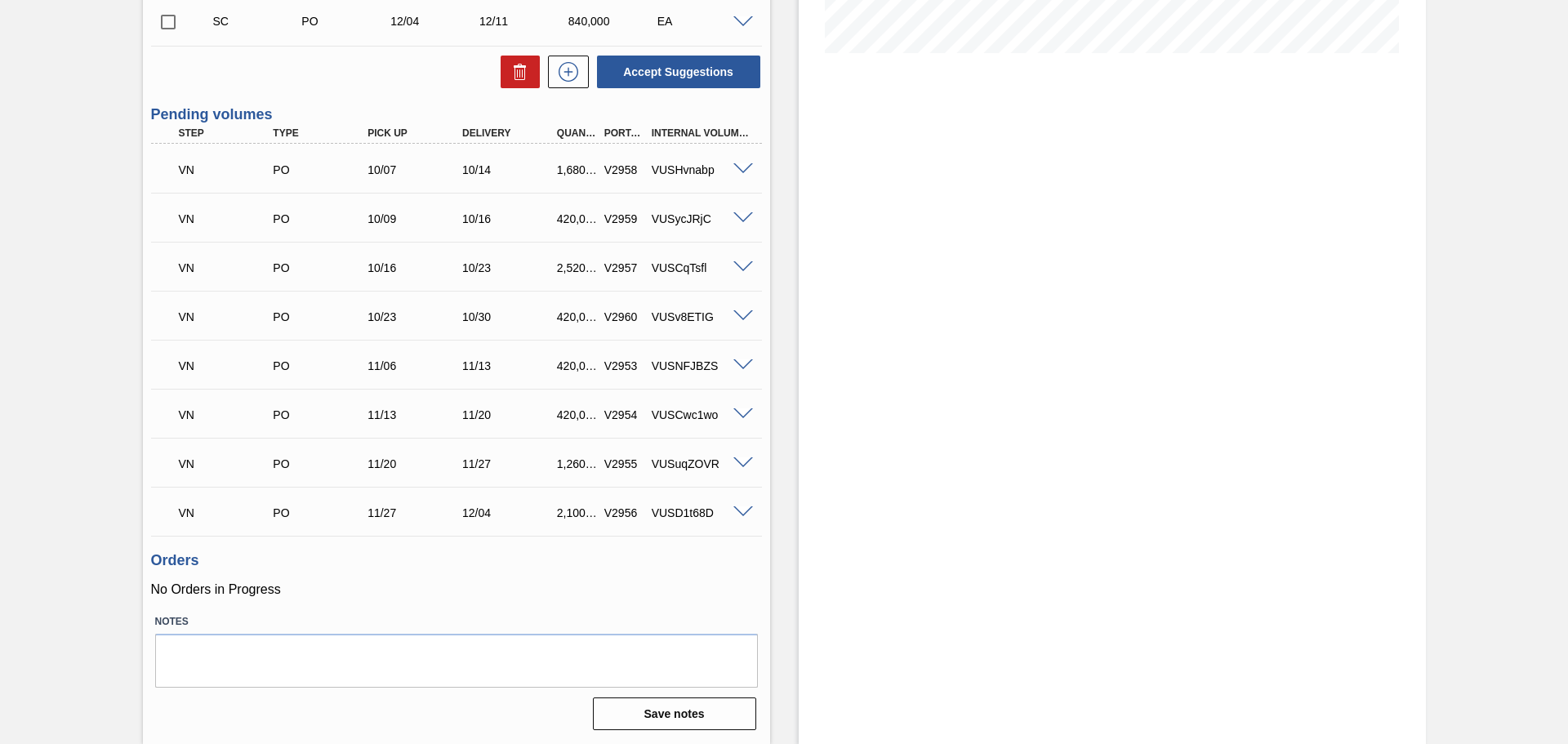
click at [745, 161] on div at bounding box center [745, 168] width 32 height 12
click at [744, 167] on span at bounding box center [743, 169] width 19 height 12
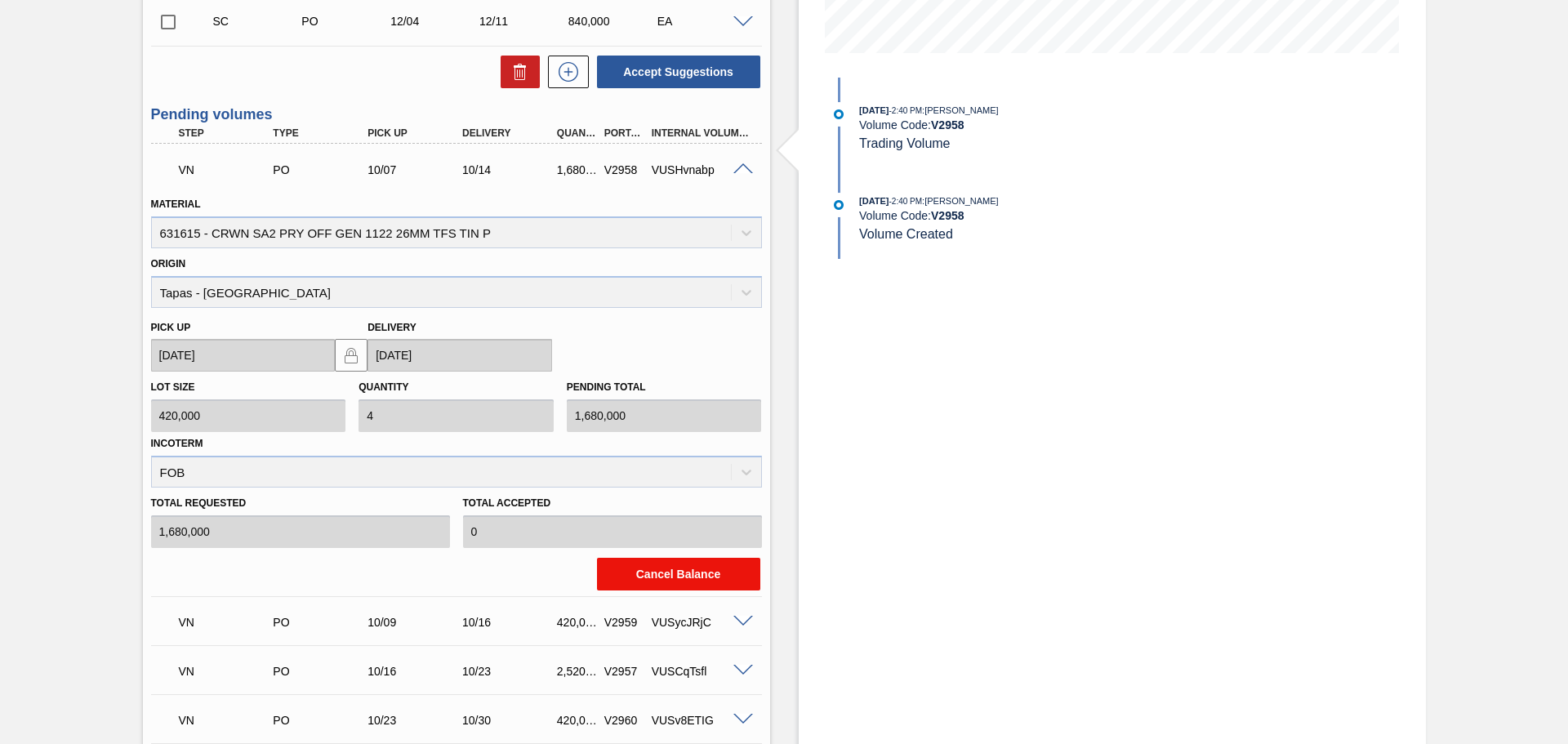
click at [664, 574] on button "Cancel Balance" at bounding box center [679, 573] width 163 height 32
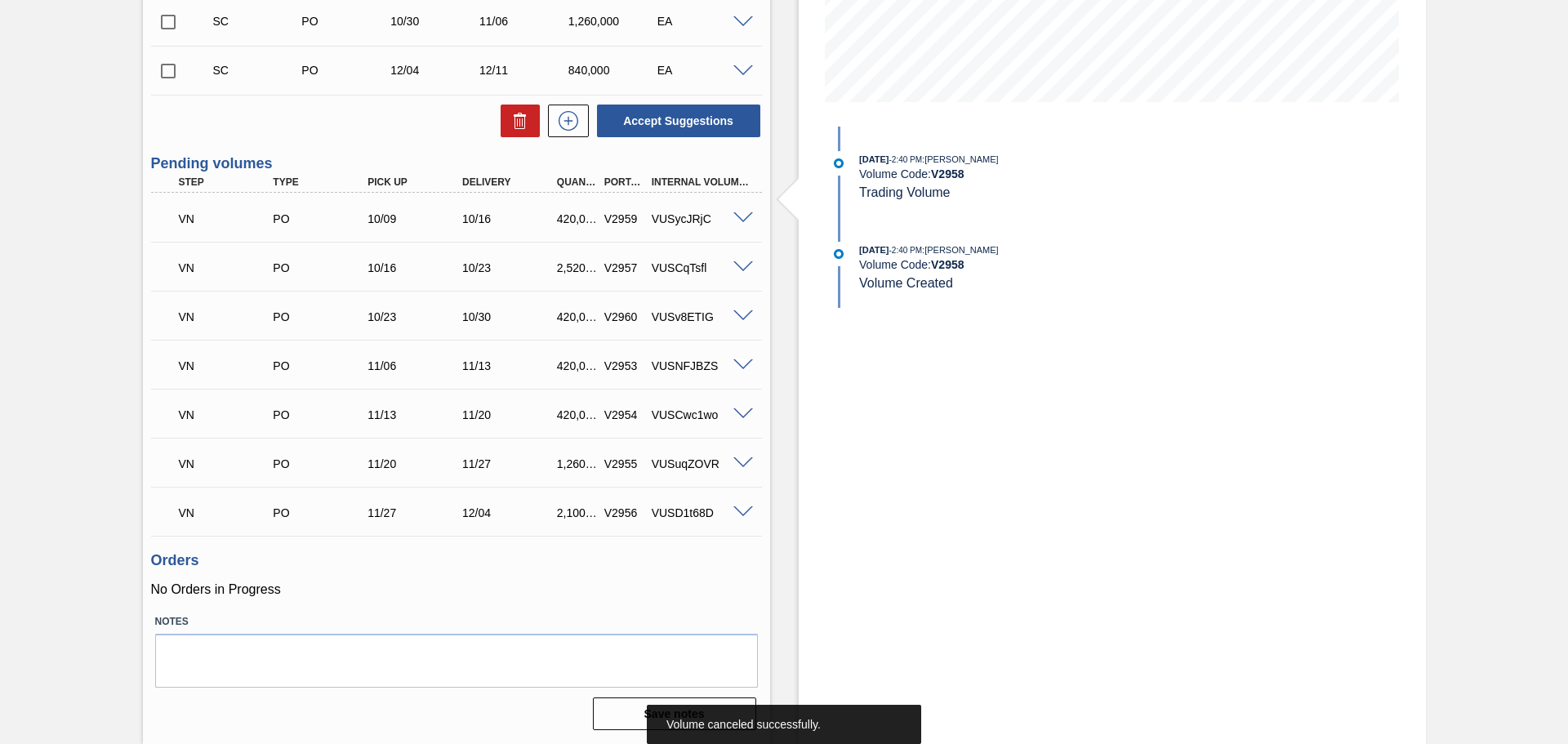
scroll to position [376, 0]
click at [745, 234] on div "VN PO 10/09 10/16 420,000 V2959 VUSycJRjC" at bounding box center [457, 217] width 611 height 41
click at [741, 225] on div "VN PO 10/09 10/16 420,000 V2959 VUSycJRjC" at bounding box center [457, 217] width 611 height 41
click at [740, 215] on span at bounding box center [743, 218] width 19 height 12
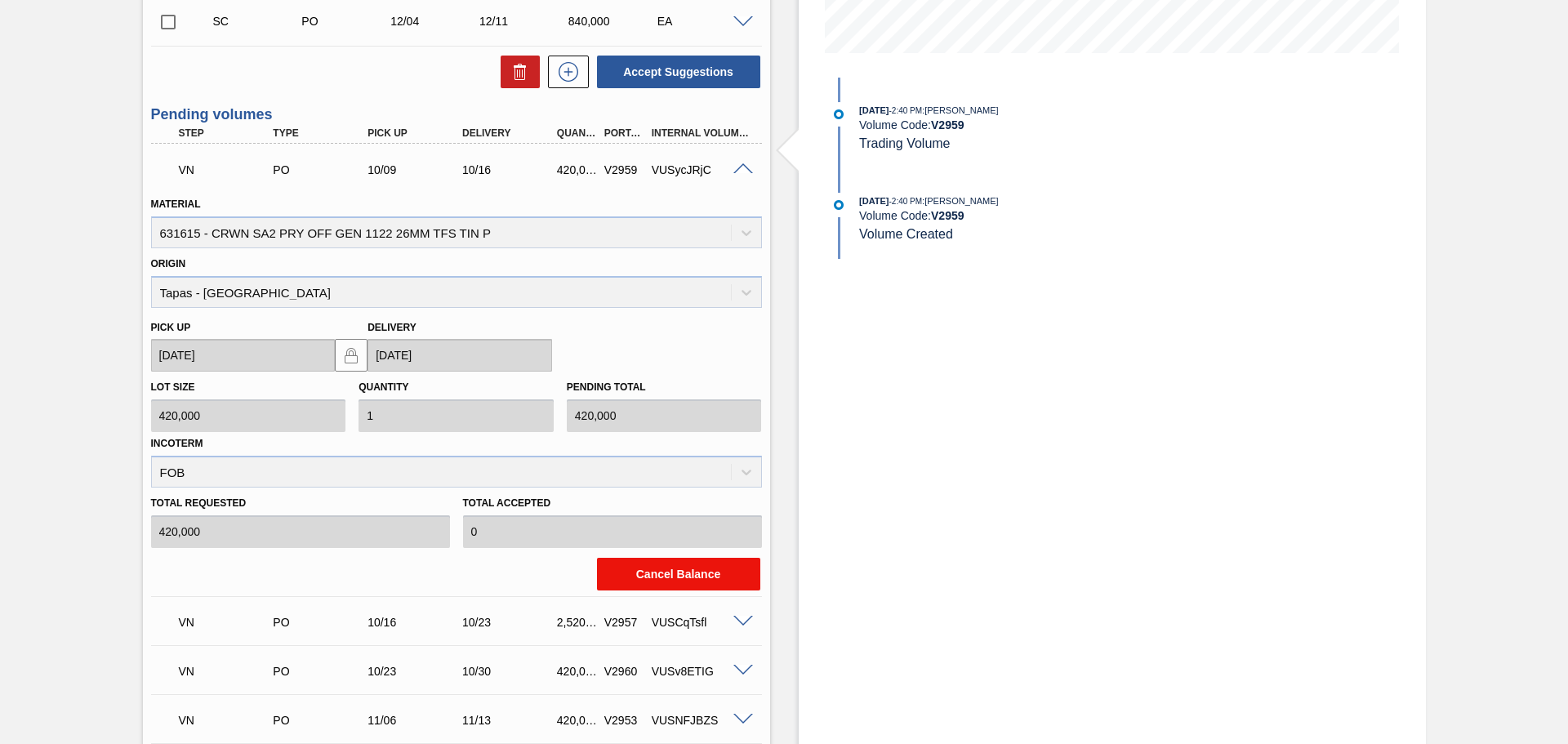
click at [720, 569] on button "Cancel Balance" at bounding box center [679, 573] width 163 height 32
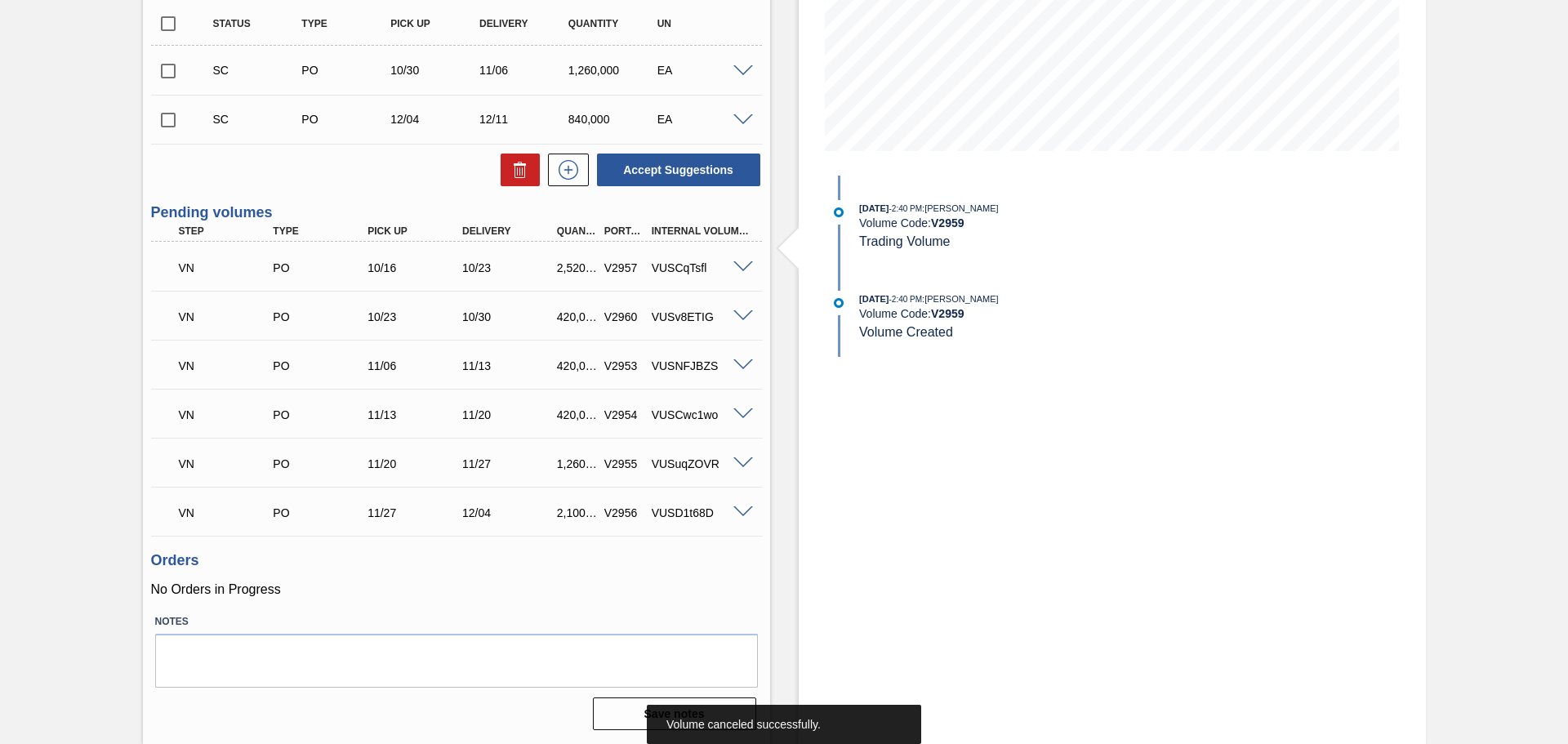
click at [746, 261] on span at bounding box center [743, 268] width 19 height 12
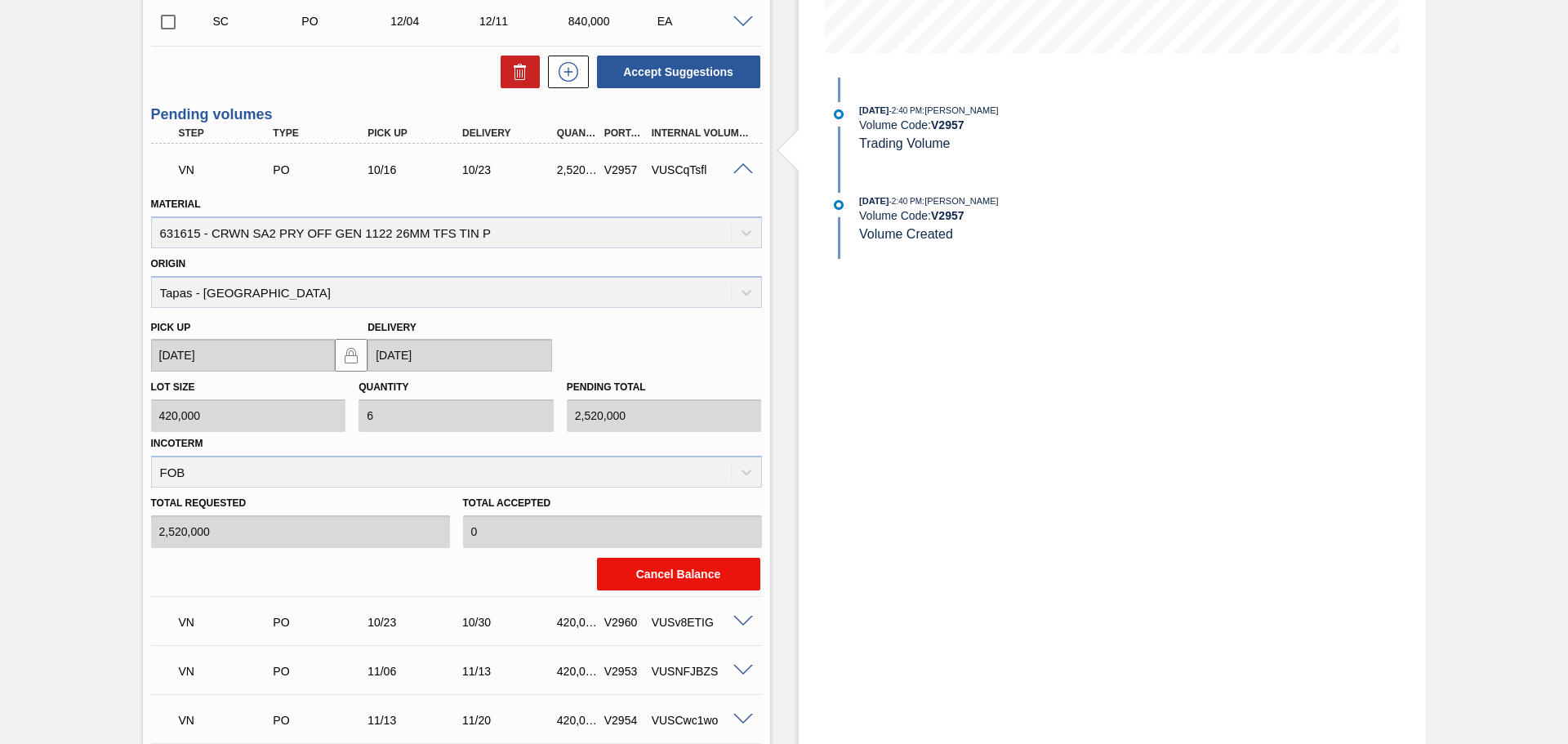
click at [709, 564] on button "Cancel Balance" at bounding box center [679, 573] width 163 height 32
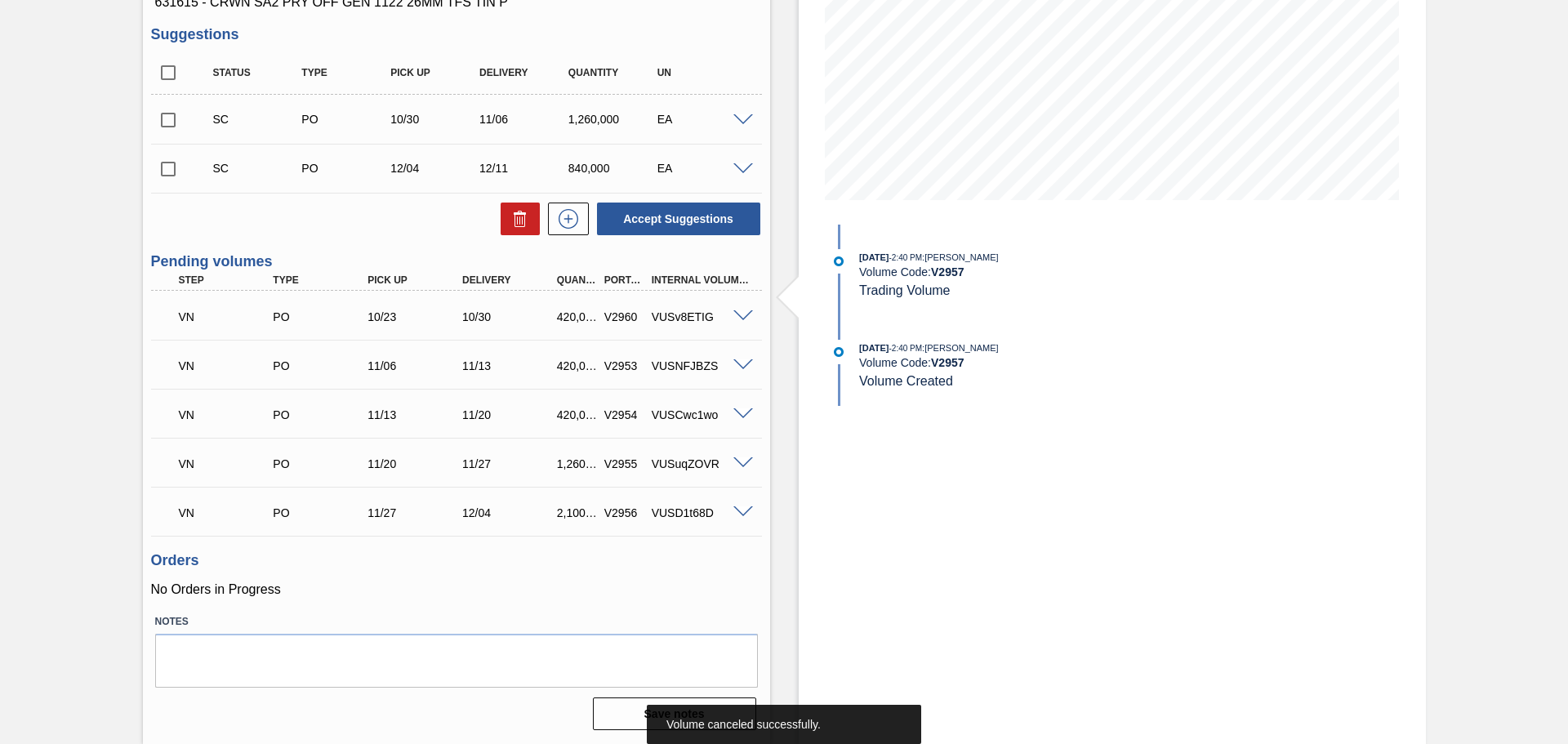
click at [739, 320] on span at bounding box center [743, 317] width 19 height 12
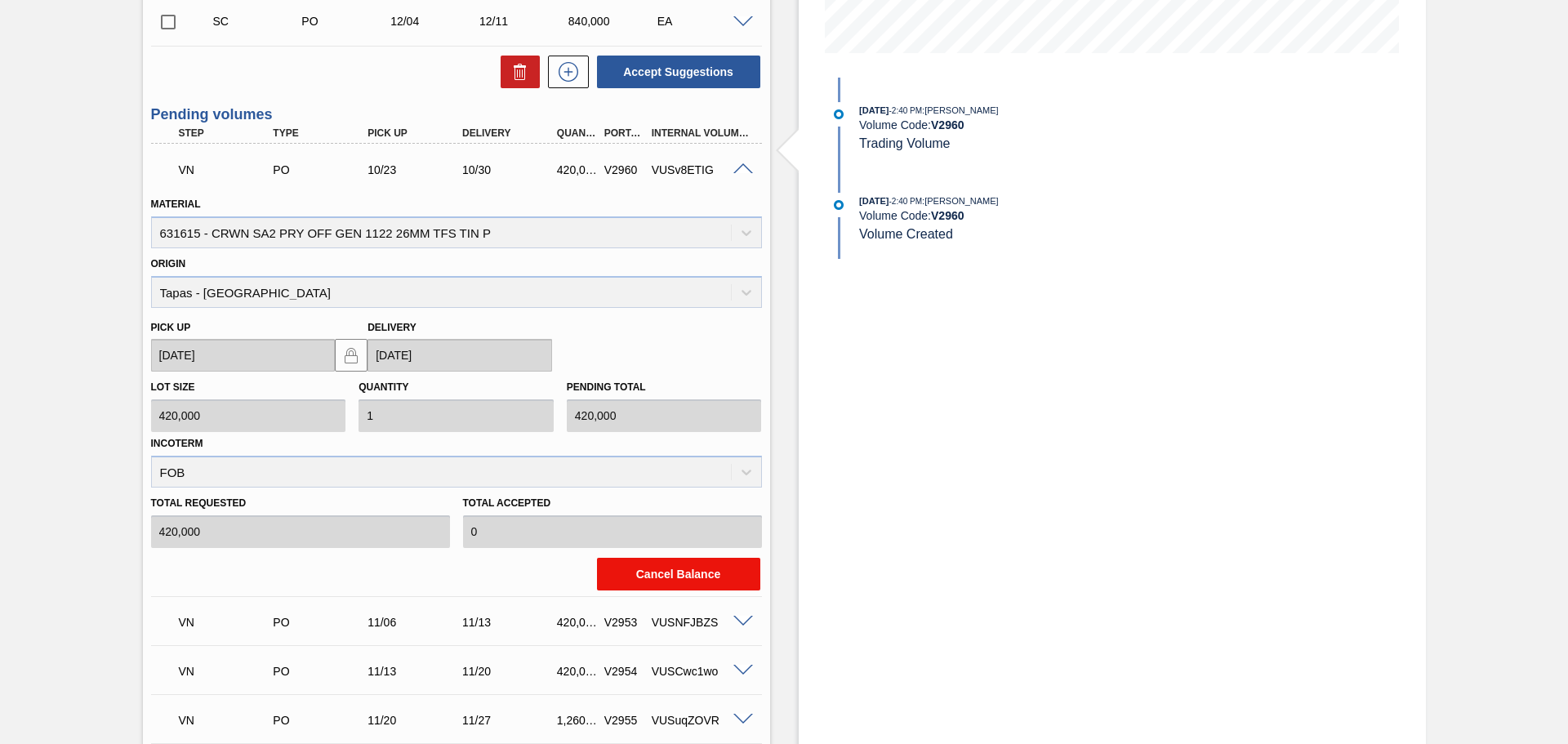
click at [674, 579] on button "Cancel Balance" at bounding box center [679, 573] width 163 height 32
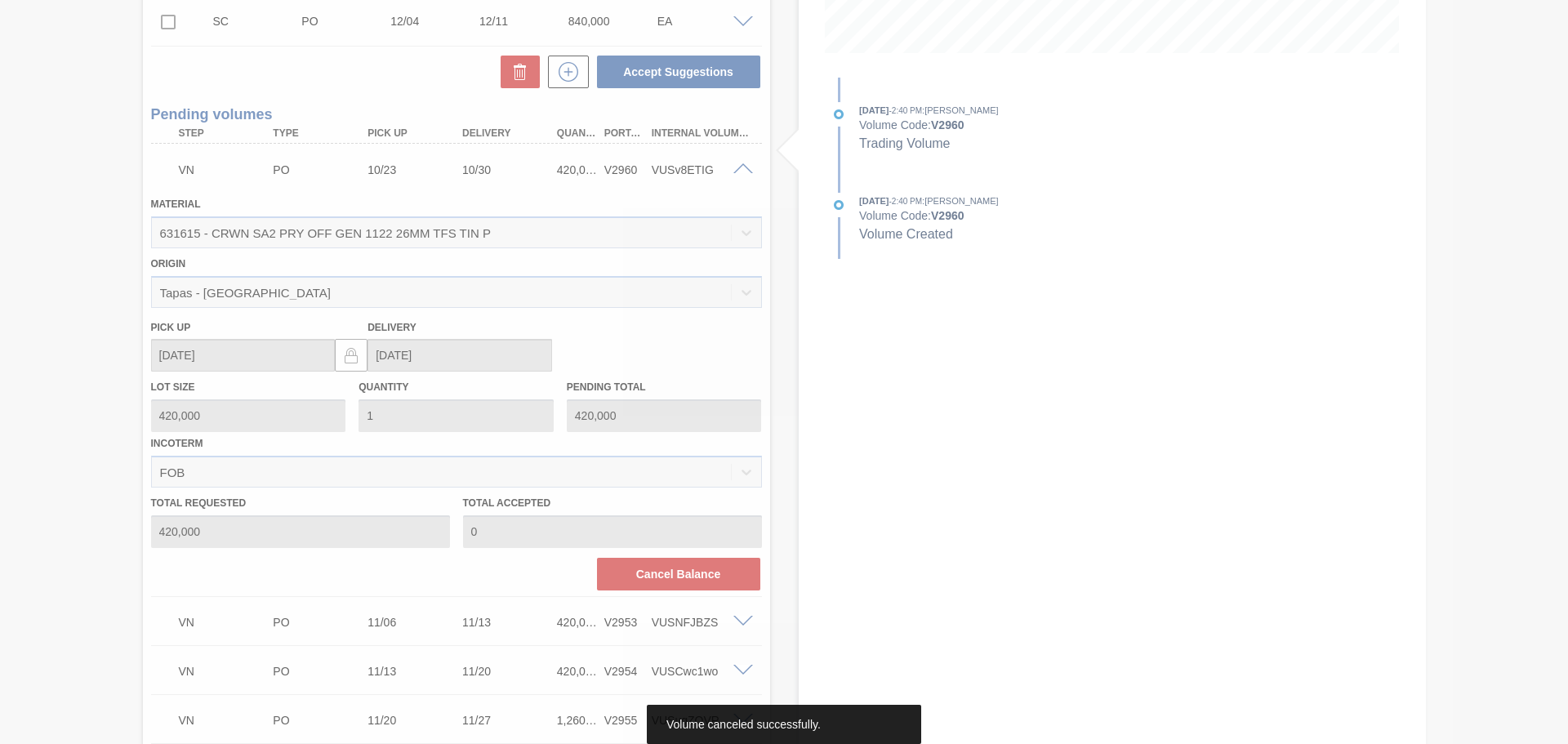
scroll to position [229, 0]
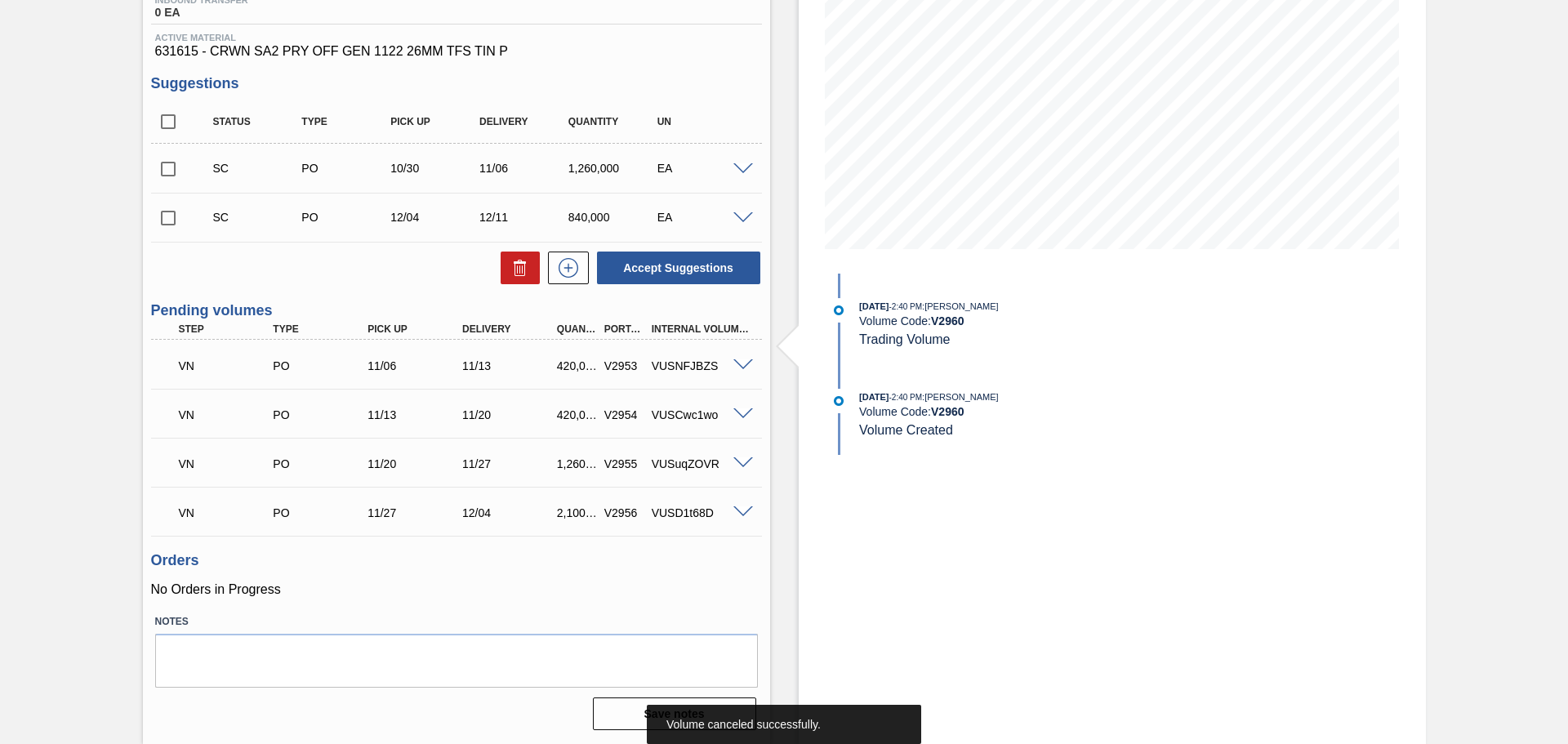
click at [749, 372] on div "VN PO 11/06 11/13 420,000 V2953 VUSNFJBZS" at bounding box center [457, 364] width 611 height 41
click at [745, 365] on span at bounding box center [743, 365] width 19 height 12
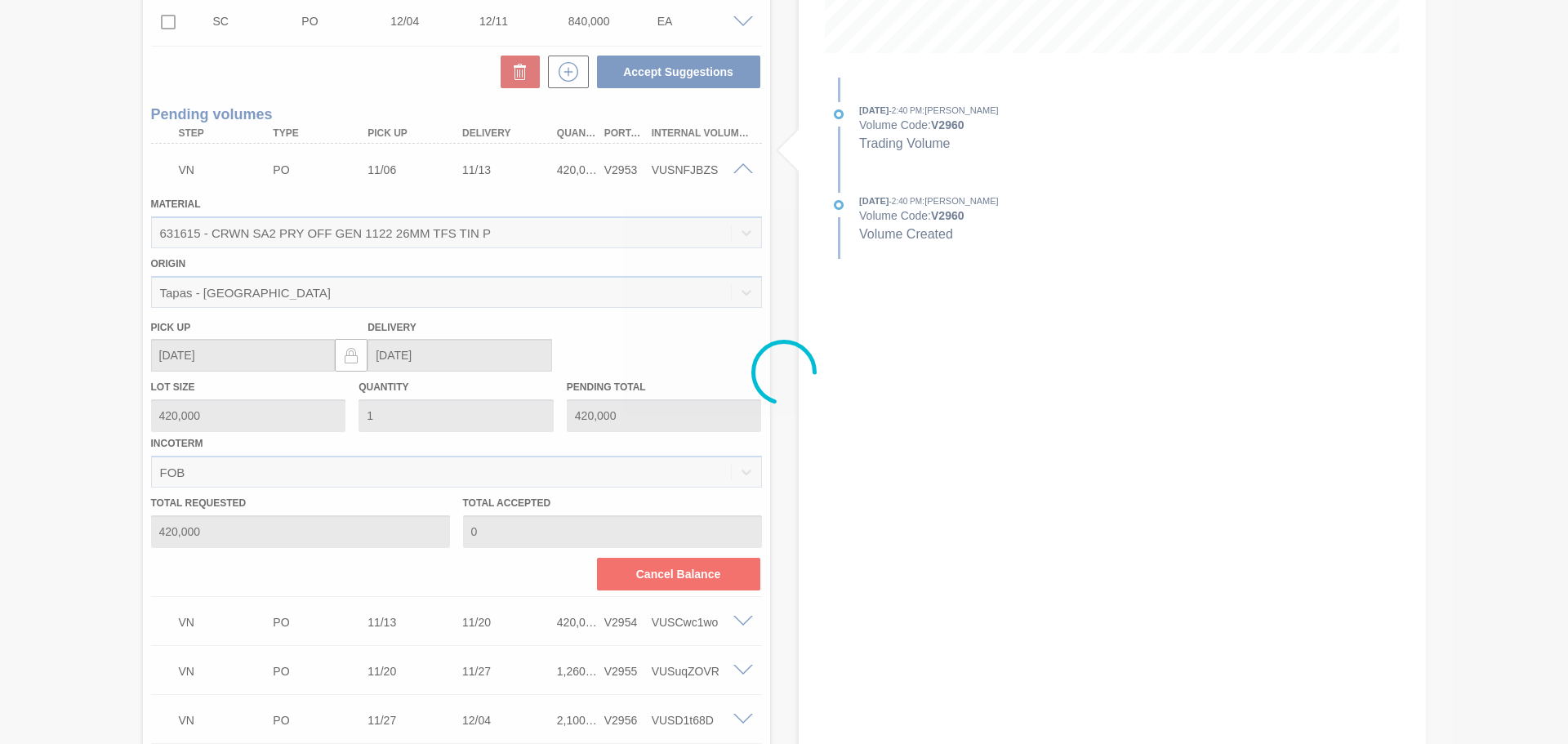
click at [681, 580] on button "Cancel Balance" at bounding box center [679, 573] width 163 height 32
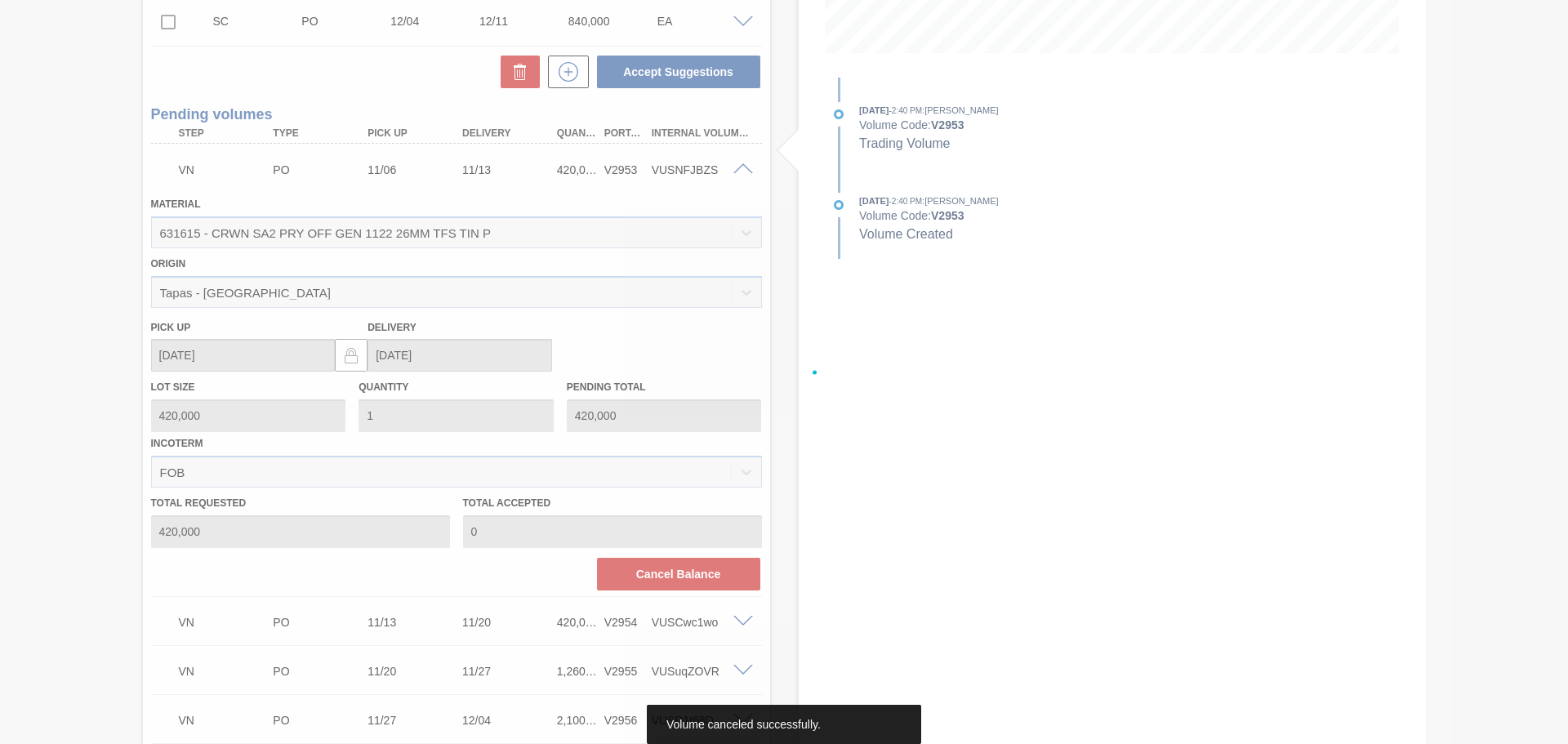
scroll to position [180, 0]
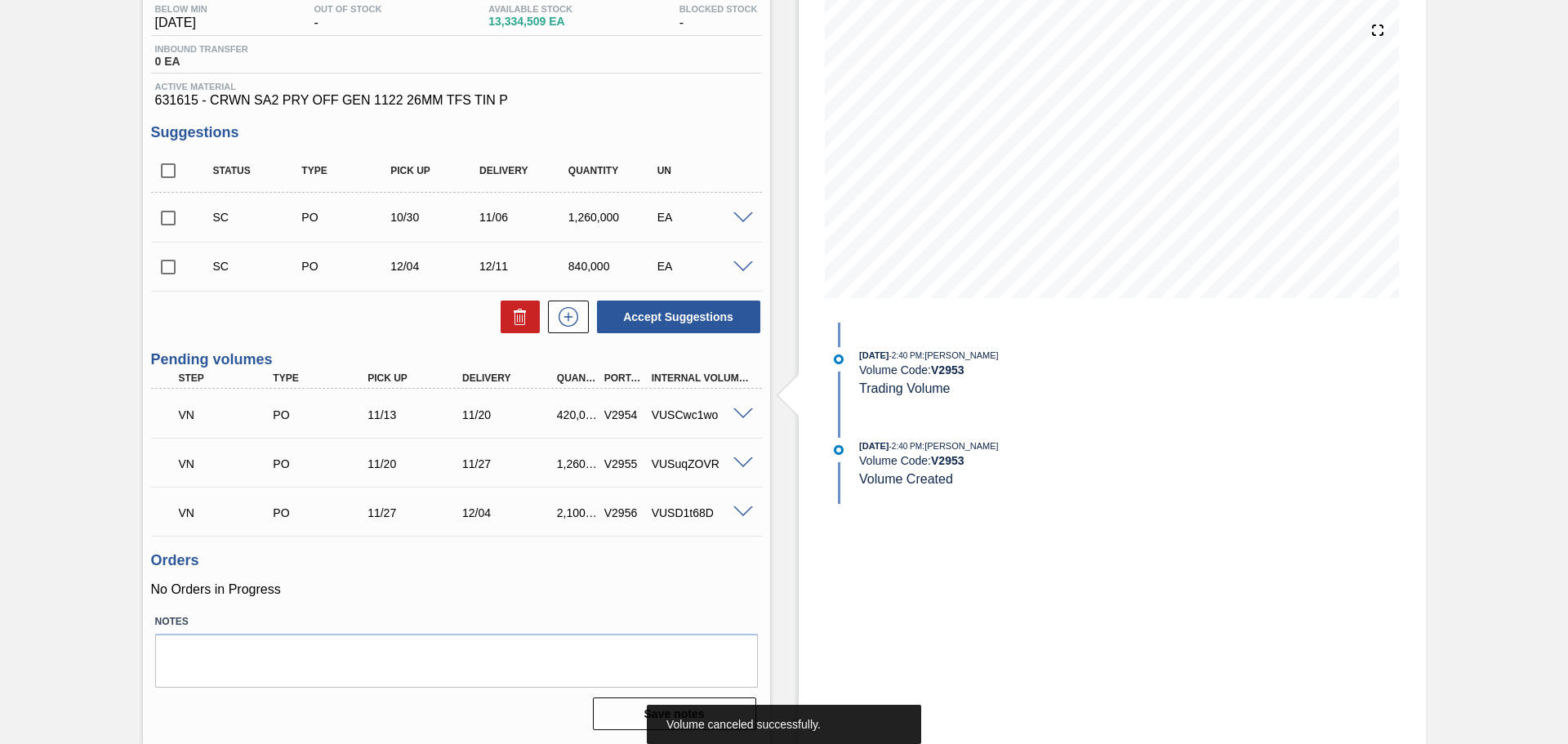
click at [745, 414] on span at bounding box center [743, 414] width 19 height 12
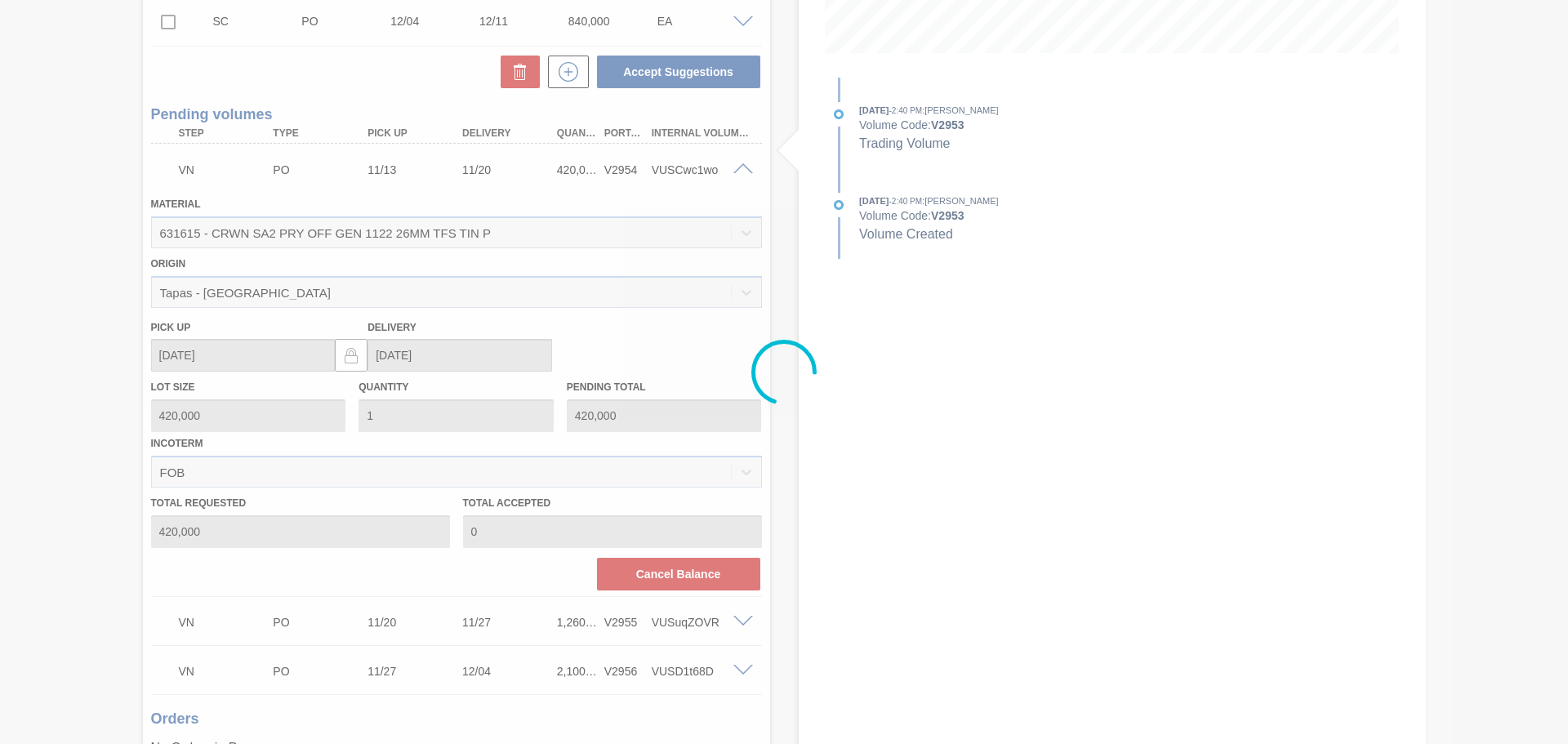
drag, startPoint x: 704, startPoint y: 553, endPoint x: 694, endPoint y: 578, distance: 26.9
click at [704, 554] on div at bounding box center [784, 372] width 1568 height 744
click at [694, 578] on button "Cancel Balance" at bounding box center [679, 573] width 163 height 32
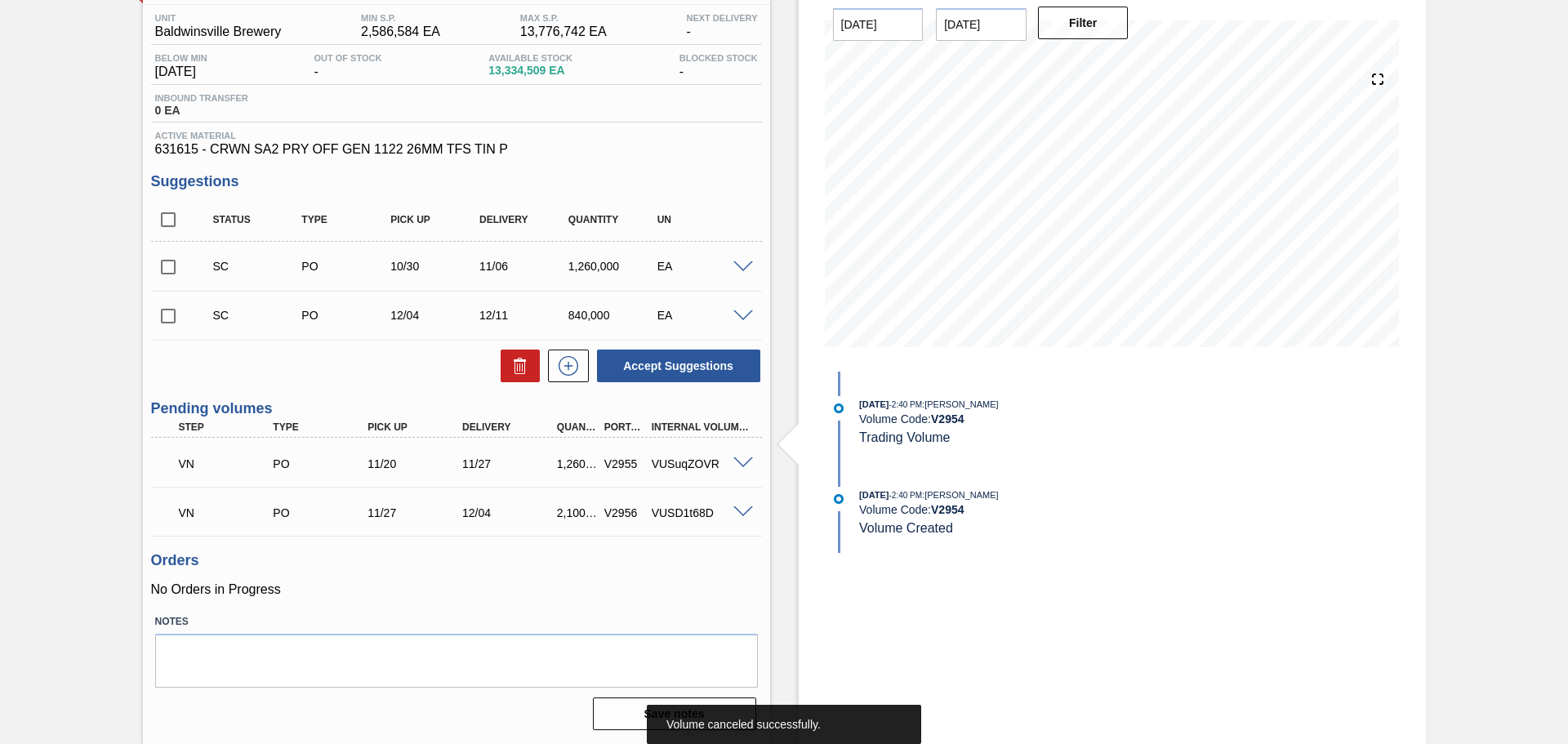
click at [731, 455] on div at bounding box center [745, 461] width 32 height 12
click at [741, 458] on span at bounding box center [743, 463] width 19 height 12
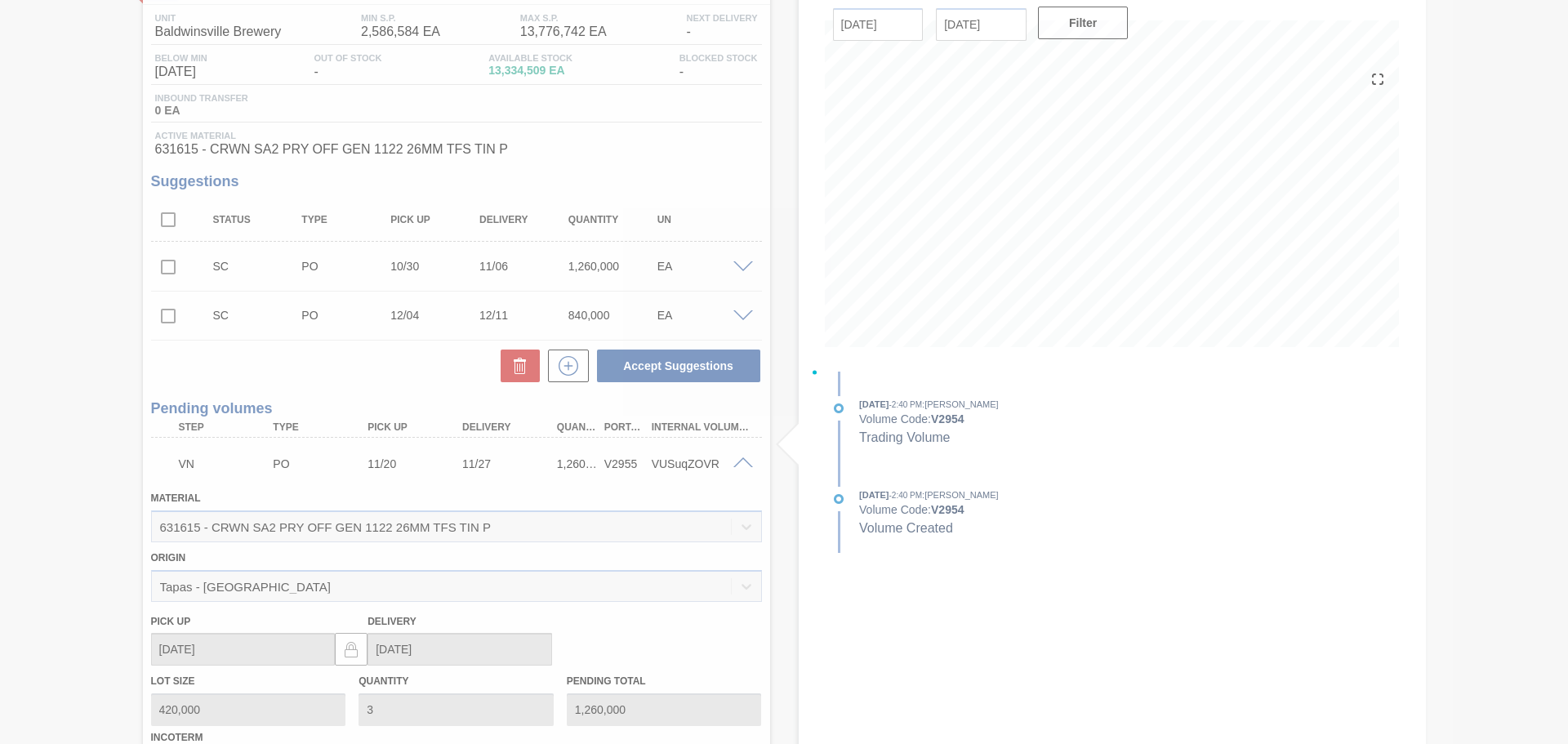
scroll to position [425, 0]
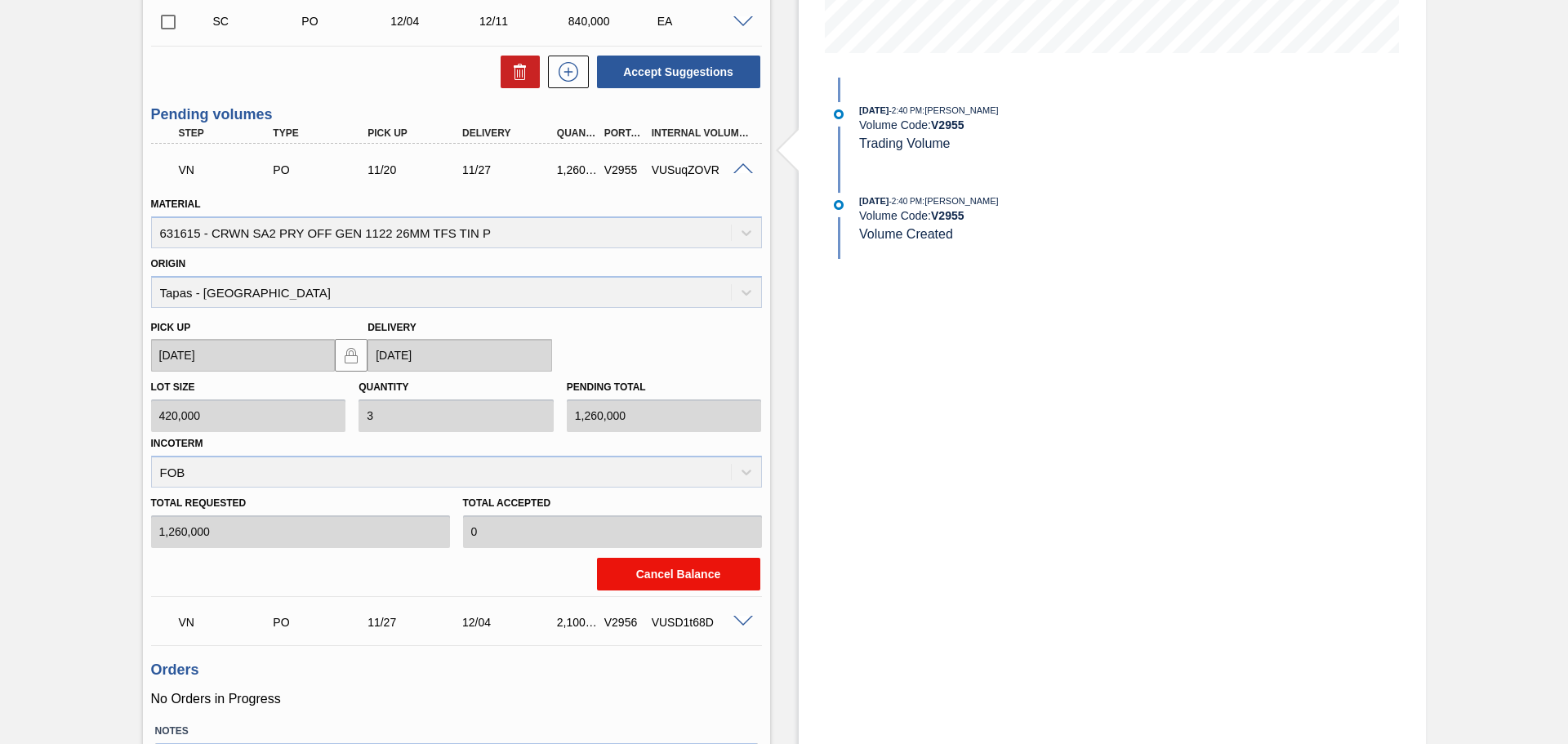
click at [690, 585] on button "Cancel Balance" at bounding box center [679, 573] width 163 height 32
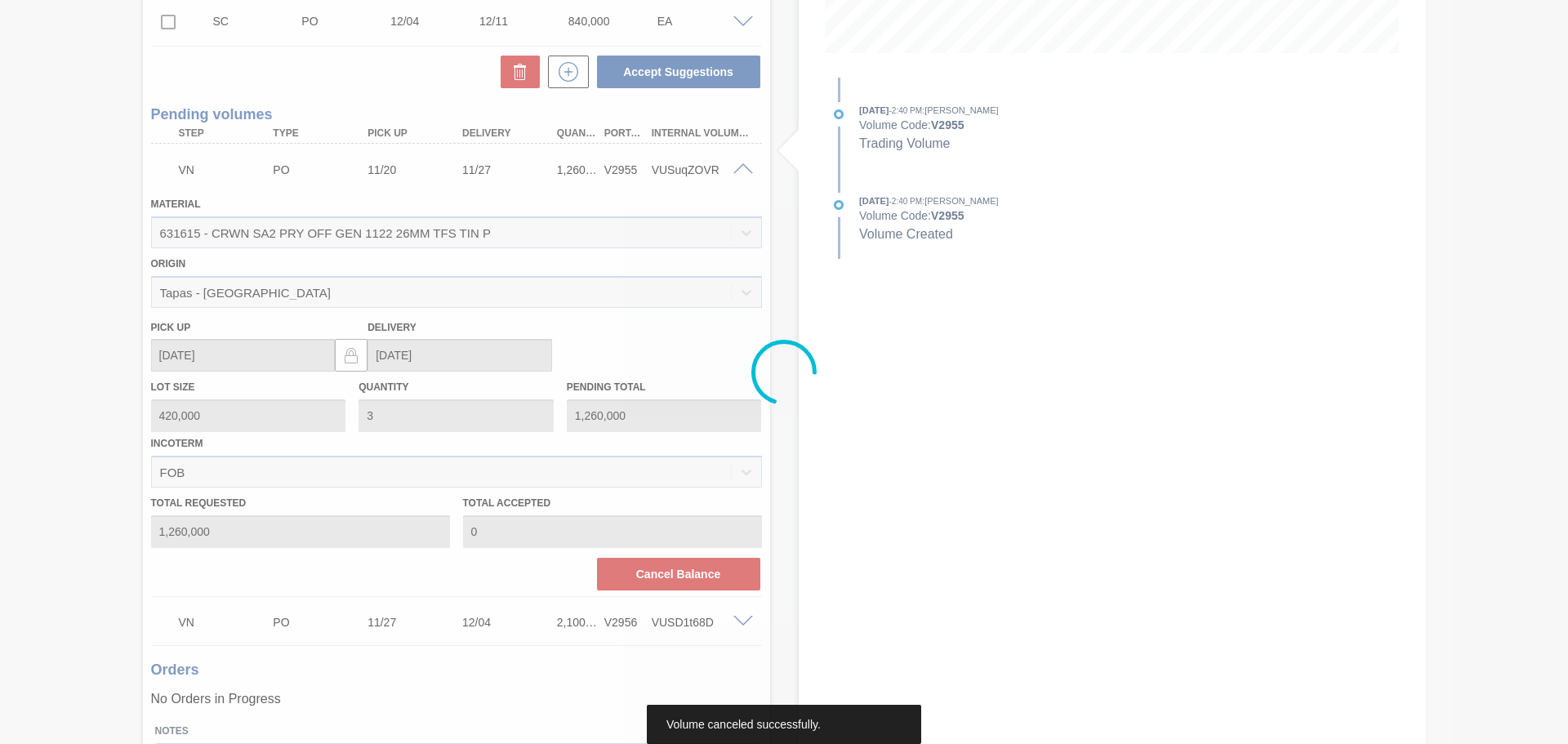
scroll to position [82, 0]
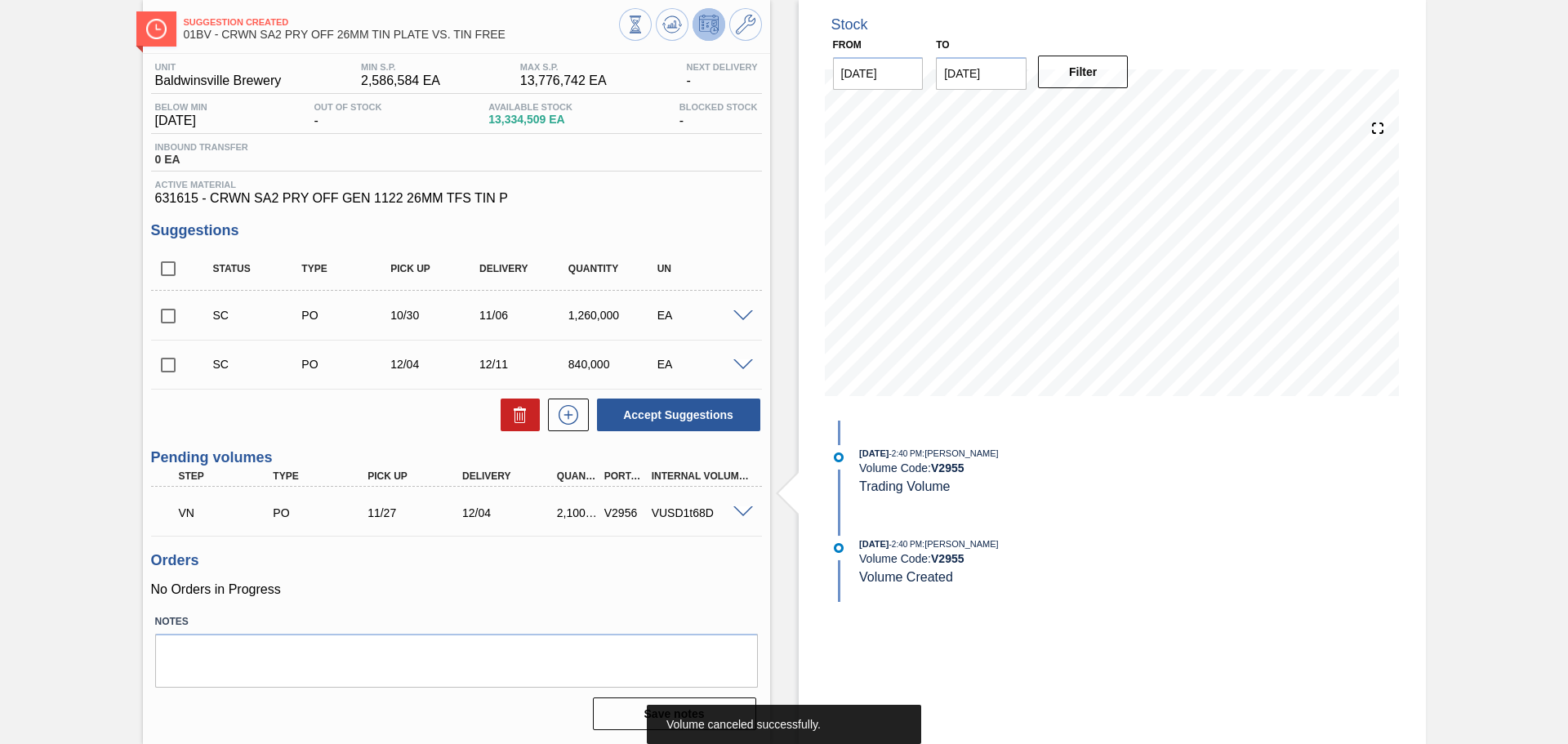
click at [742, 509] on span at bounding box center [743, 512] width 19 height 12
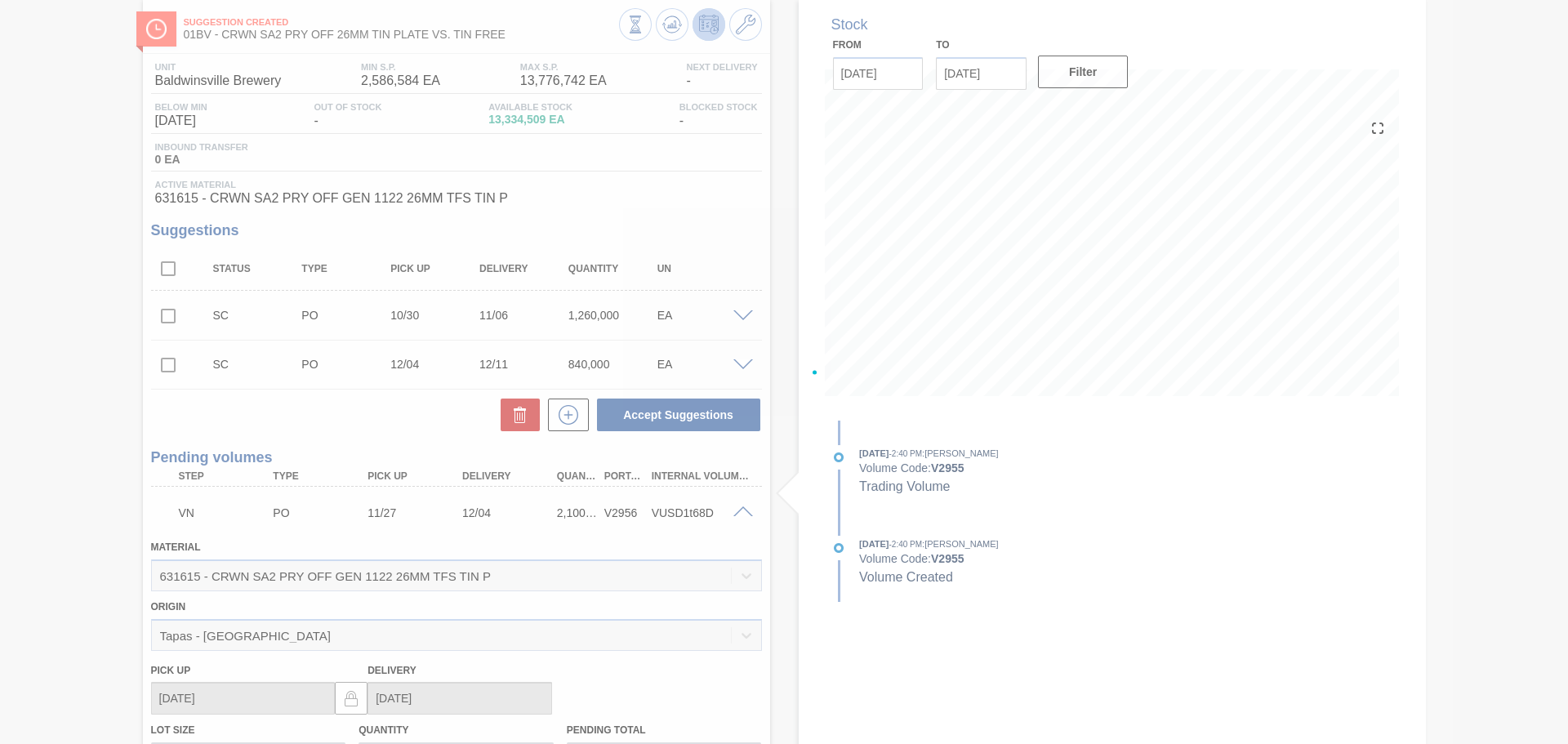
scroll to position [425, 0]
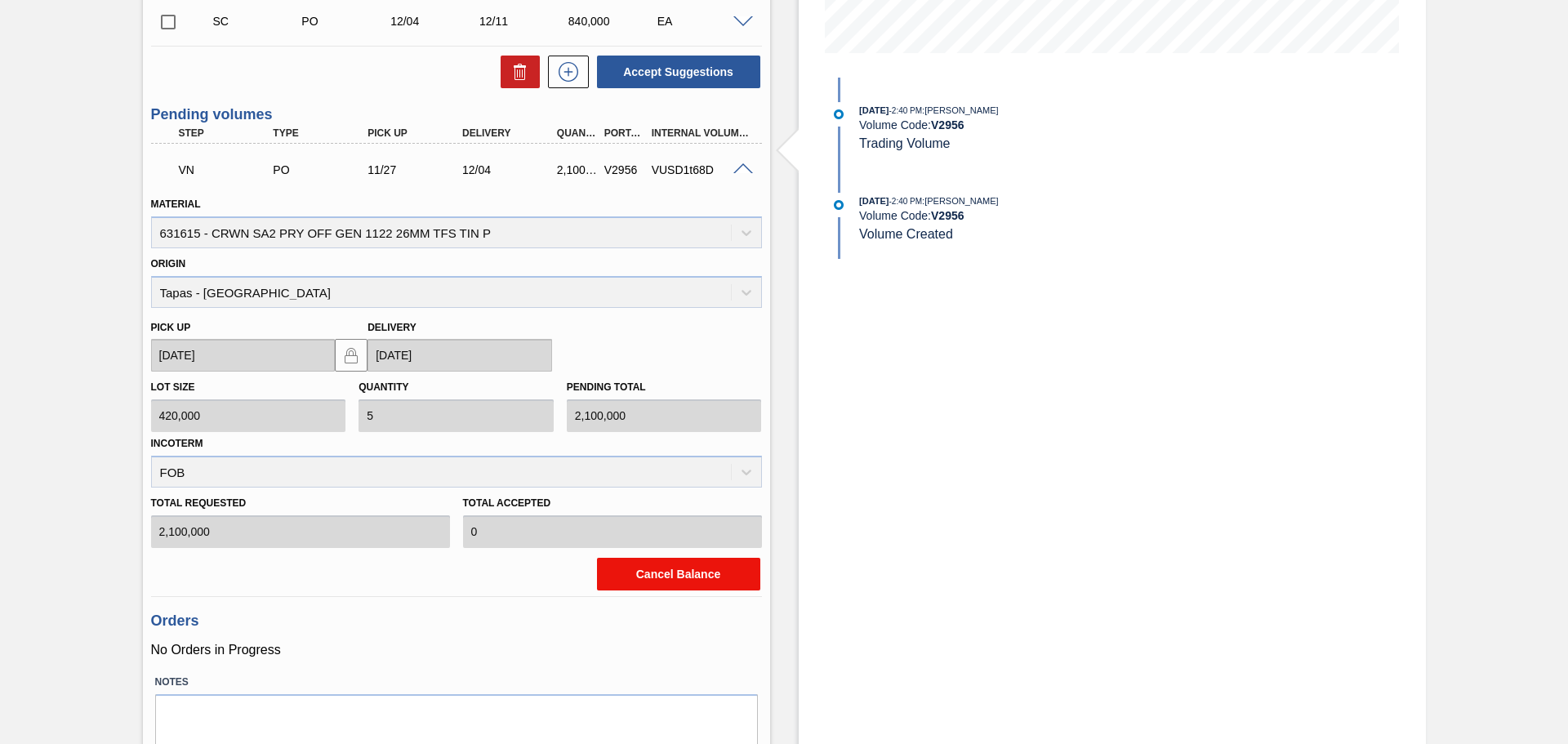
click at [673, 570] on button "Cancel Balance" at bounding box center [679, 573] width 163 height 32
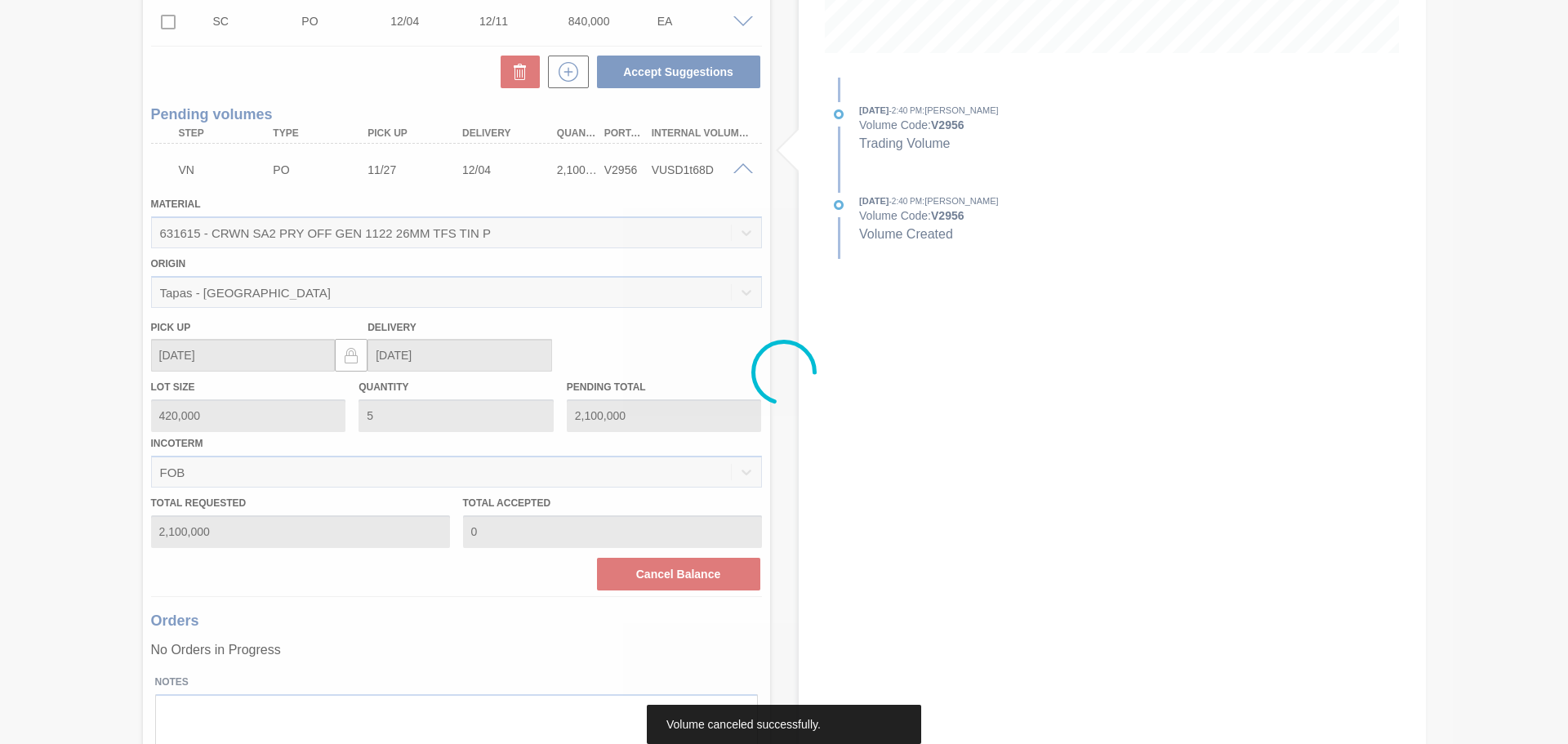
scroll to position [40, 0]
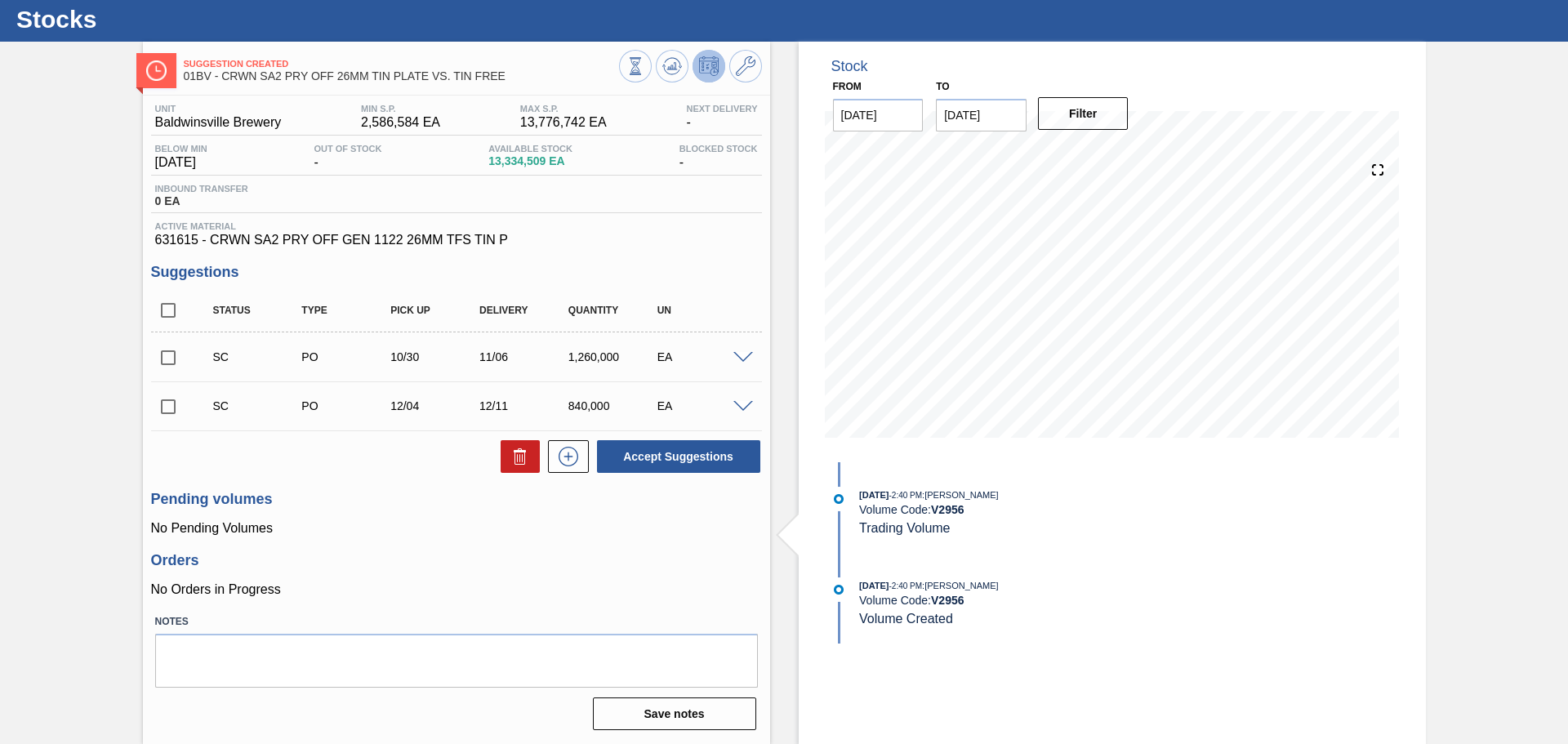
click at [766, 367] on div "Unit Baldwinsville Brewery MIN S.P. 2,586,584 EA [PERSON_NAME] 13,776,742 EA Ne…" at bounding box center [457, 415] width 628 height 640
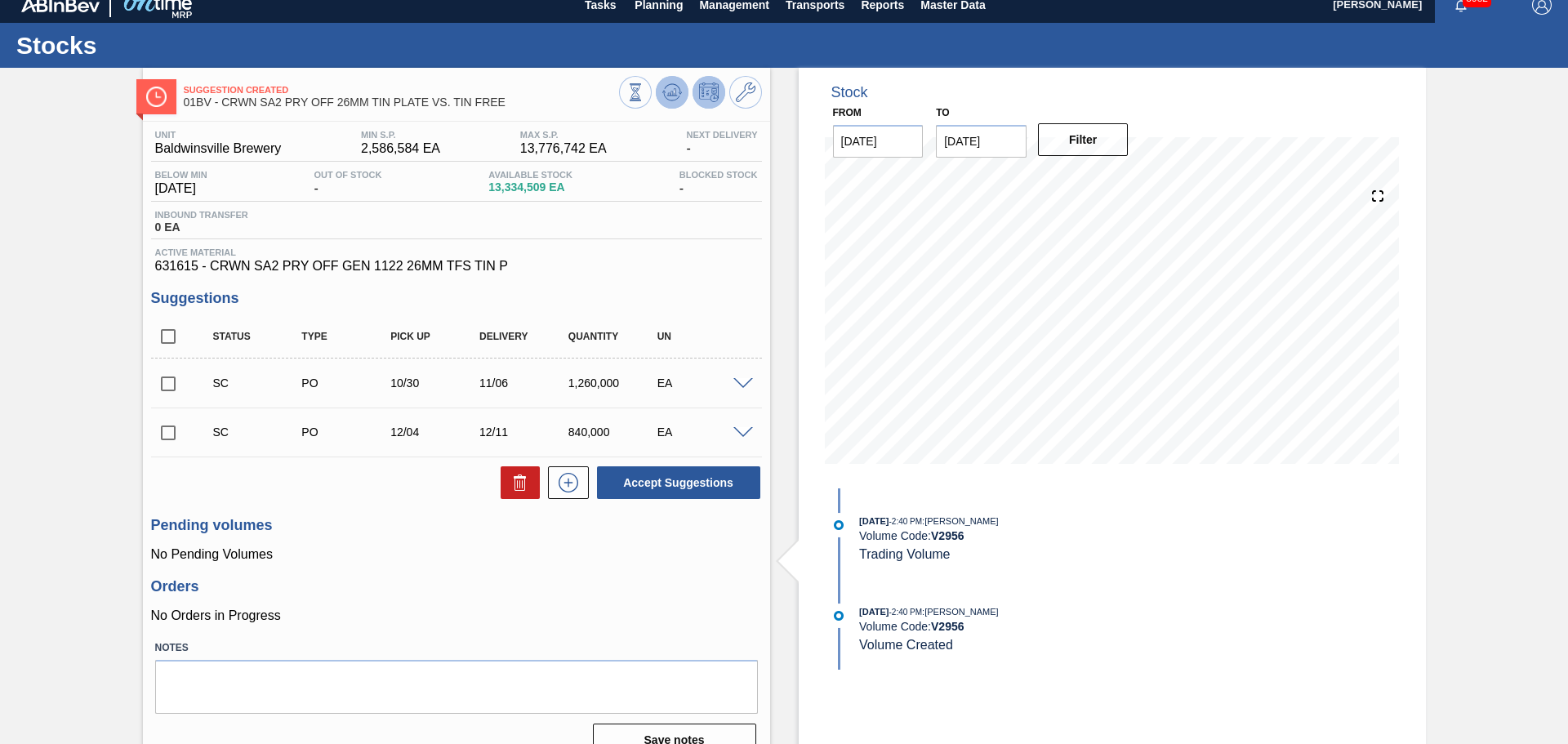
scroll to position [0, 0]
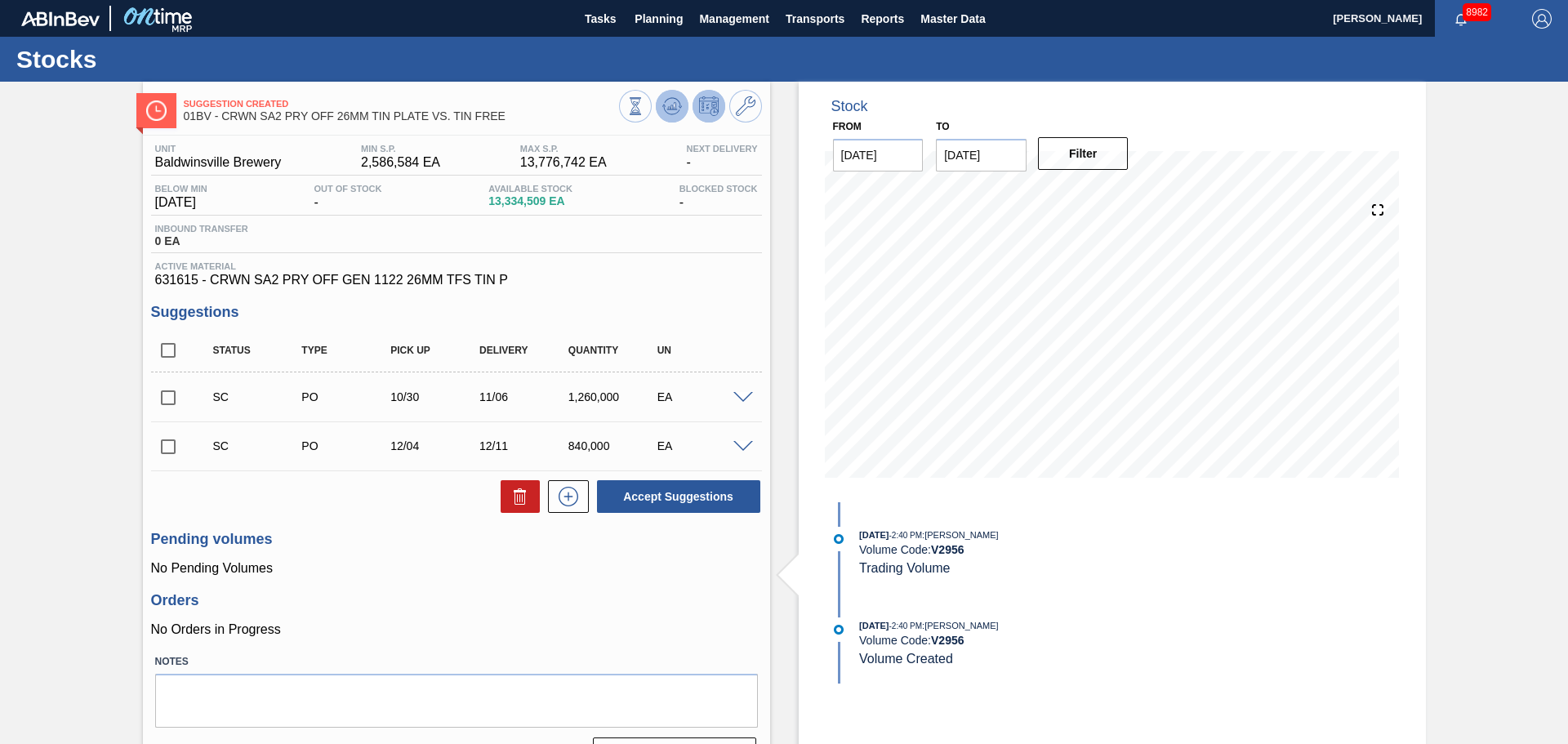
click at [674, 106] on icon at bounding box center [672, 105] width 11 height 7
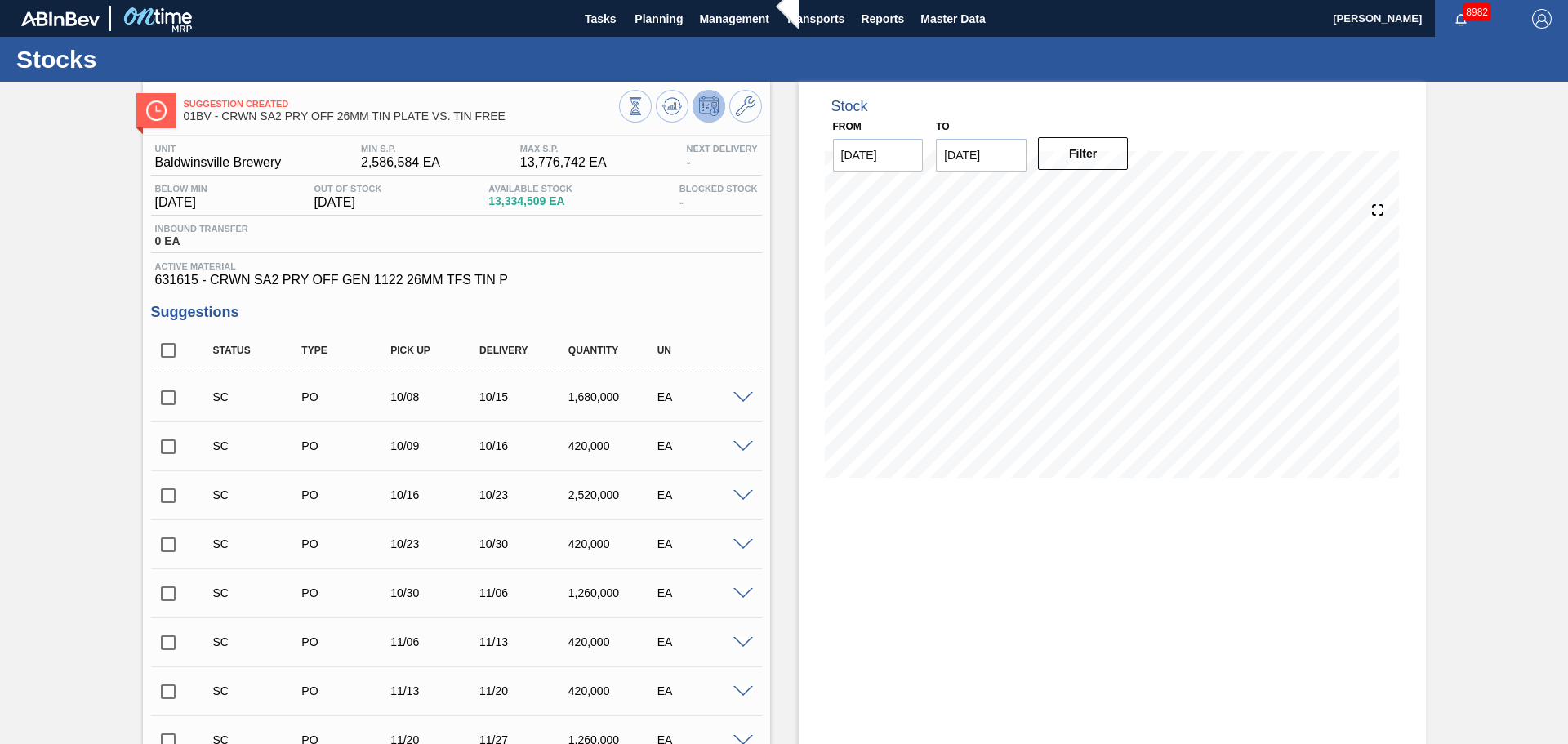
click at [1000, 139] on input "[DATE]" at bounding box center [981, 154] width 90 height 32
click at [1118, 196] on button "Next Month" at bounding box center [1118, 194] width 11 height 11
click at [1118, 195] on button "Next Month" at bounding box center [1118, 194] width 11 height 11
click at [986, 349] on div "29" at bounding box center [982, 352] width 22 height 22
type input "[DATE]"
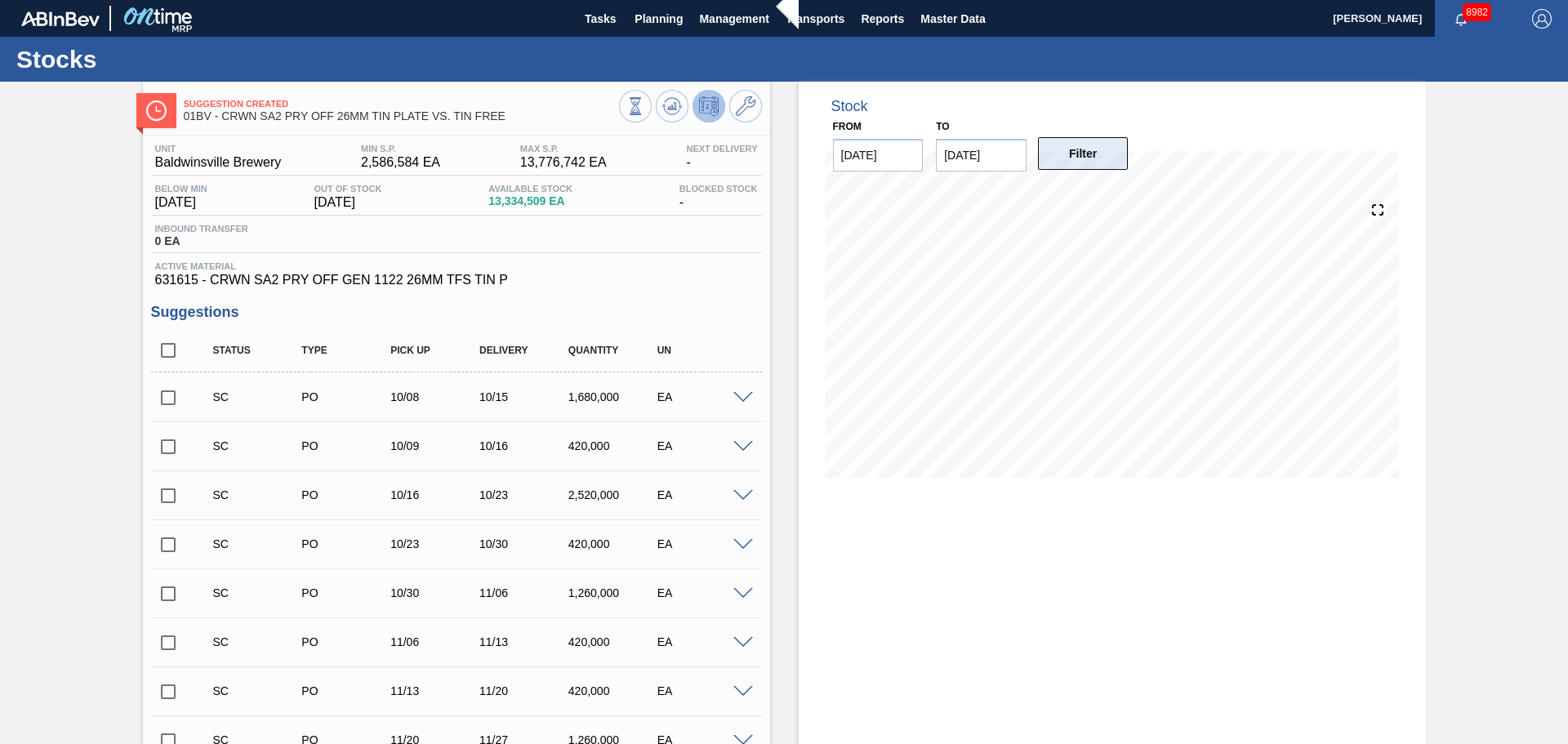
click at [1090, 146] on button "Filter" at bounding box center [1083, 153] width 90 height 32
